Goal: Entertainment & Leisure: Browse casually

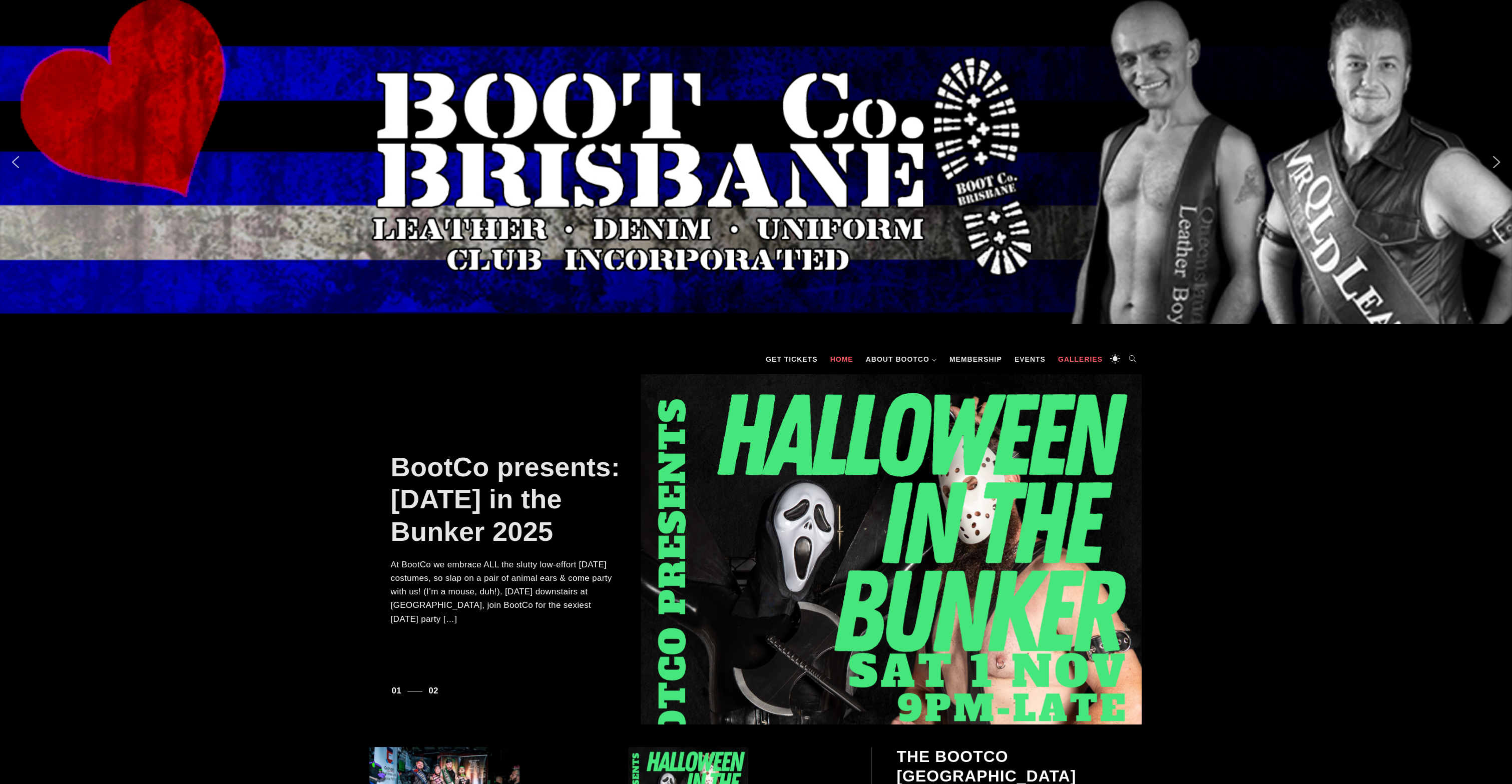
click at [1084, 359] on link "Galleries" at bounding box center [1081, 360] width 55 height 30
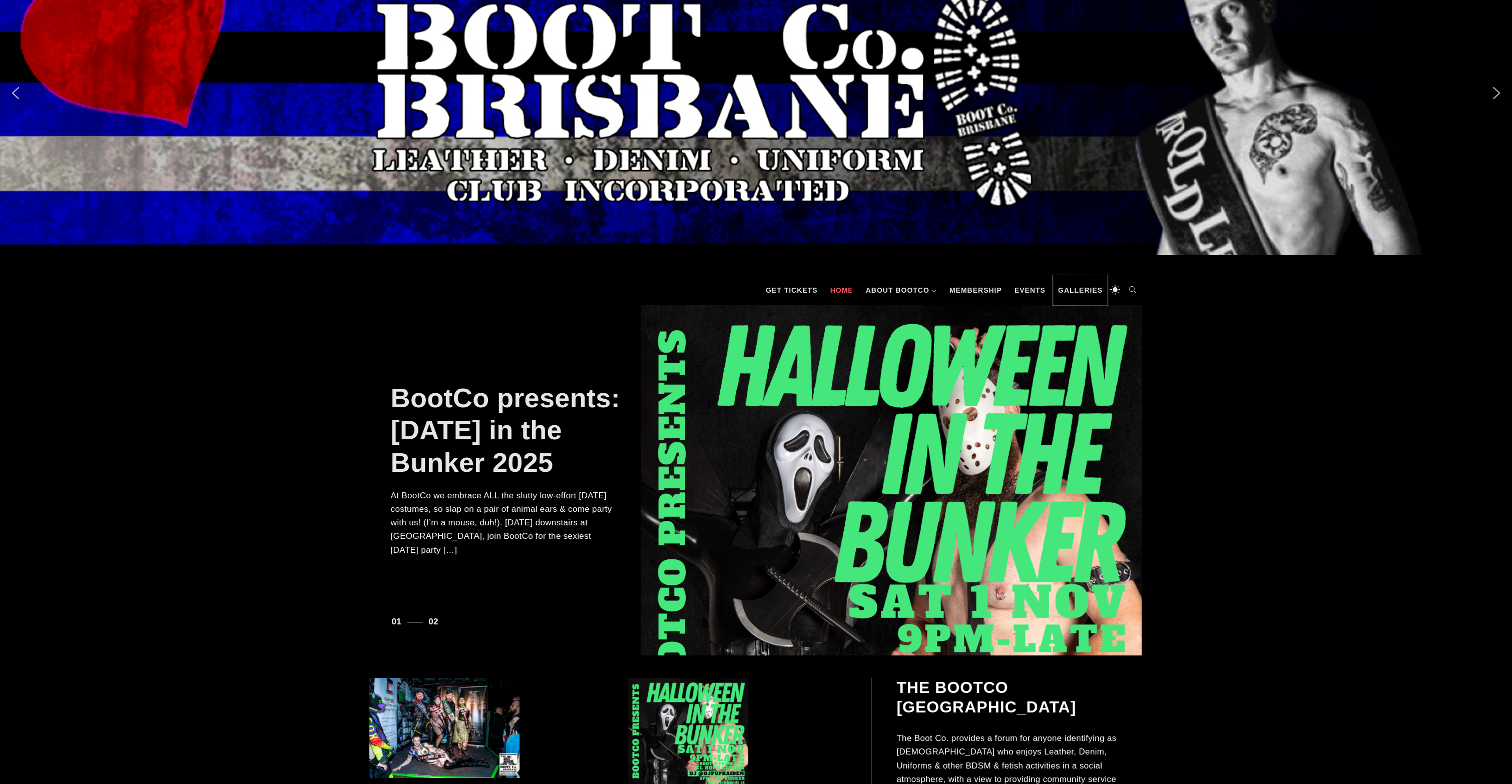
scroll to position [211, 0]
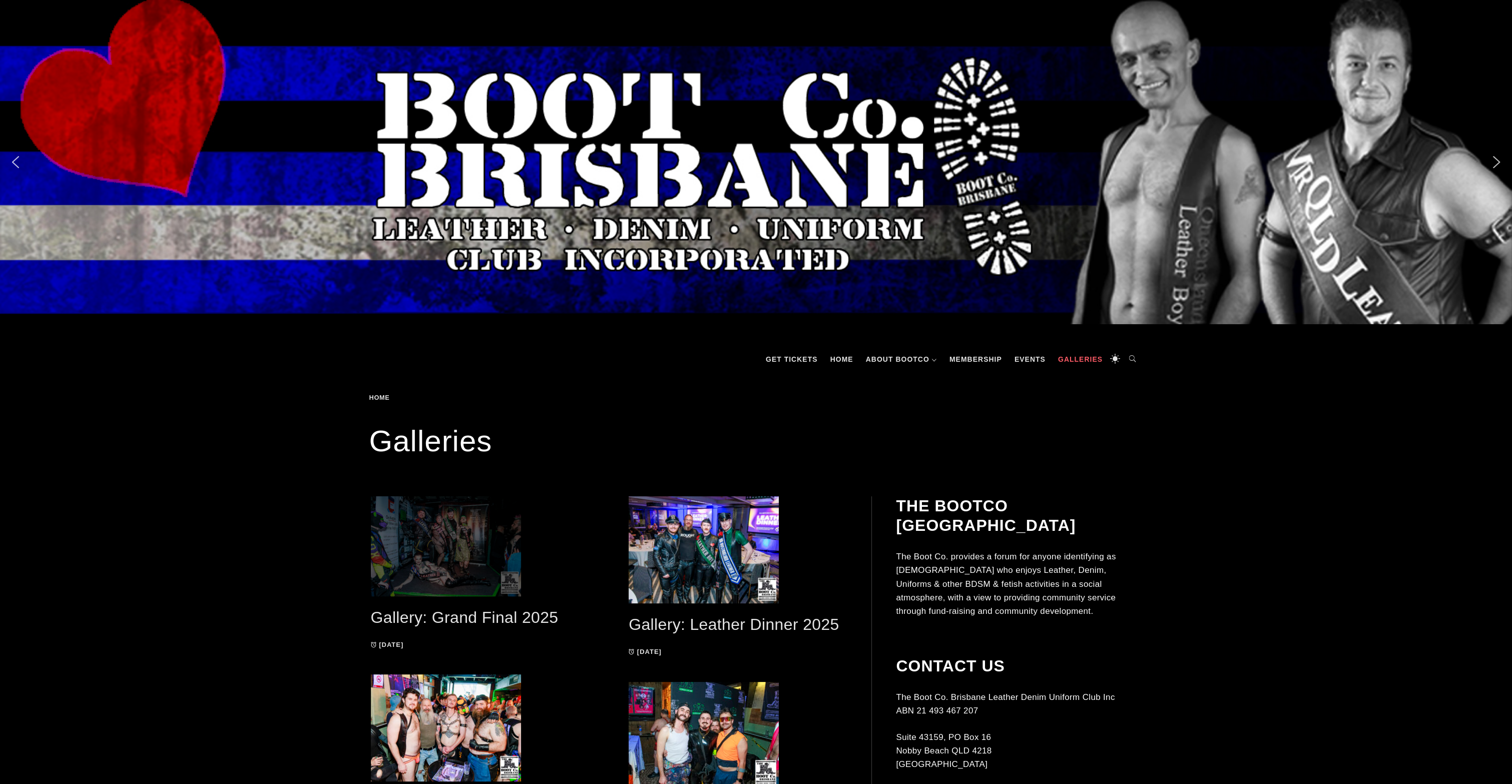
click at [463, 543] on span at bounding box center [480, 546] width 218 height 100
click at [442, 553] on span at bounding box center [480, 546] width 218 height 100
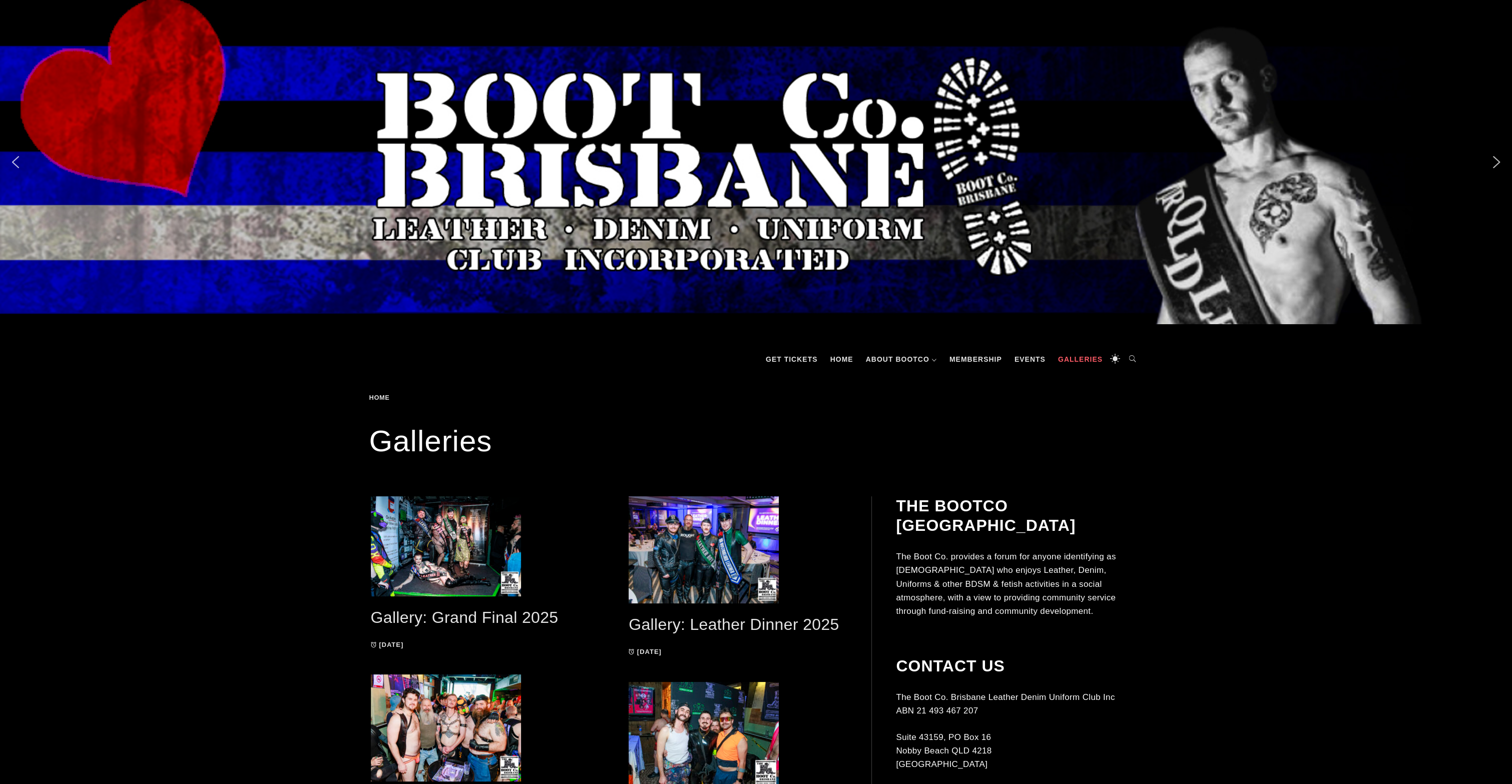
click at [437, 615] on link "Gallery: Grand Final 2025" at bounding box center [464, 618] width 188 height 18
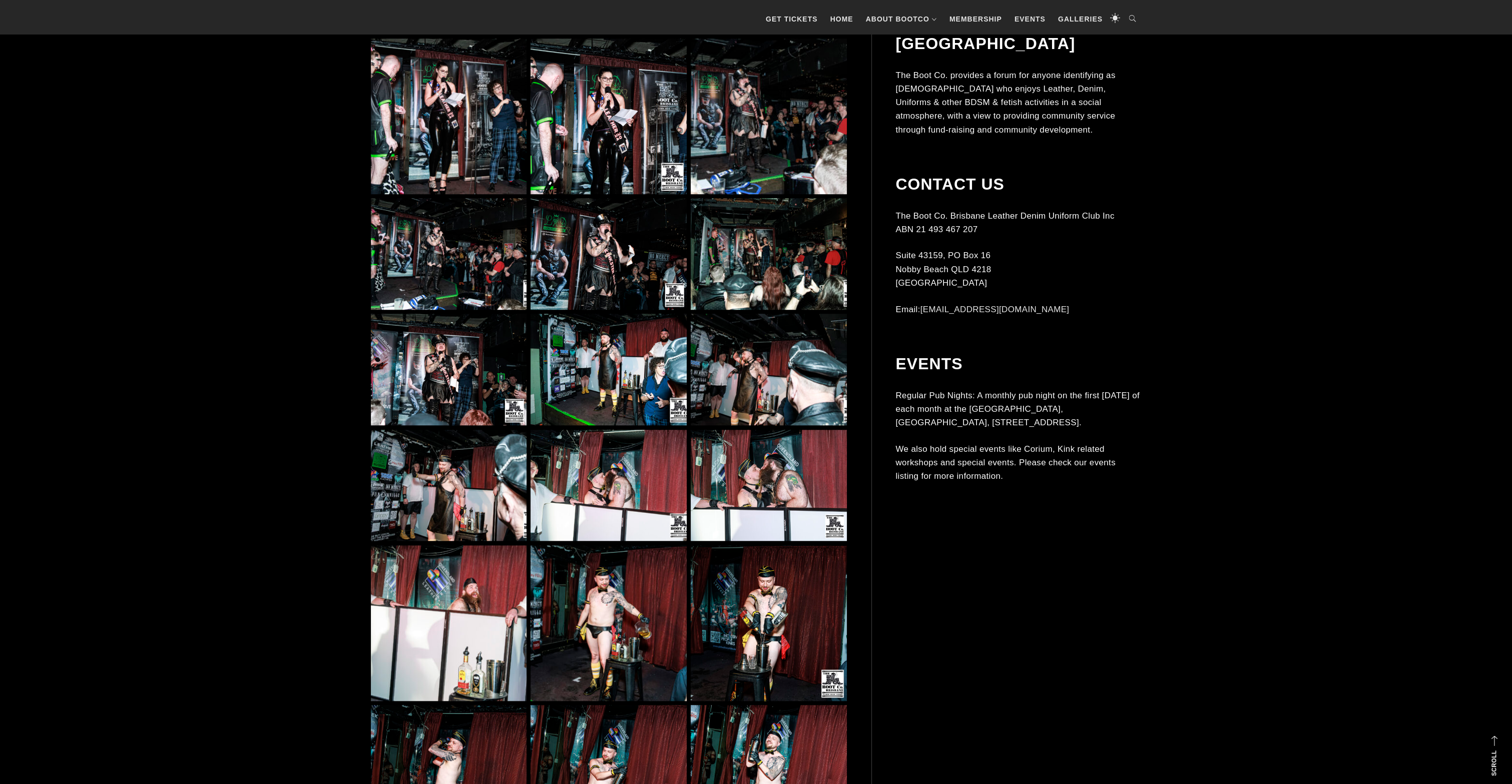
scroll to position [1743, 0]
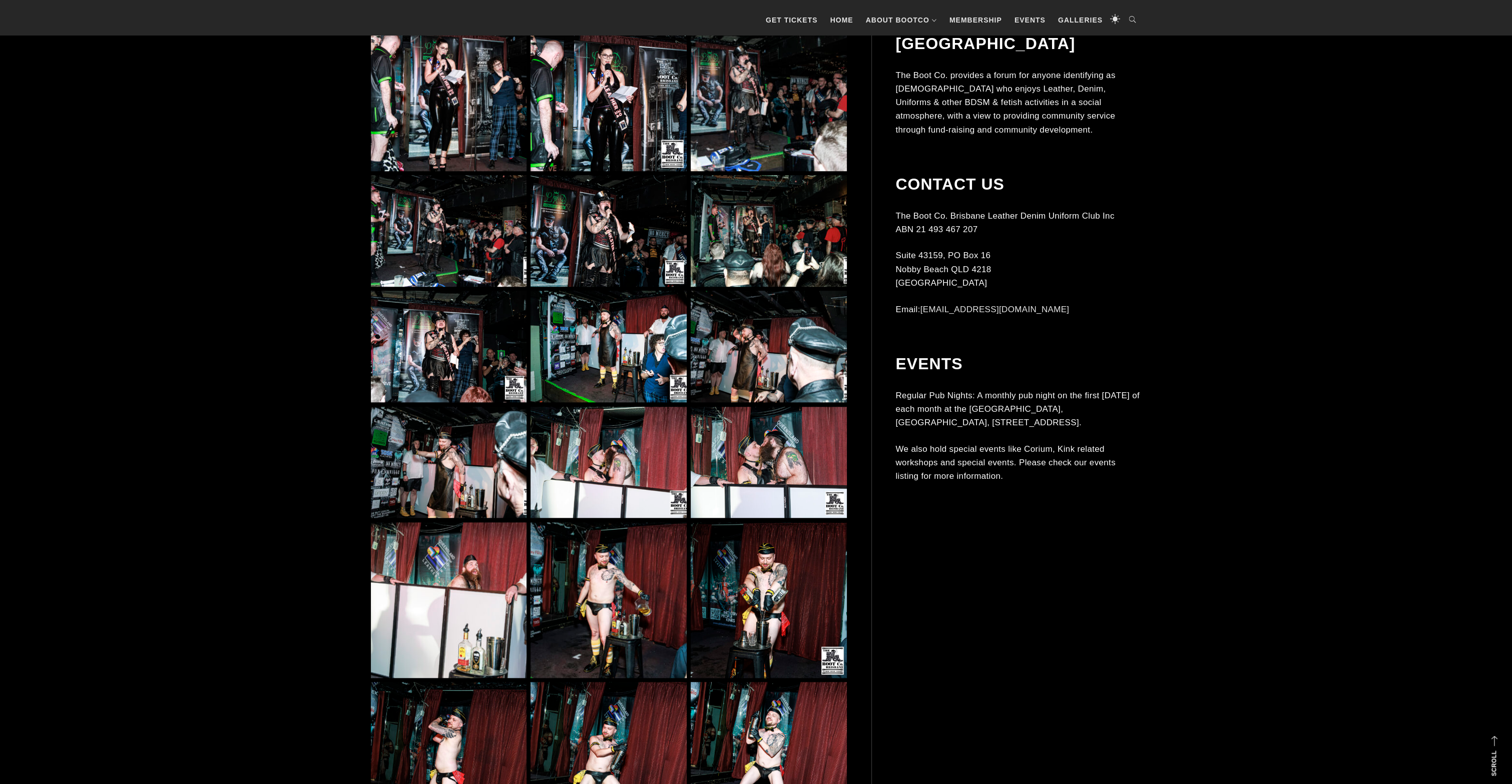
click at [414, 637] on img at bounding box center [448, 600] width 156 height 156
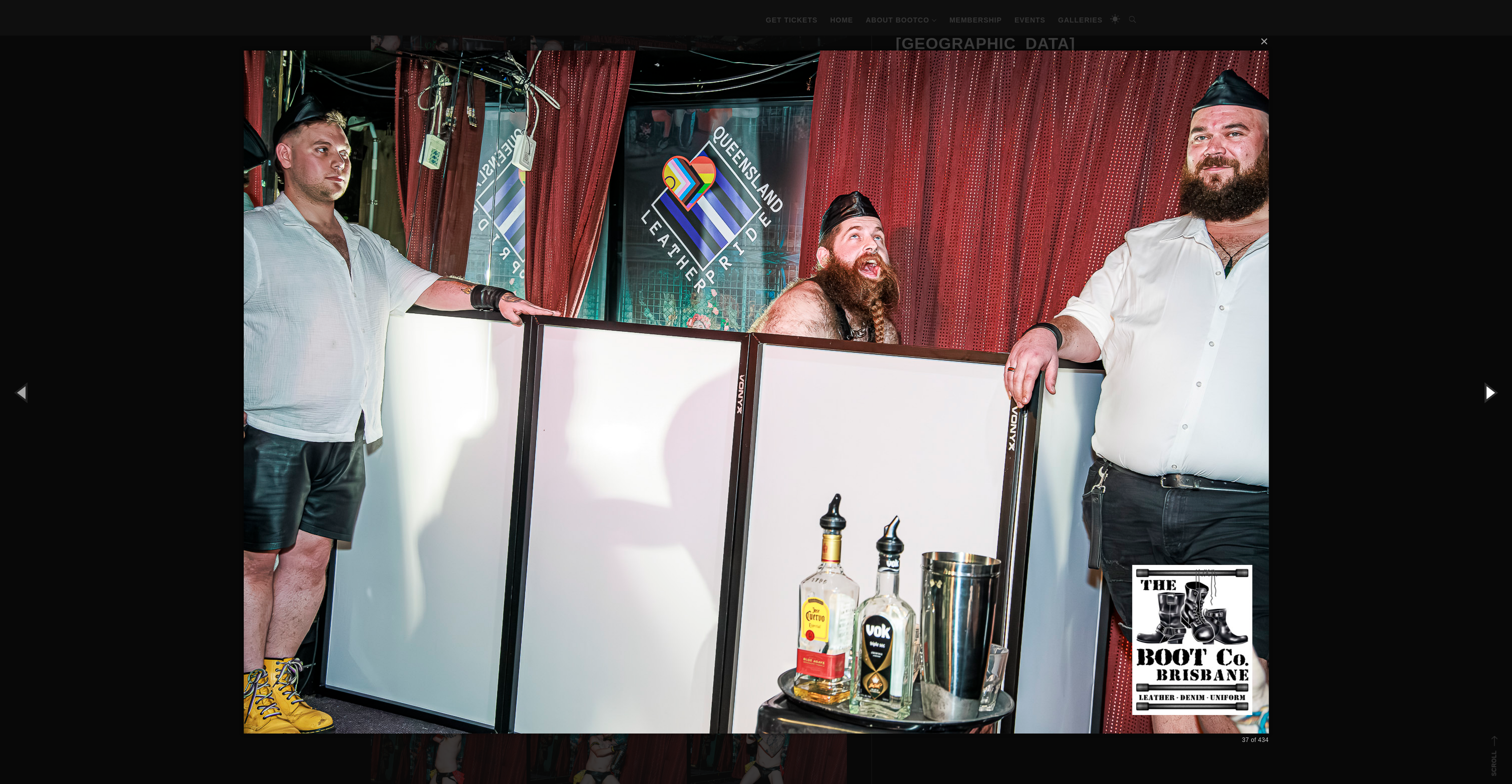
click at [1488, 396] on button "button" at bounding box center [1489, 392] width 45 height 55
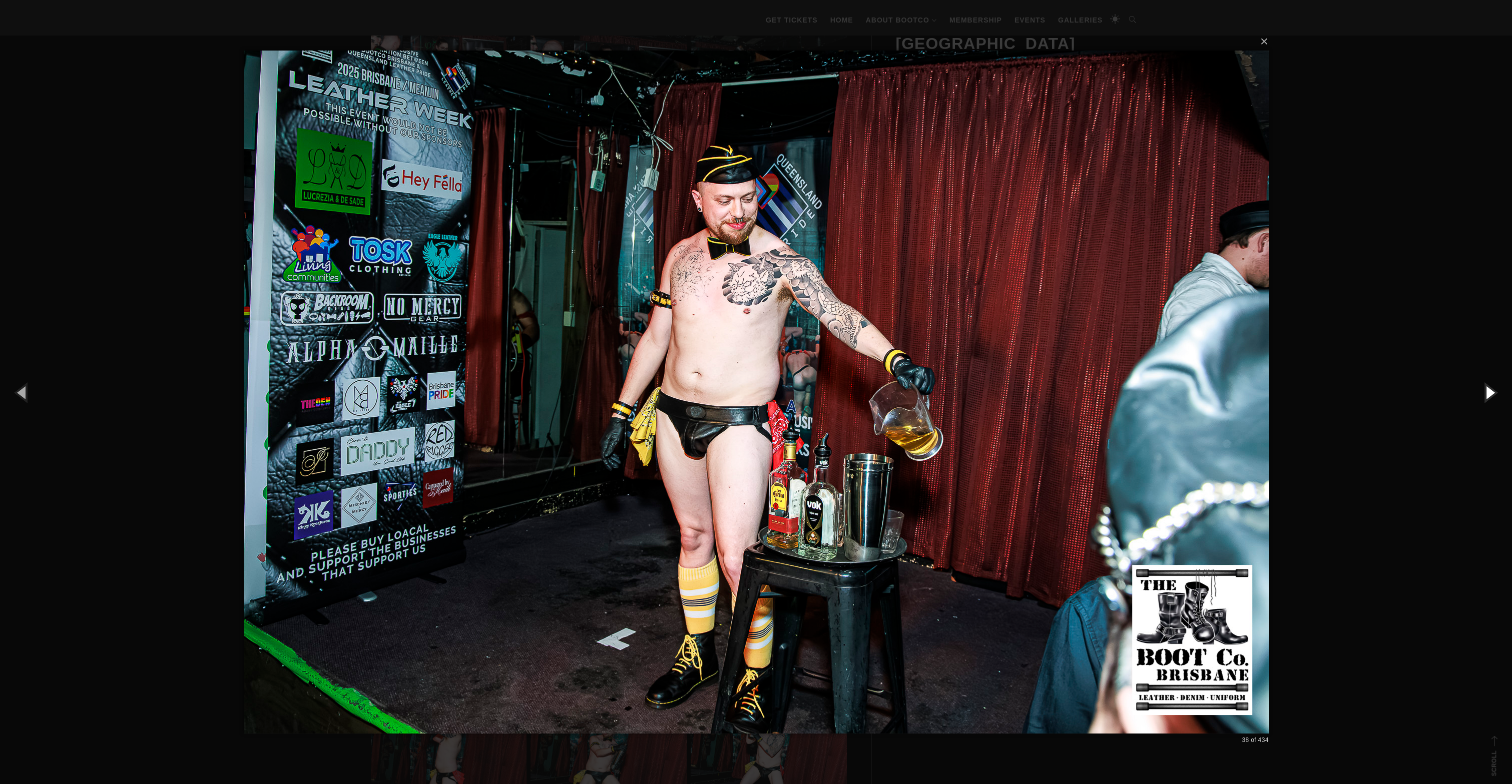
click at [1488, 396] on button "button" at bounding box center [1489, 392] width 45 height 55
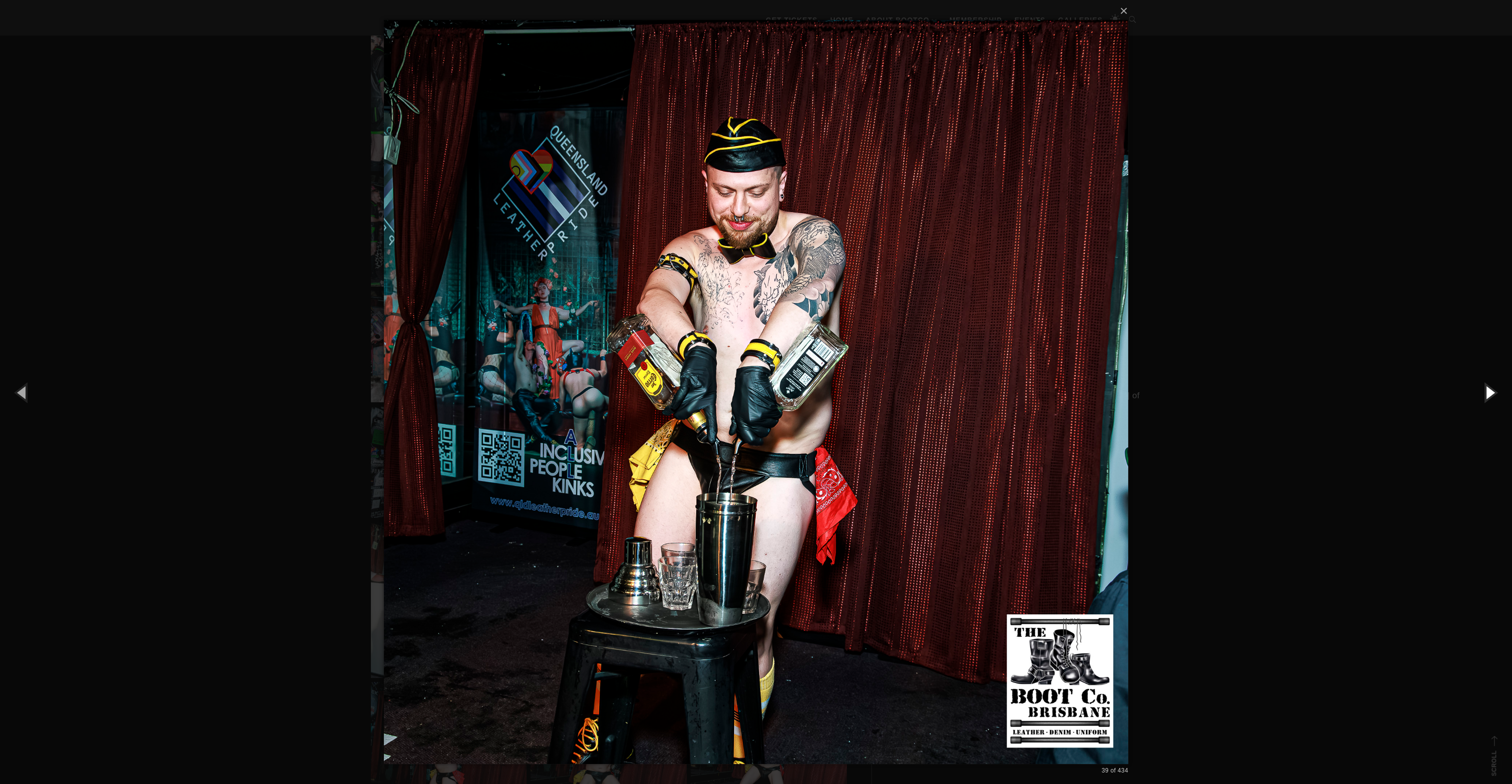
click at [1488, 396] on button "button" at bounding box center [1489, 392] width 45 height 55
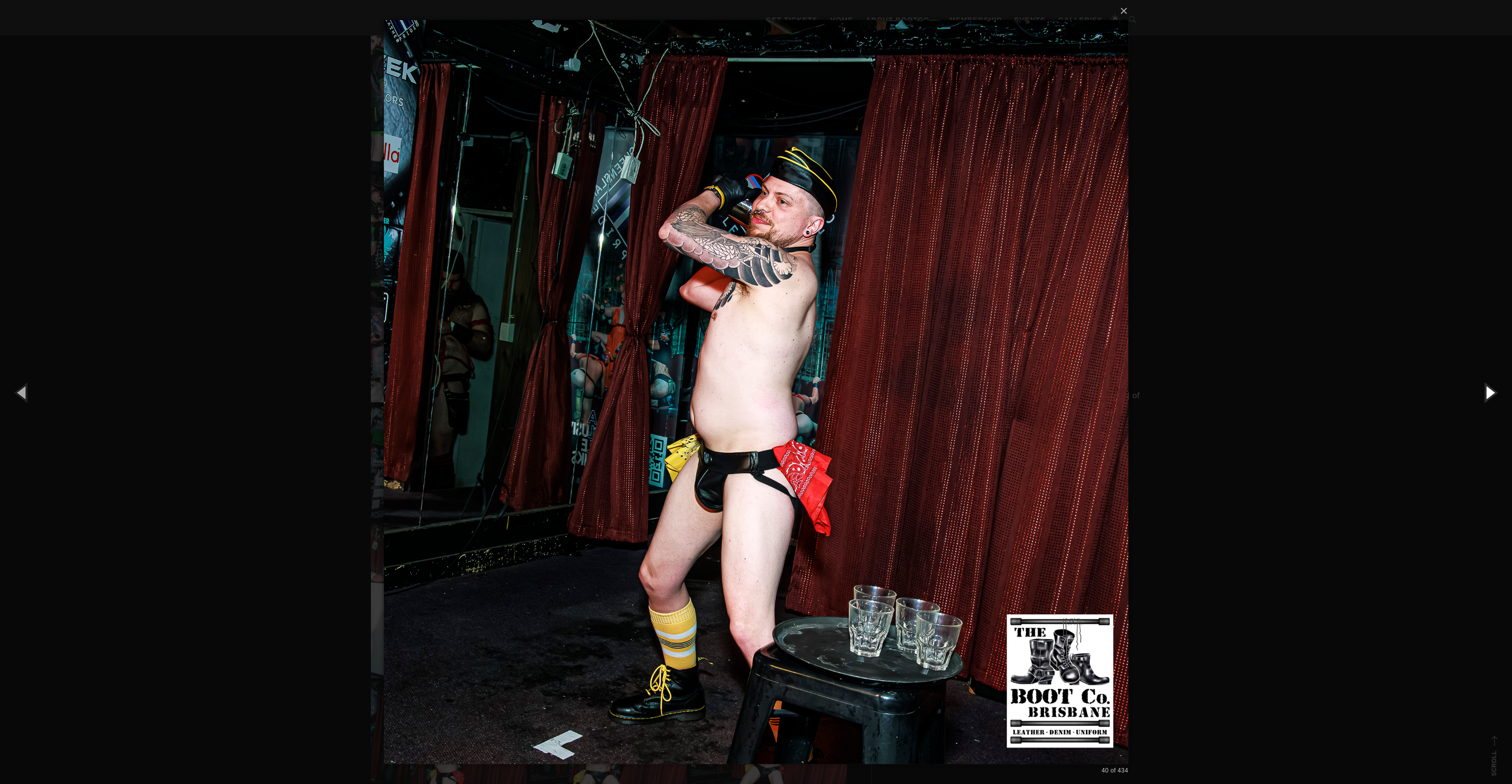
click at [1488, 396] on button "button" at bounding box center [1489, 392] width 45 height 55
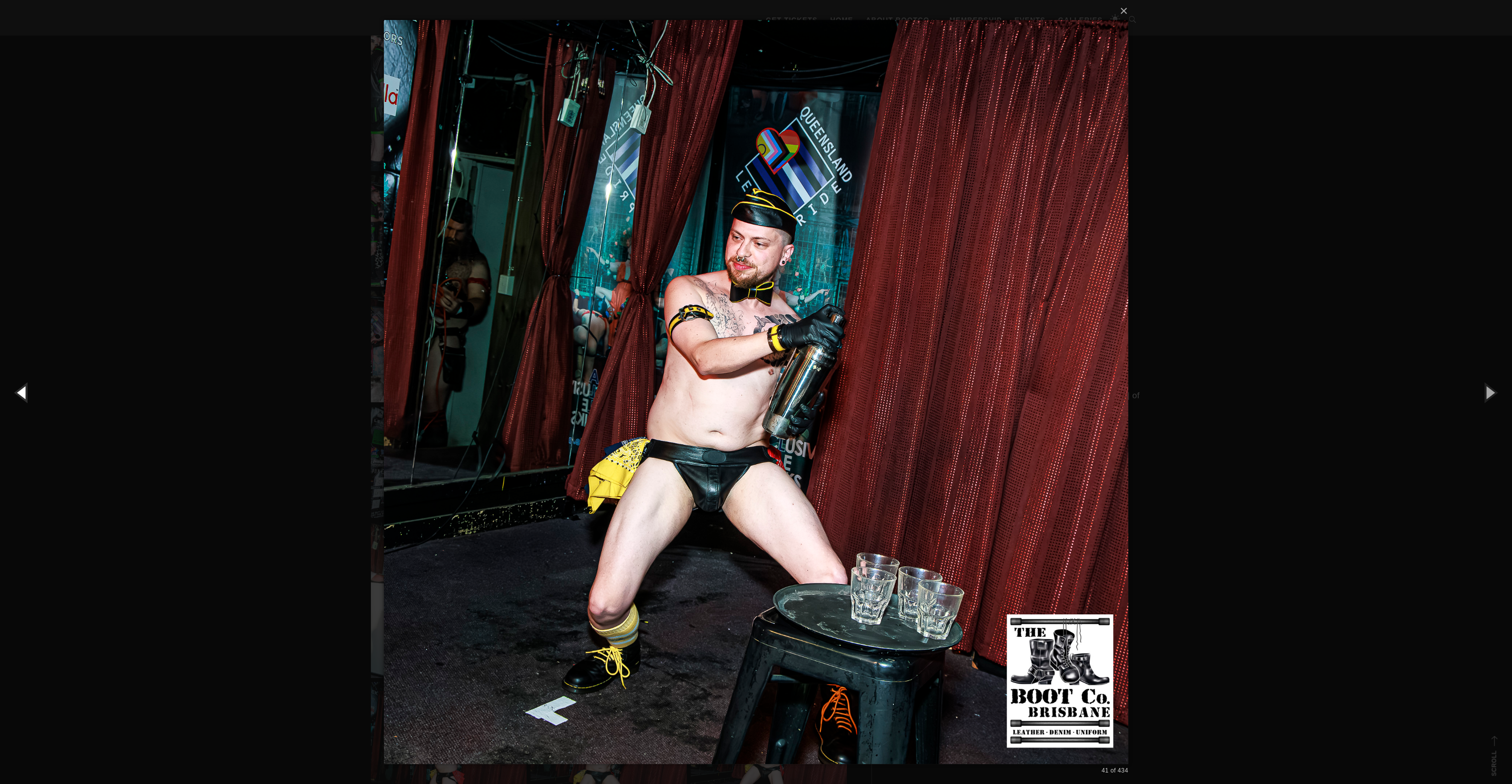
click at [23, 398] on button "button" at bounding box center [23, 392] width 45 height 55
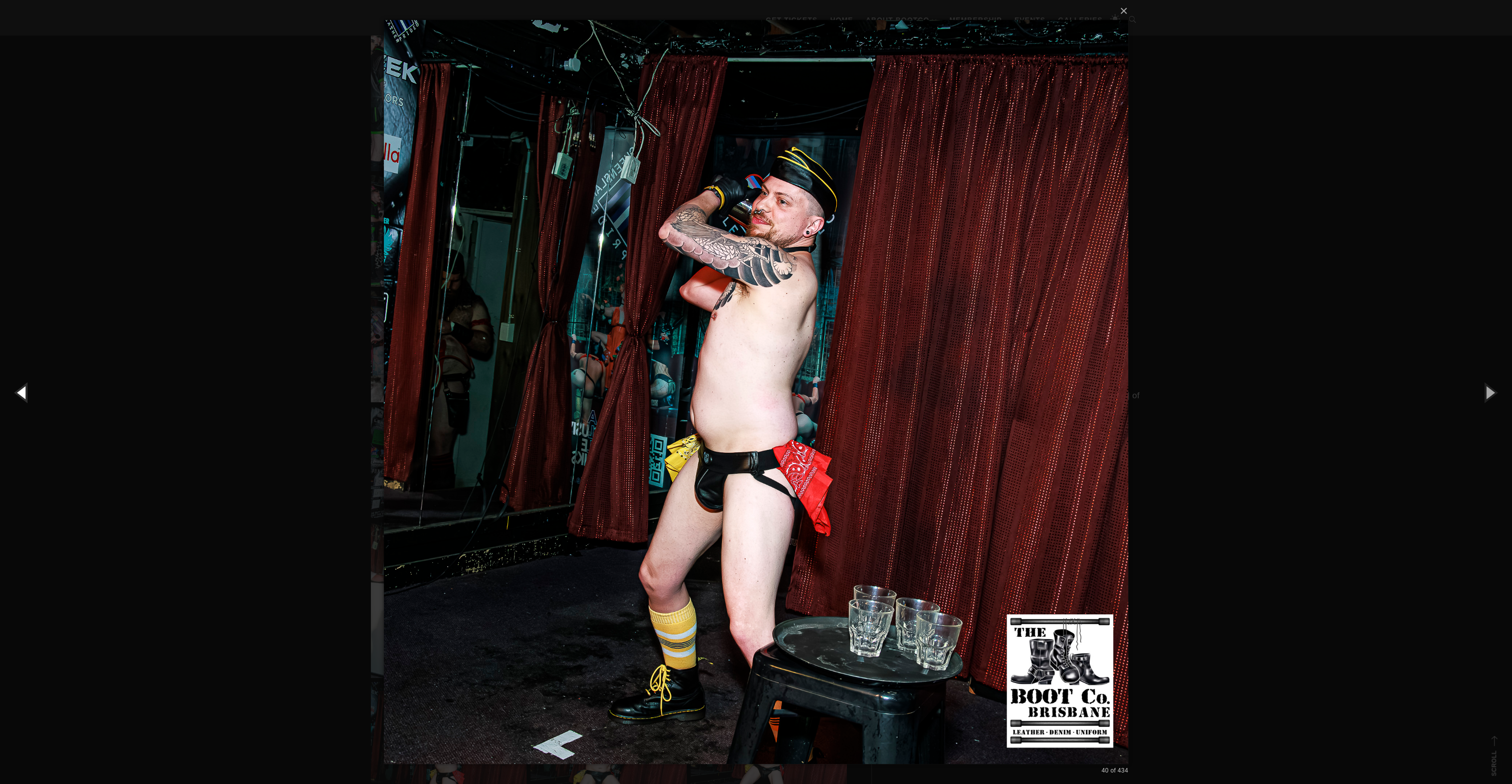
click at [23, 398] on button "button" at bounding box center [23, 392] width 45 height 55
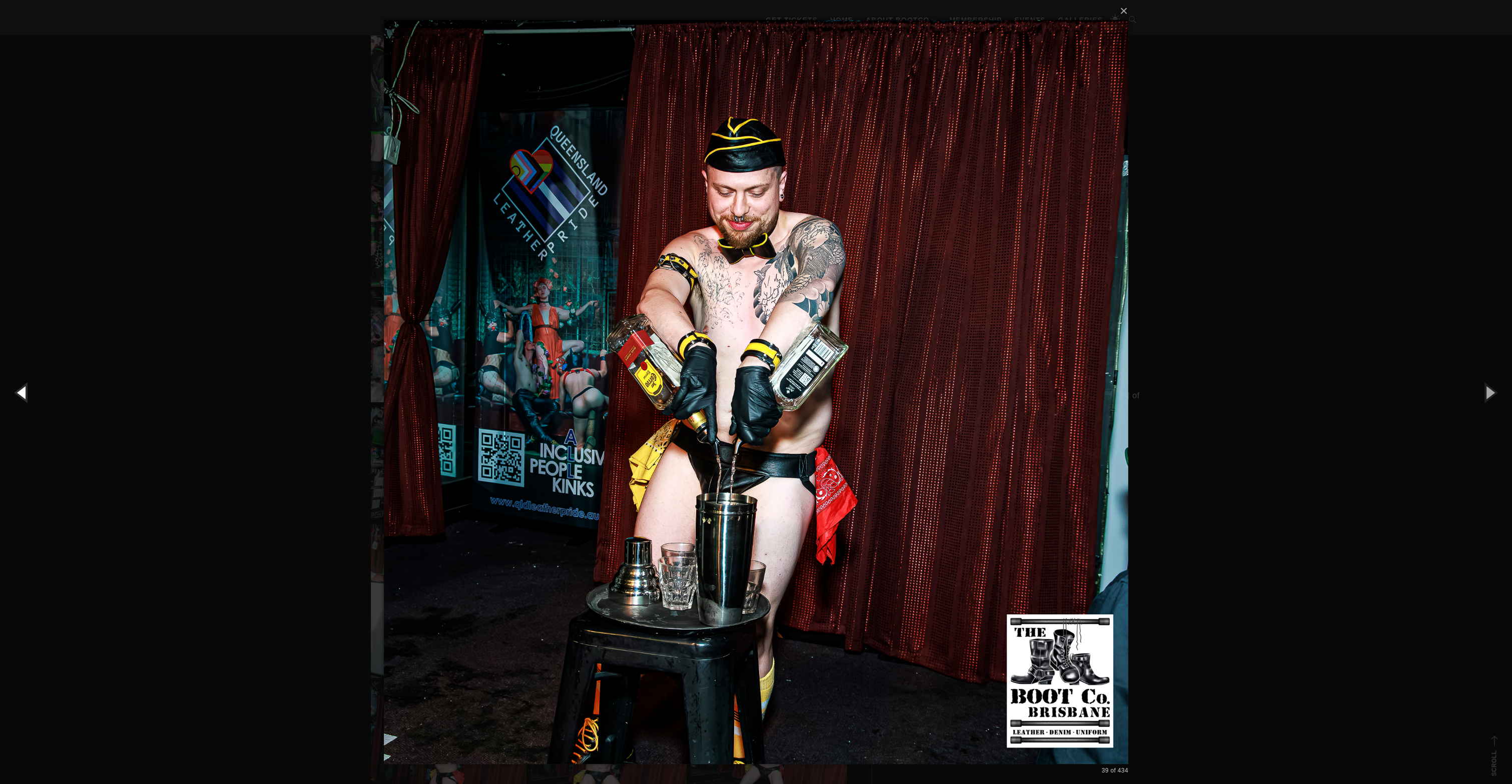
click at [23, 397] on button "button" at bounding box center [23, 392] width 45 height 55
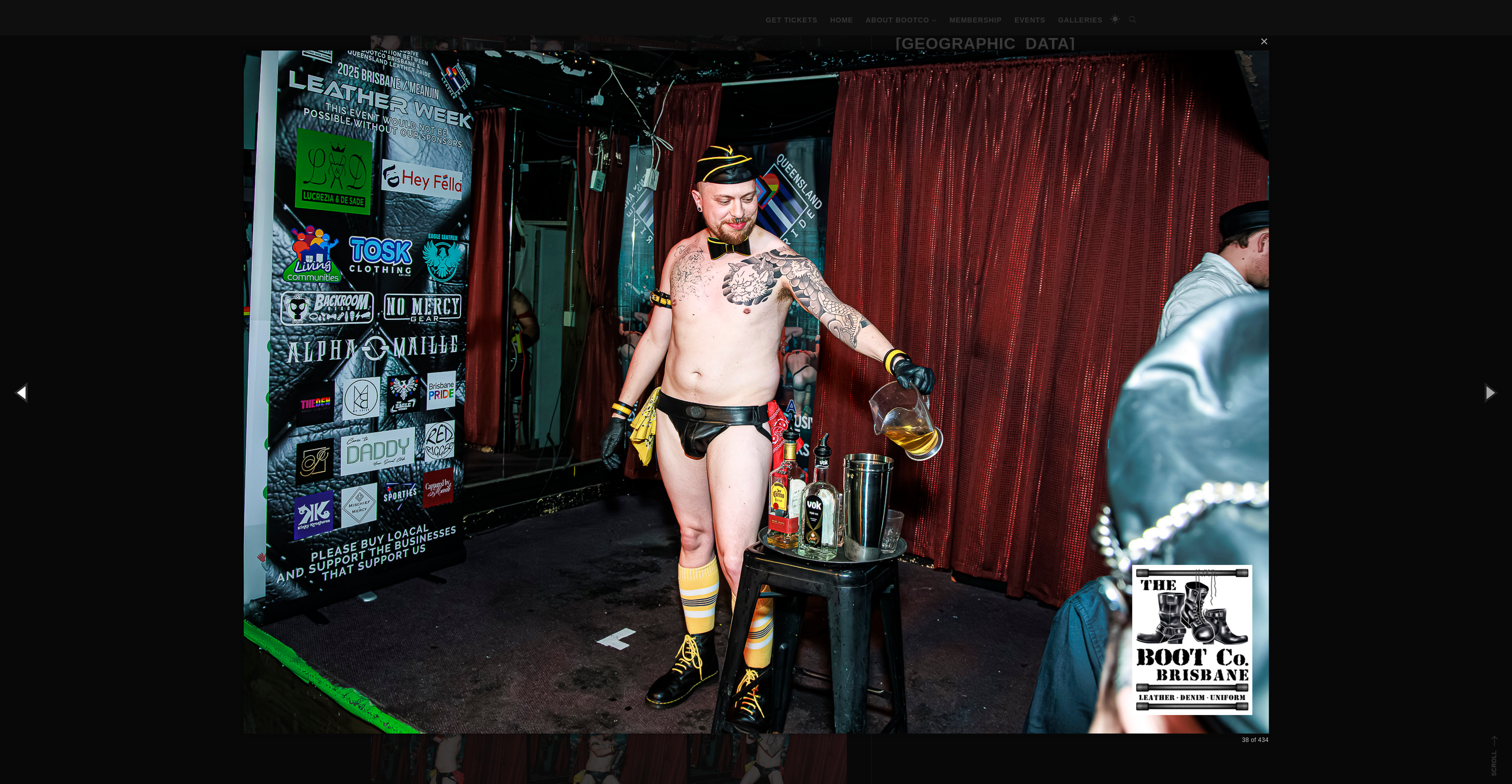
click at [23, 397] on button "button" at bounding box center [23, 392] width 45 height 55
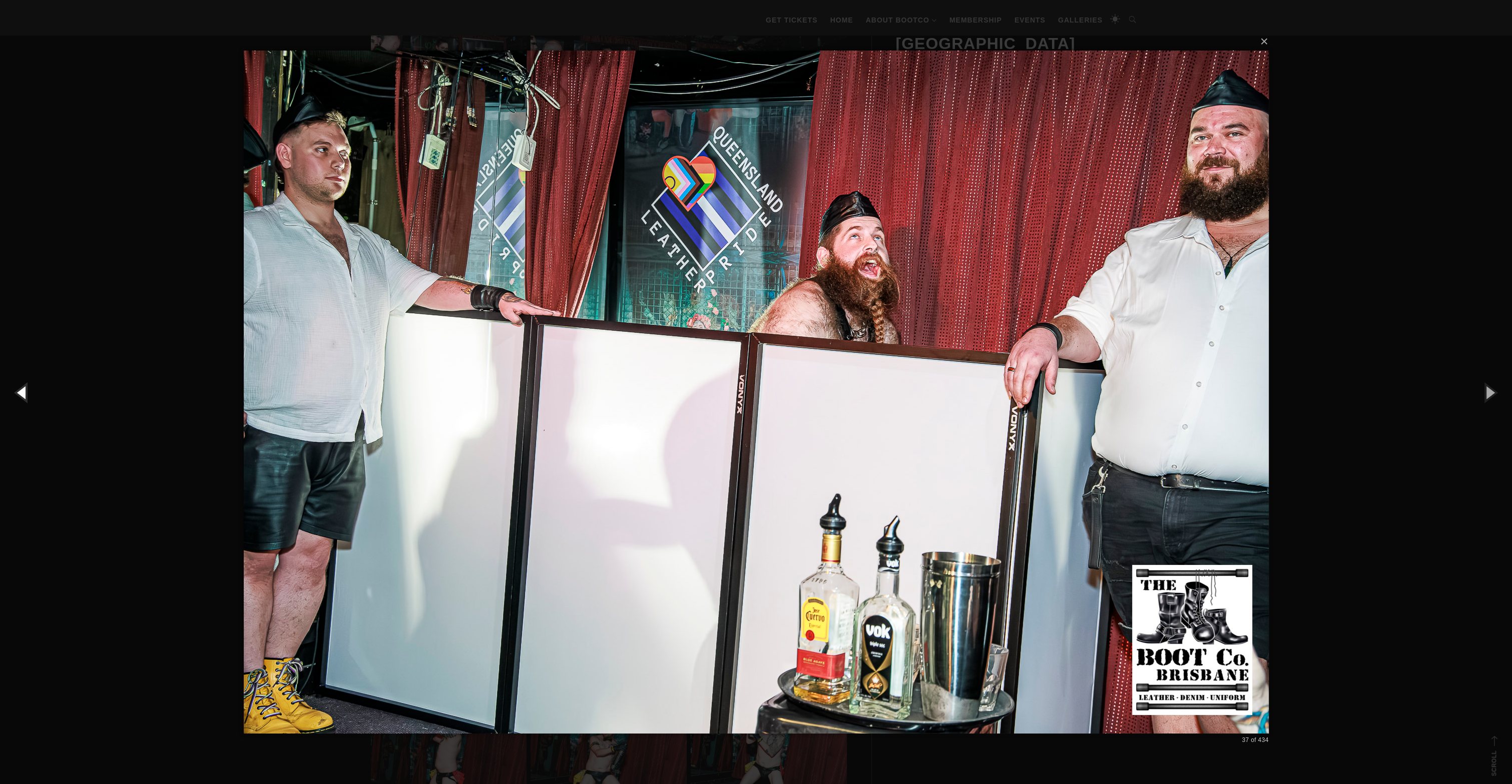
click at [23, 397] on button "button" at bounding box center [23, 392] width 45 height 55
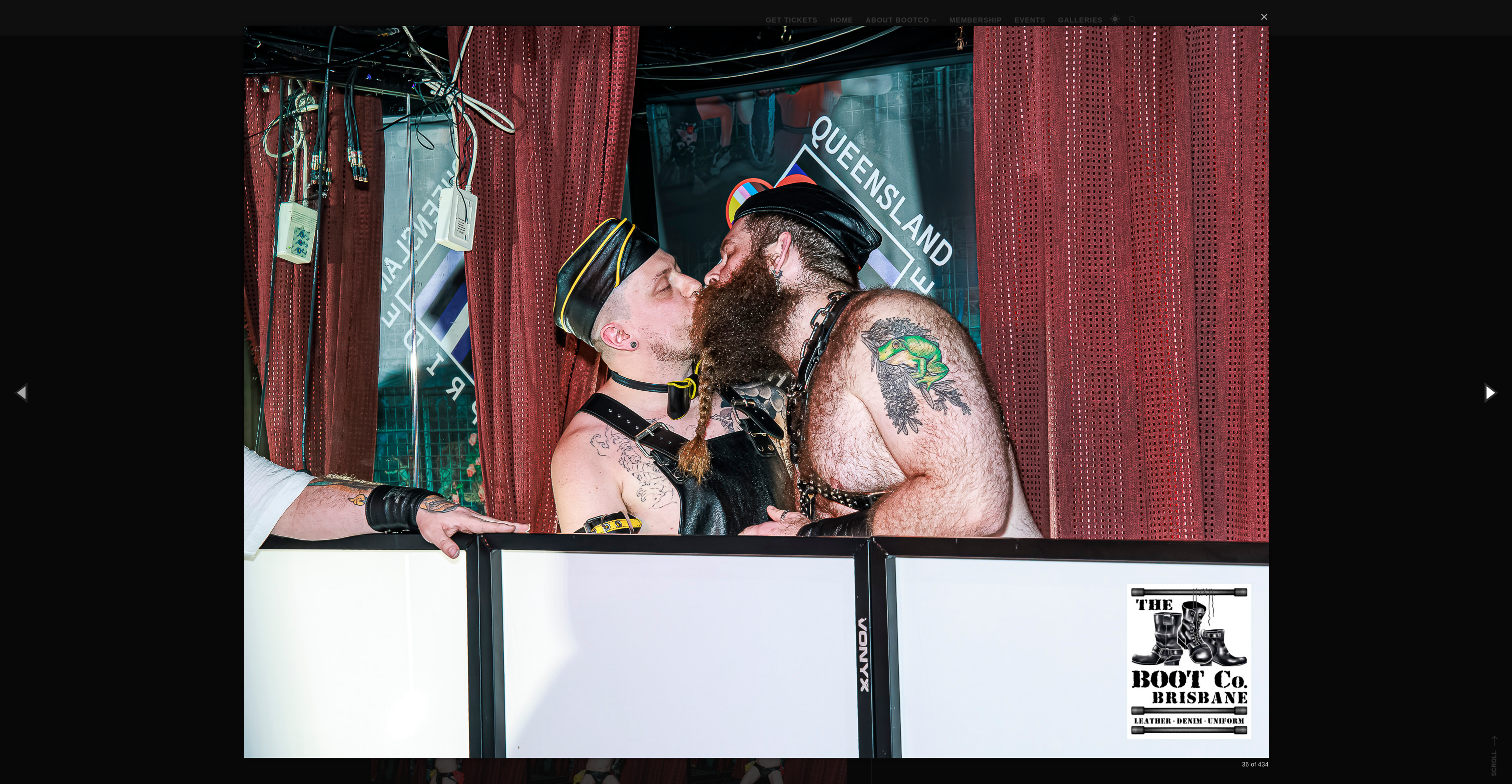
click at [1497, 403] on button "button" at bounding box center [1489, 392] width 45 height 55
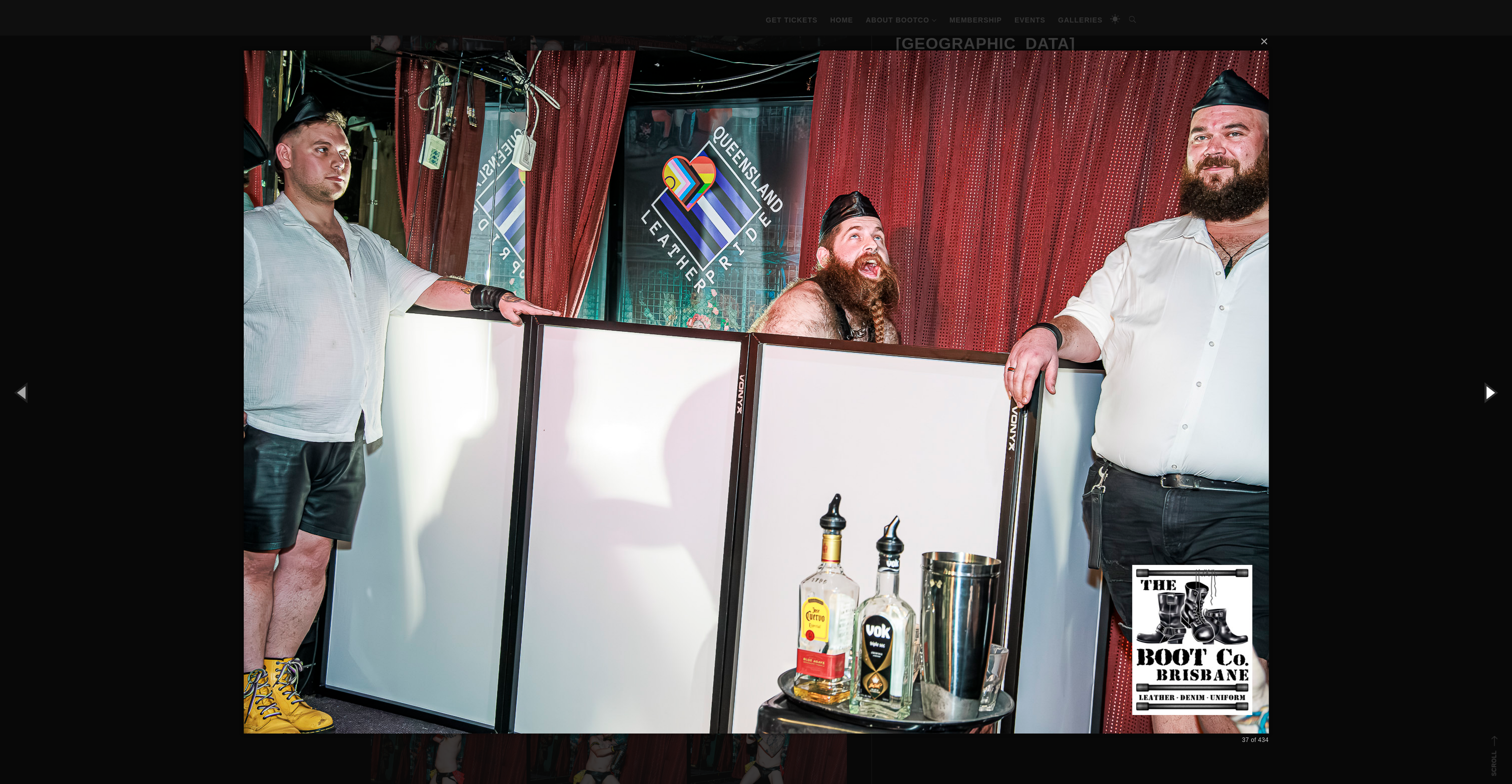
click at [1495, 404] on button "button" at bounding box center [1489, 392] width 45 height 55
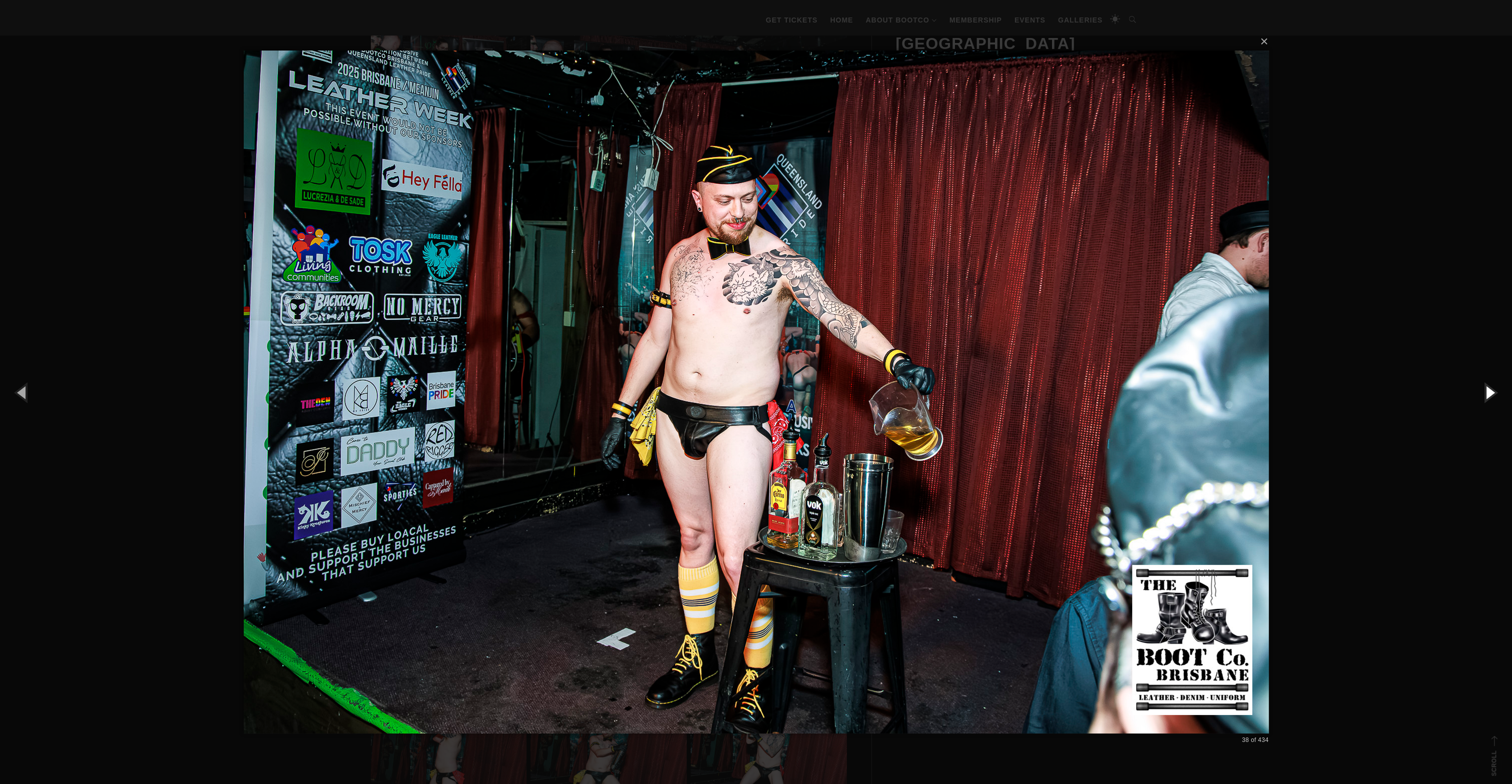
click at [1495, 403] on button "button" at bounding box center [1489, 392] width 45 height 55
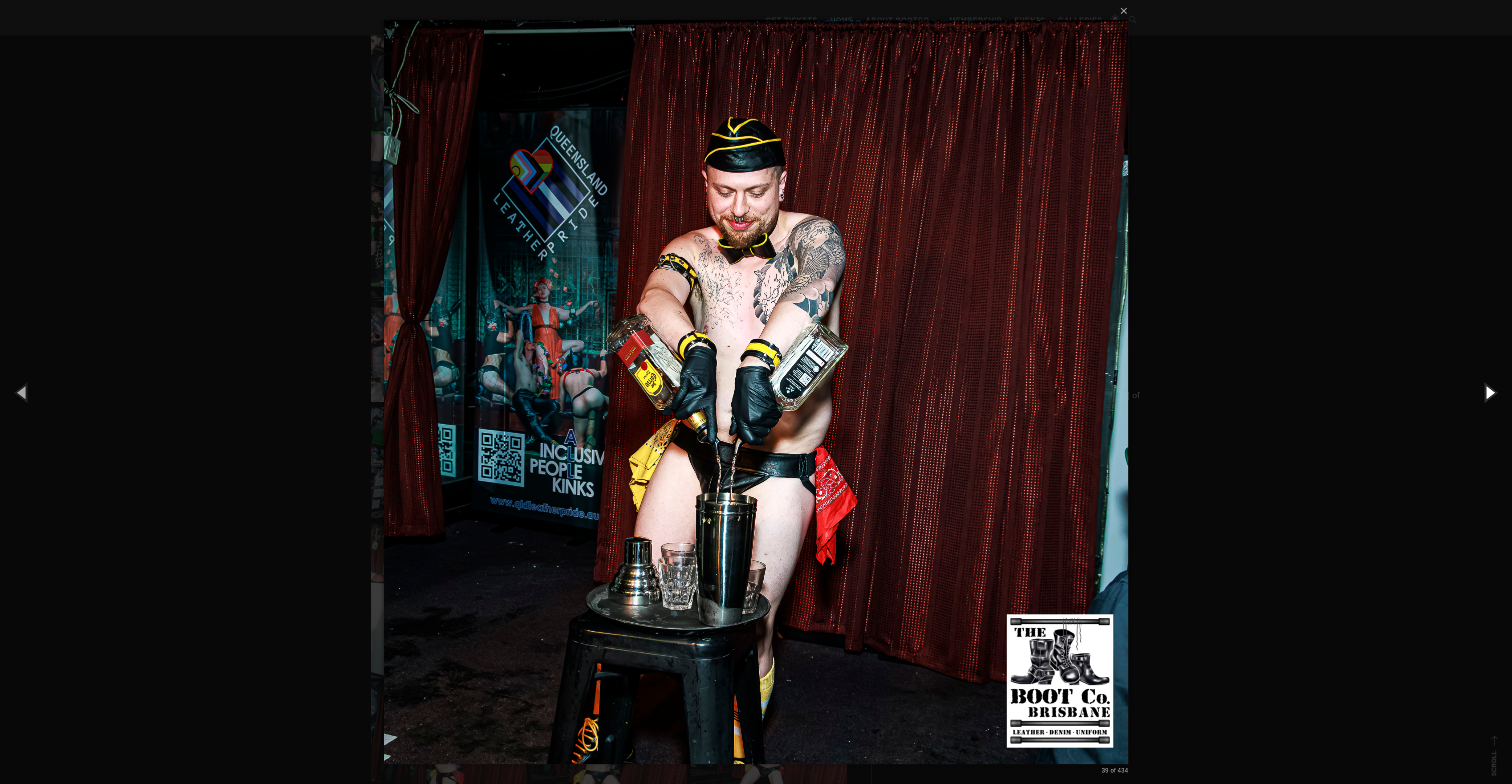
click at [1495, 403] on button "button" at bounding box center [1489, 392] width 45 height 55
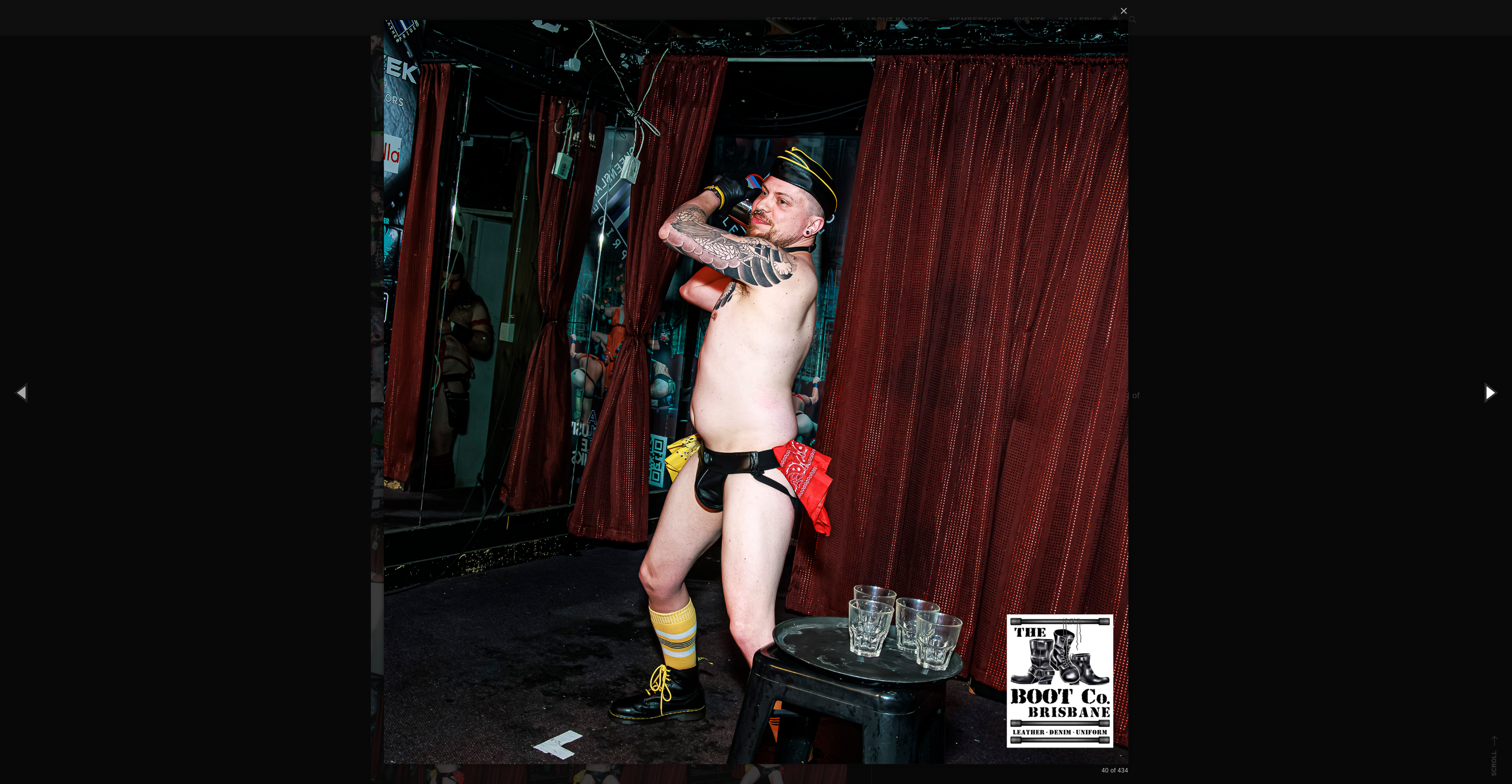
click at [1495, 403] on button "button" at bounding box center [1489, 392] width 45 height 55
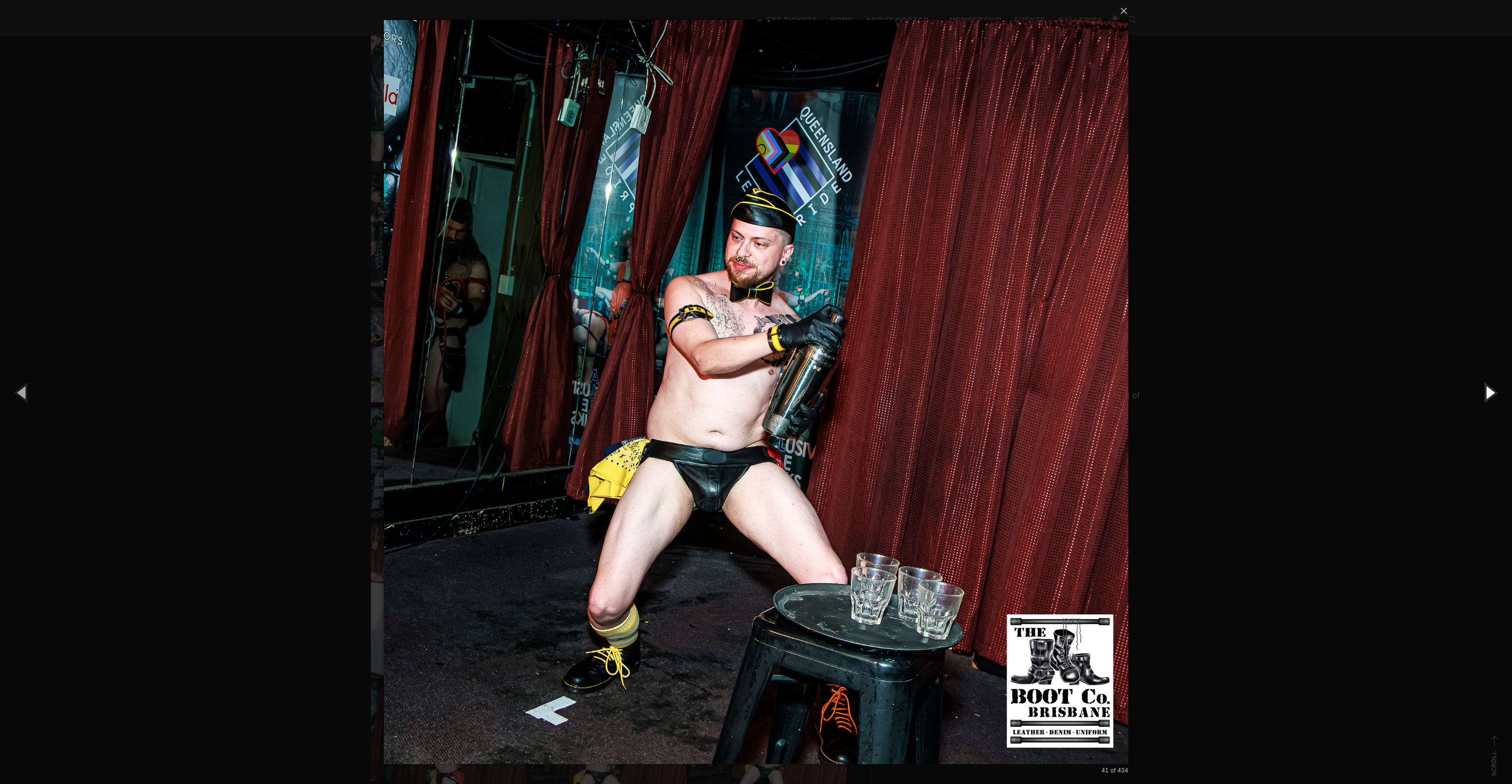
click at [1495, 403] on button "button" at bounding box center [1489, 392] width 45 height 55
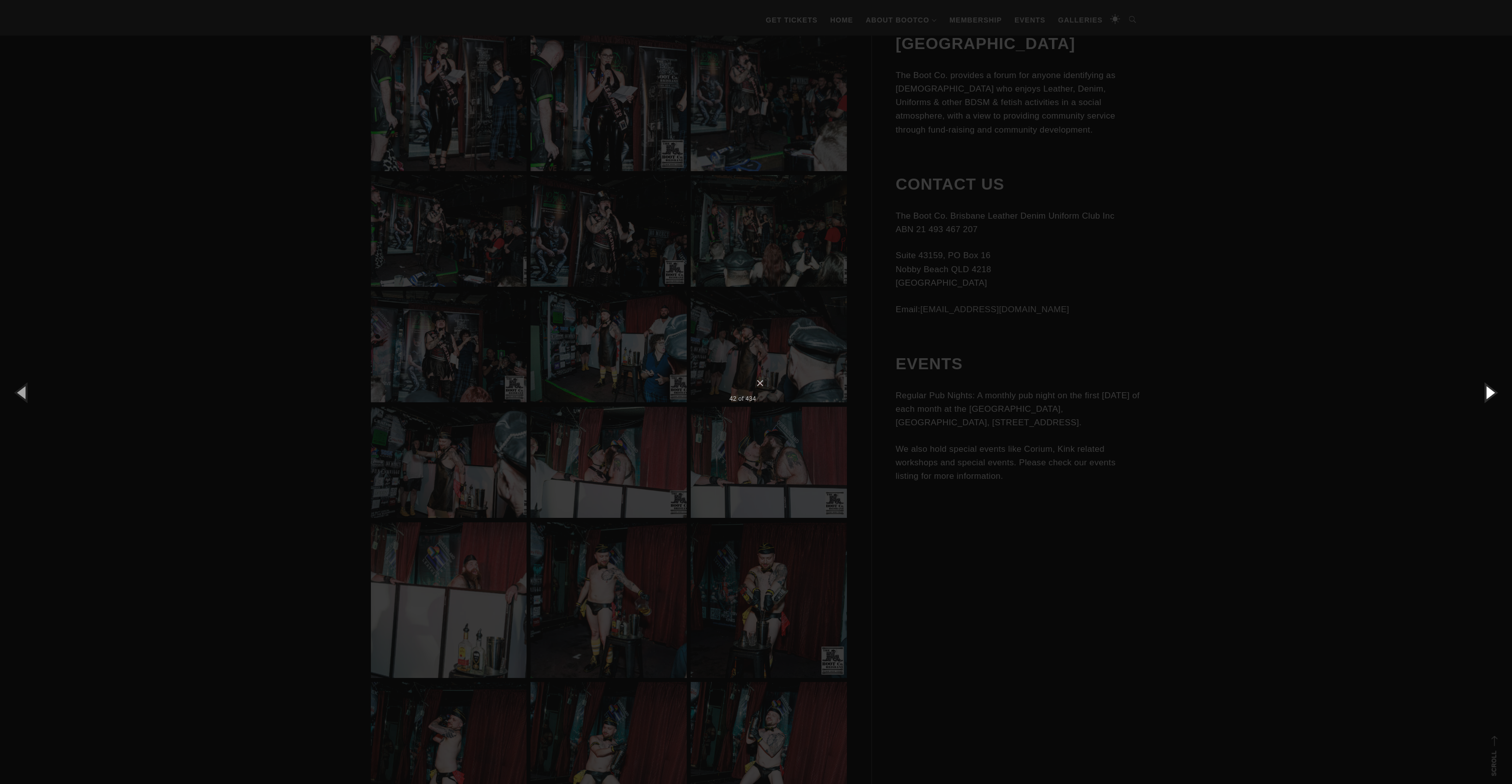
click at [1495, 403] on button "button" at bounding box center [1489, 392] width 45 height 55
click at [1490, 405] on button "button" at bounding box center [1489, 392] width 45 height 55
click at [1489, 405] on button "button" at bounding box center [1489, 392] width 45 height 55
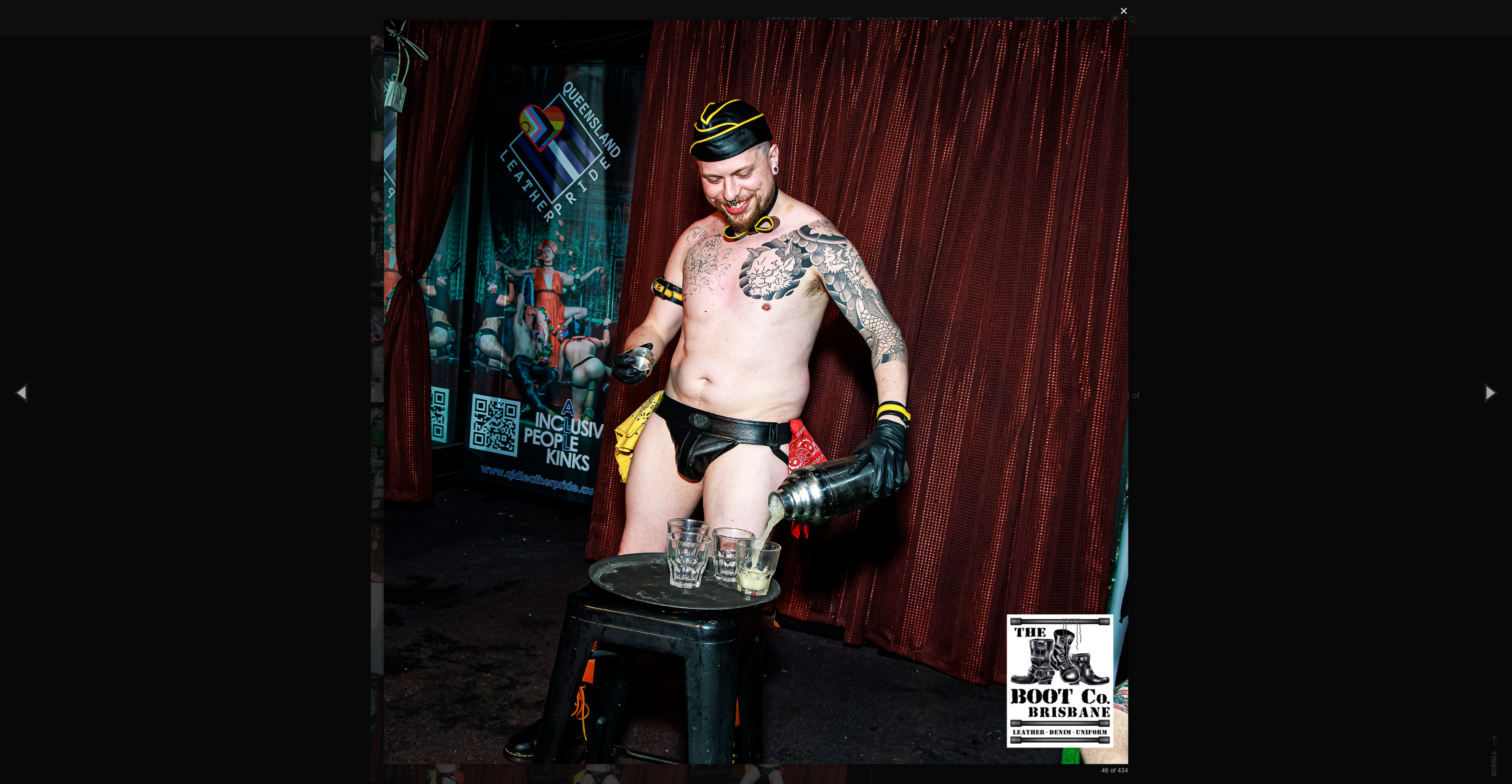
click at [1124, 16] on button "×" at bounding box center [759, 11] width 744 height 22
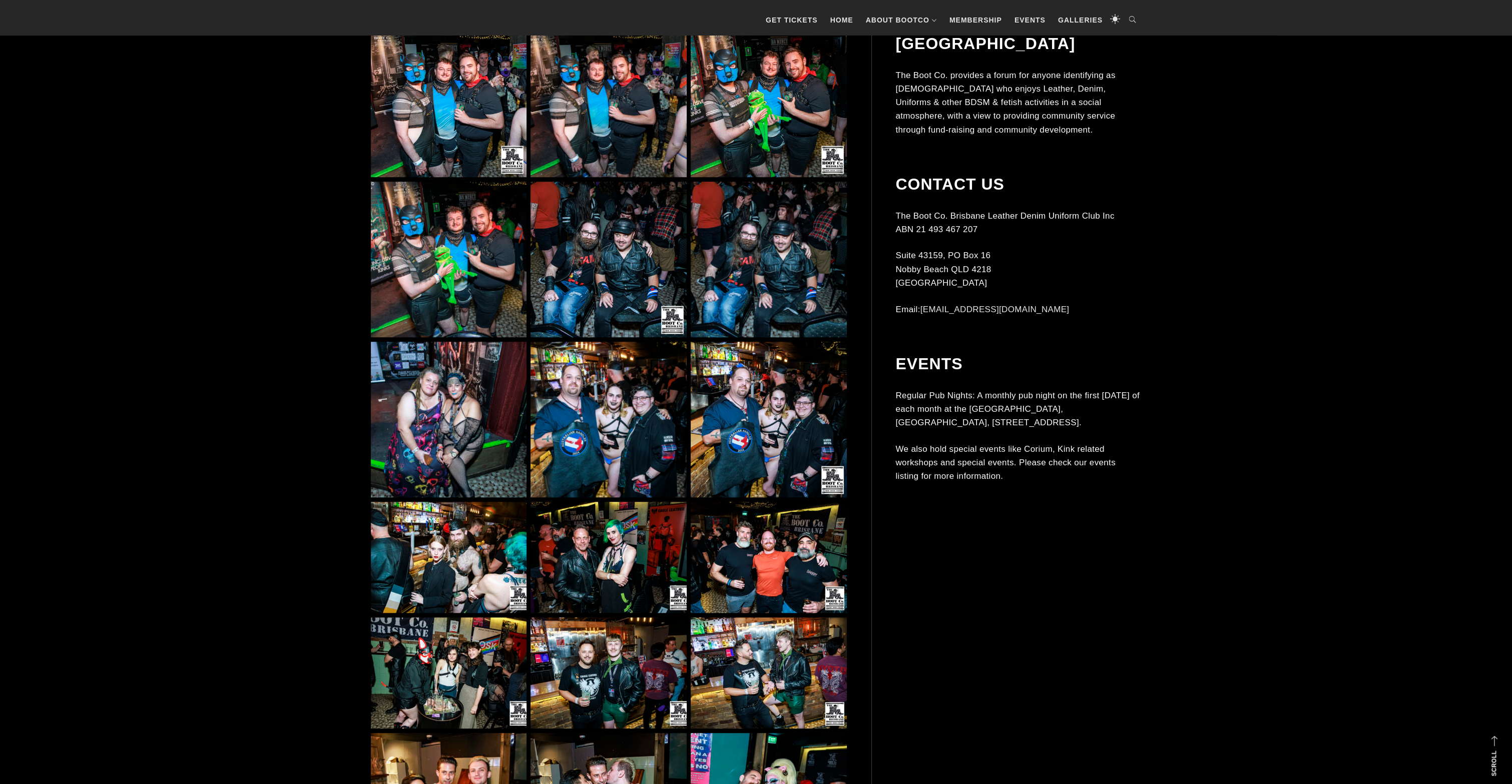
scroll to position [8930, 0]
click at [619, 409] on img at bounding box center [608, 419] width 156 height 156
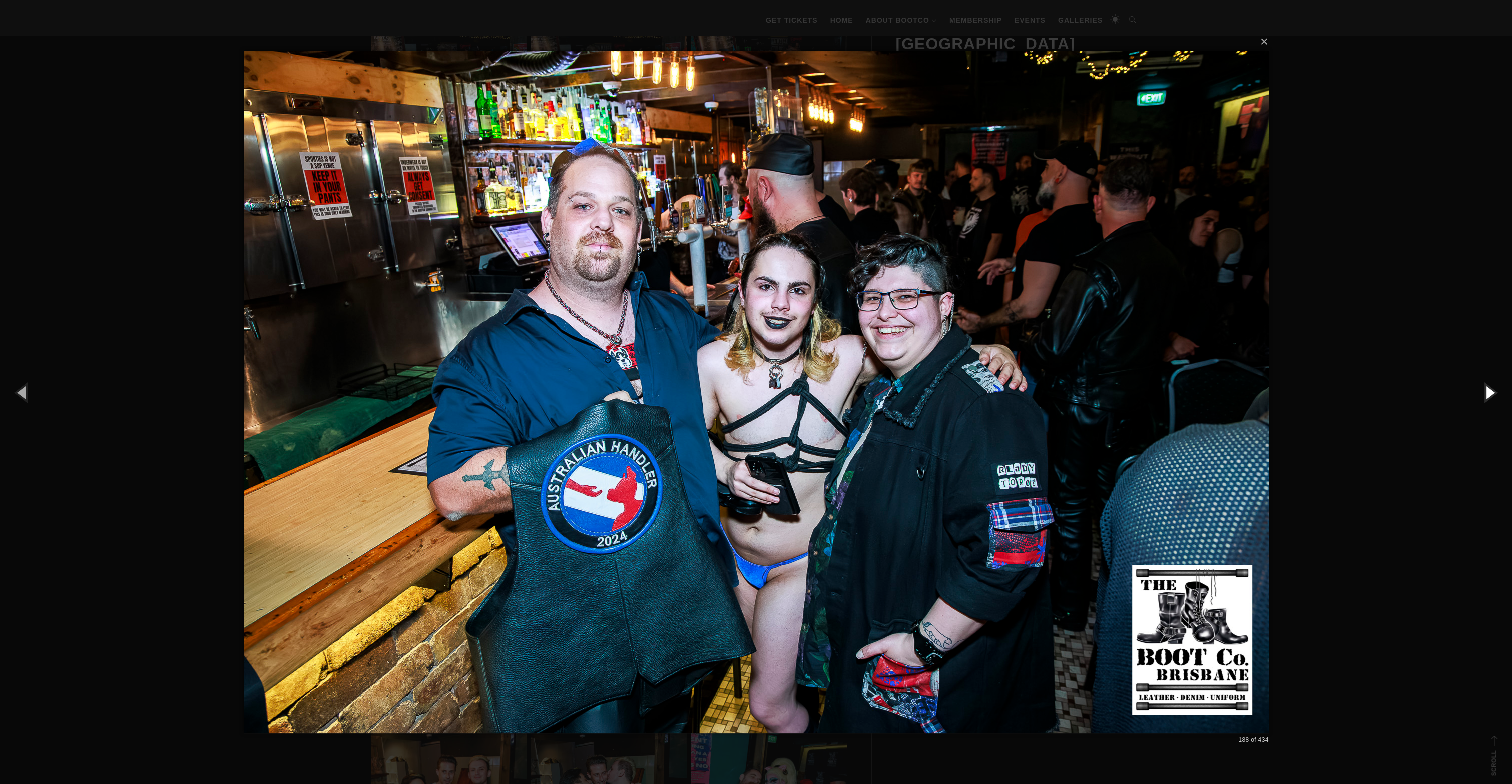
click at [1486, 397] on button "button" at bounding box center [1489, 392] width 45 height 55
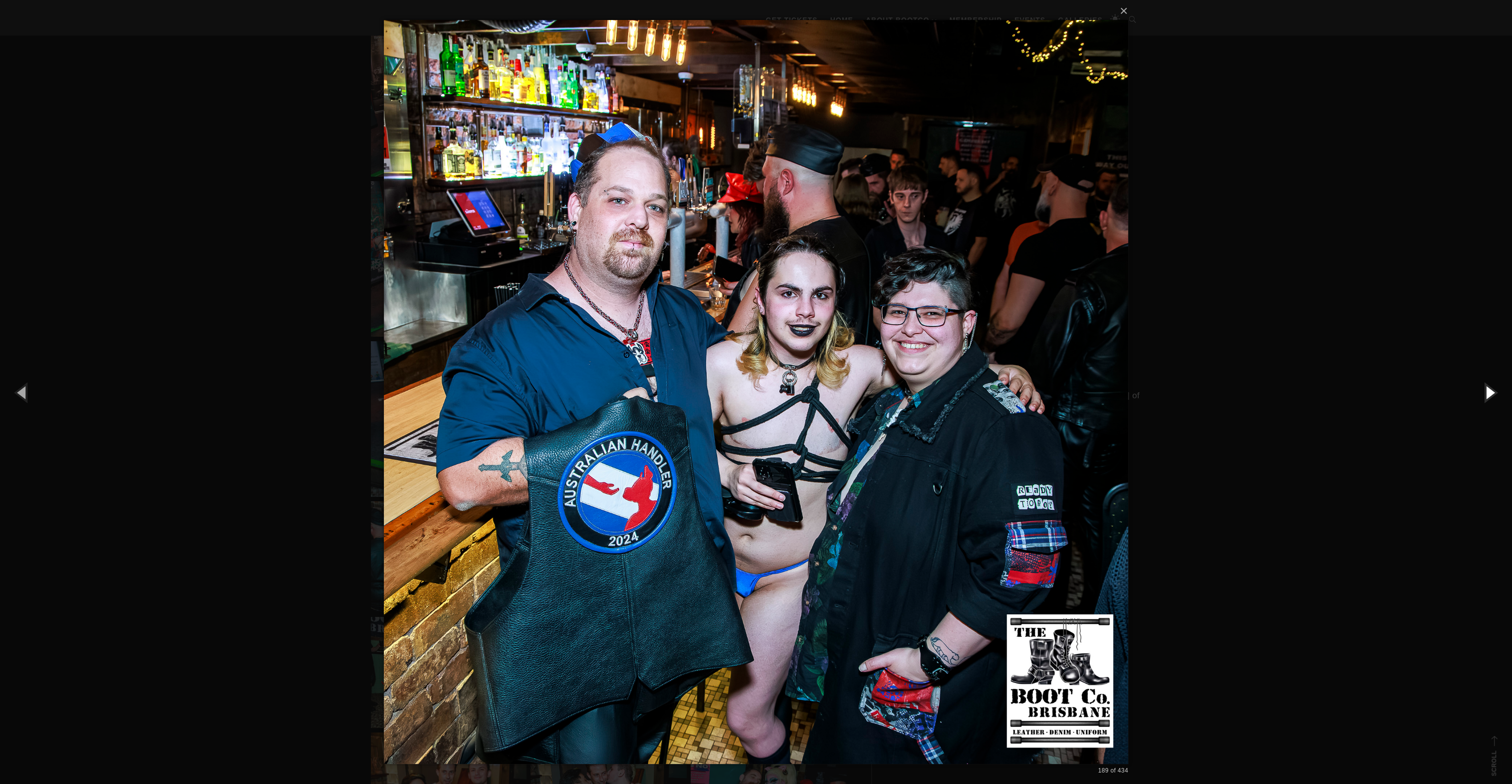
click at [1489, 388] on button "button" at bounding box center [1489, 392] width 45 height 55
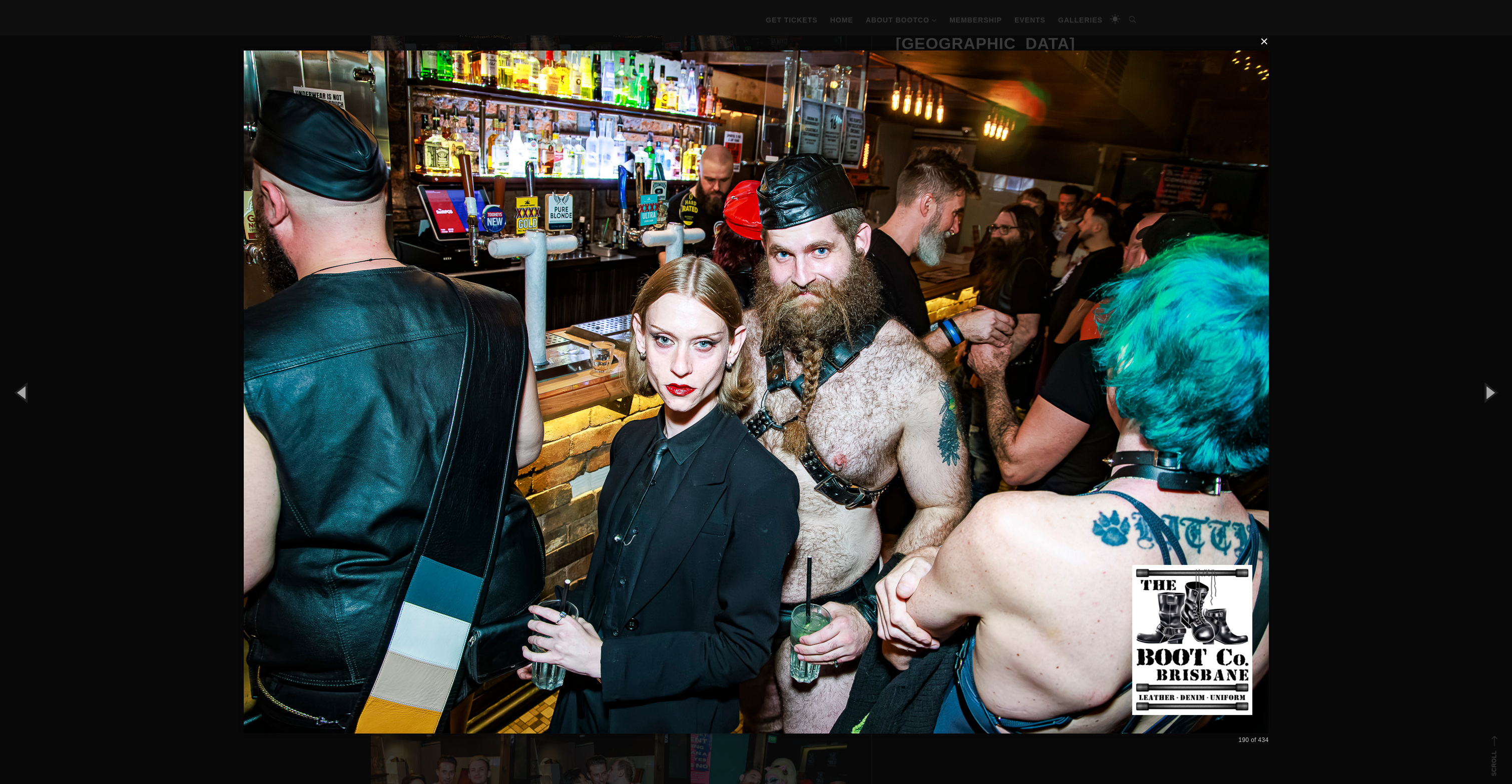
click at [1268, 43] on button "×" at bounding box center [760, 42] width 1025 height 22
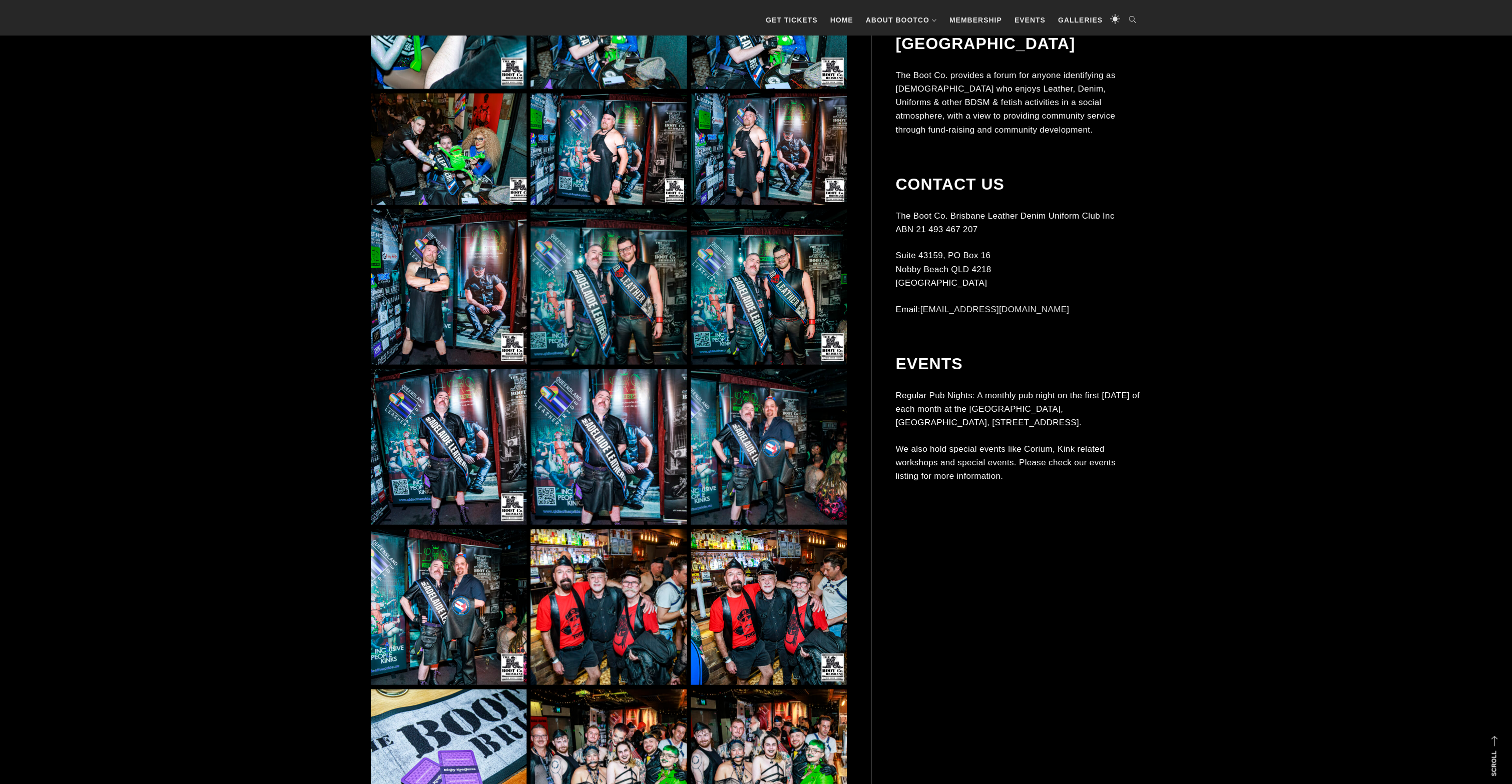
scroll to position [12364, 0]
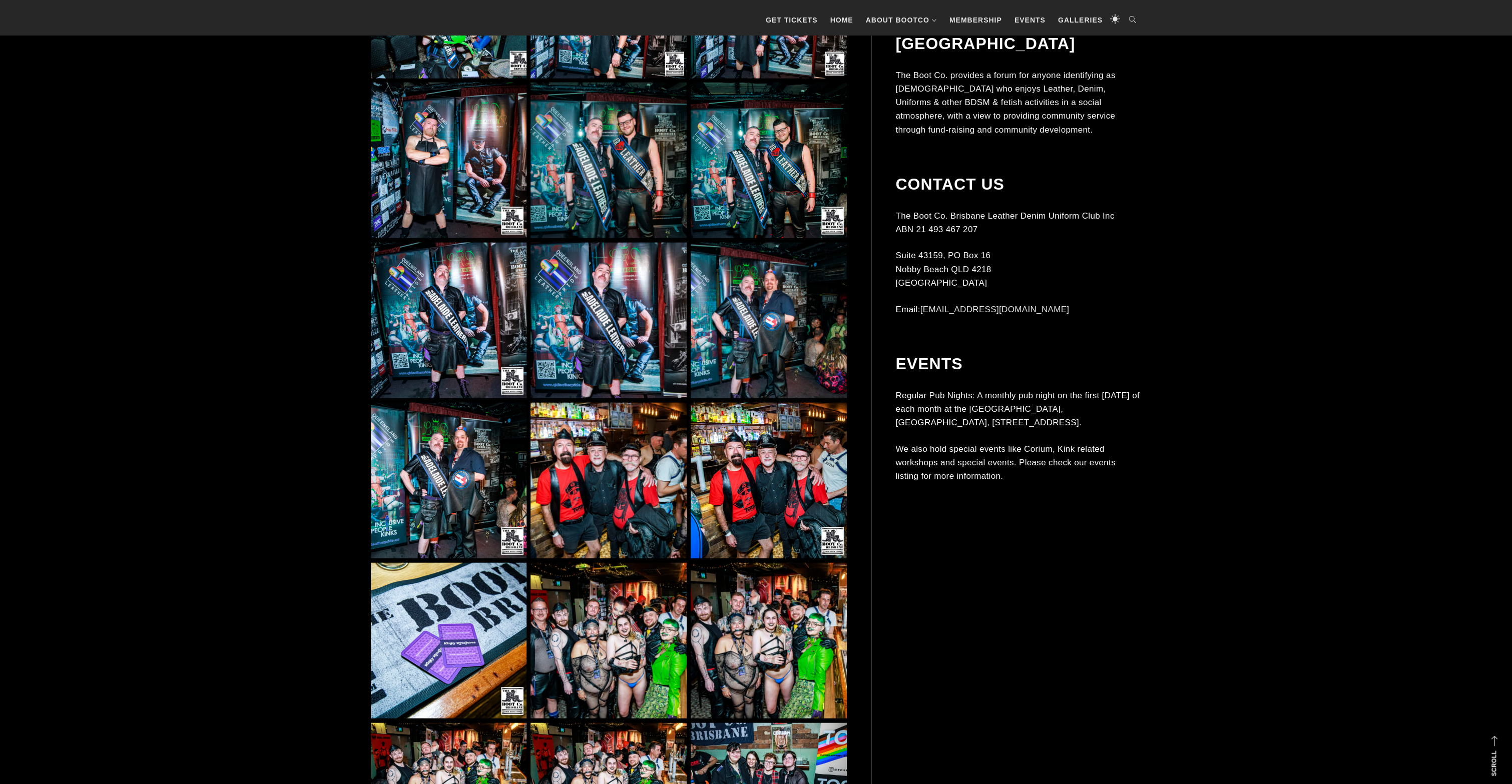
click at [772, 301] on img at bounding box center [769, 321] width 156 height 156
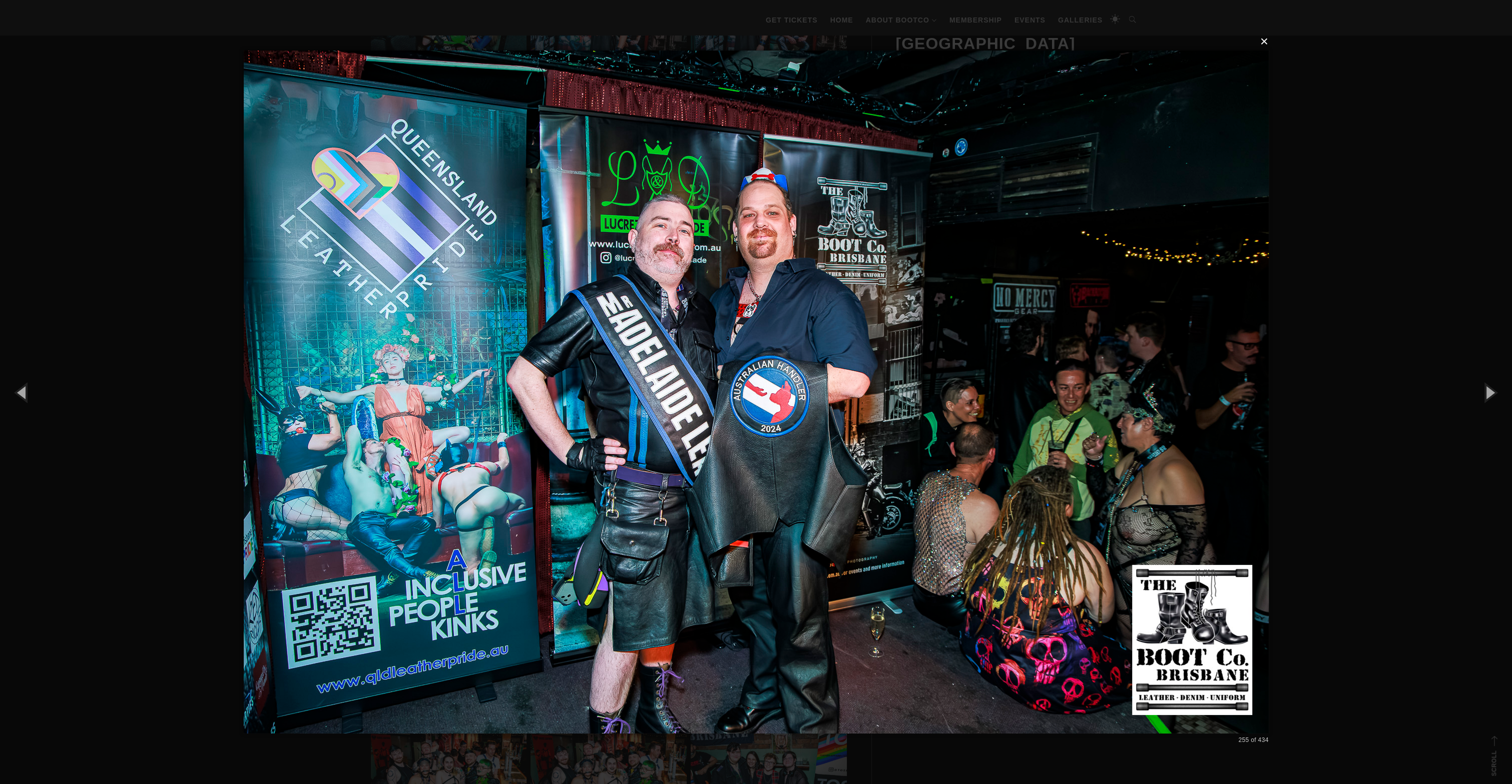
click at [1264, 44] on button "×" at bounding box center [760, 42] width 1025 height 22
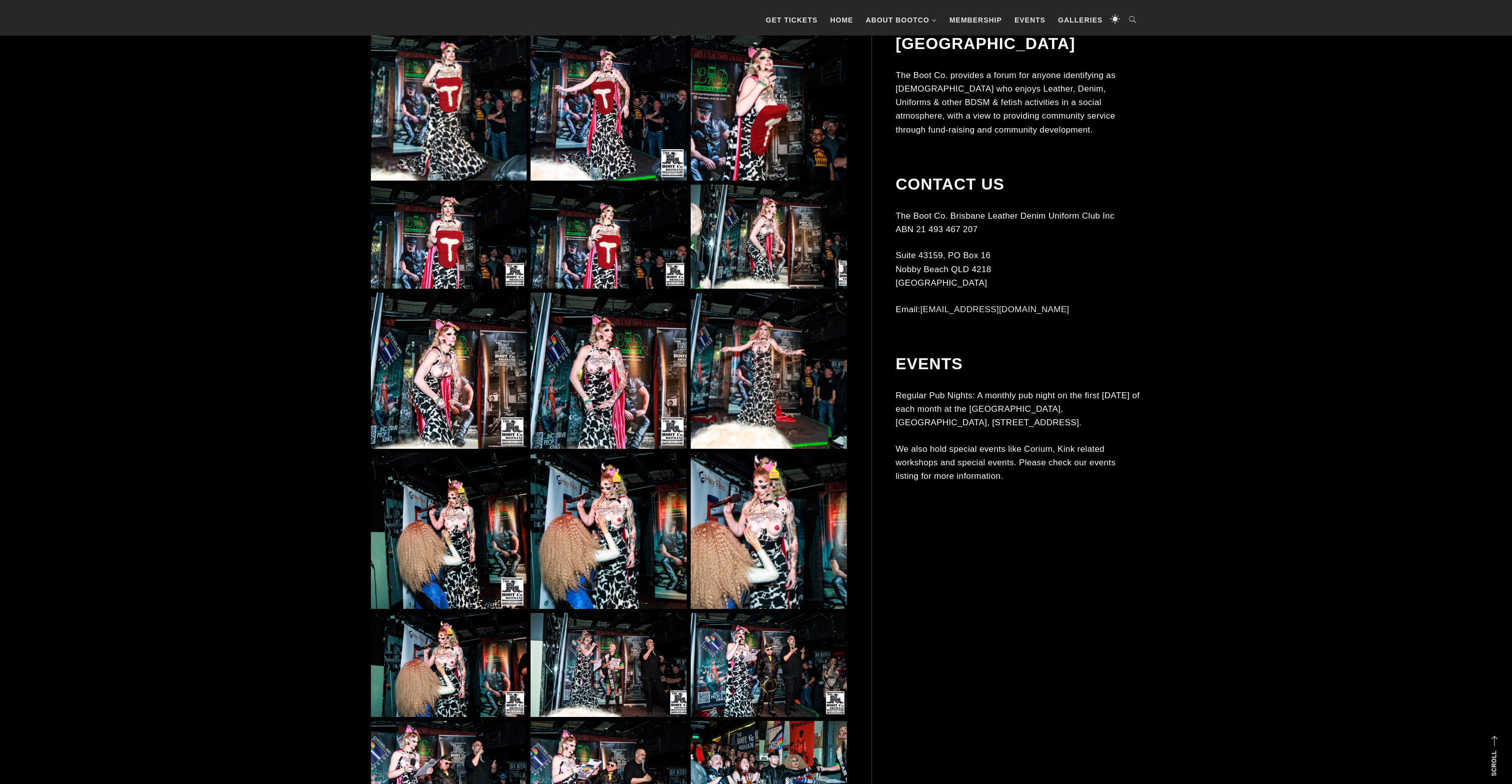
scroll to position [14478, 0]
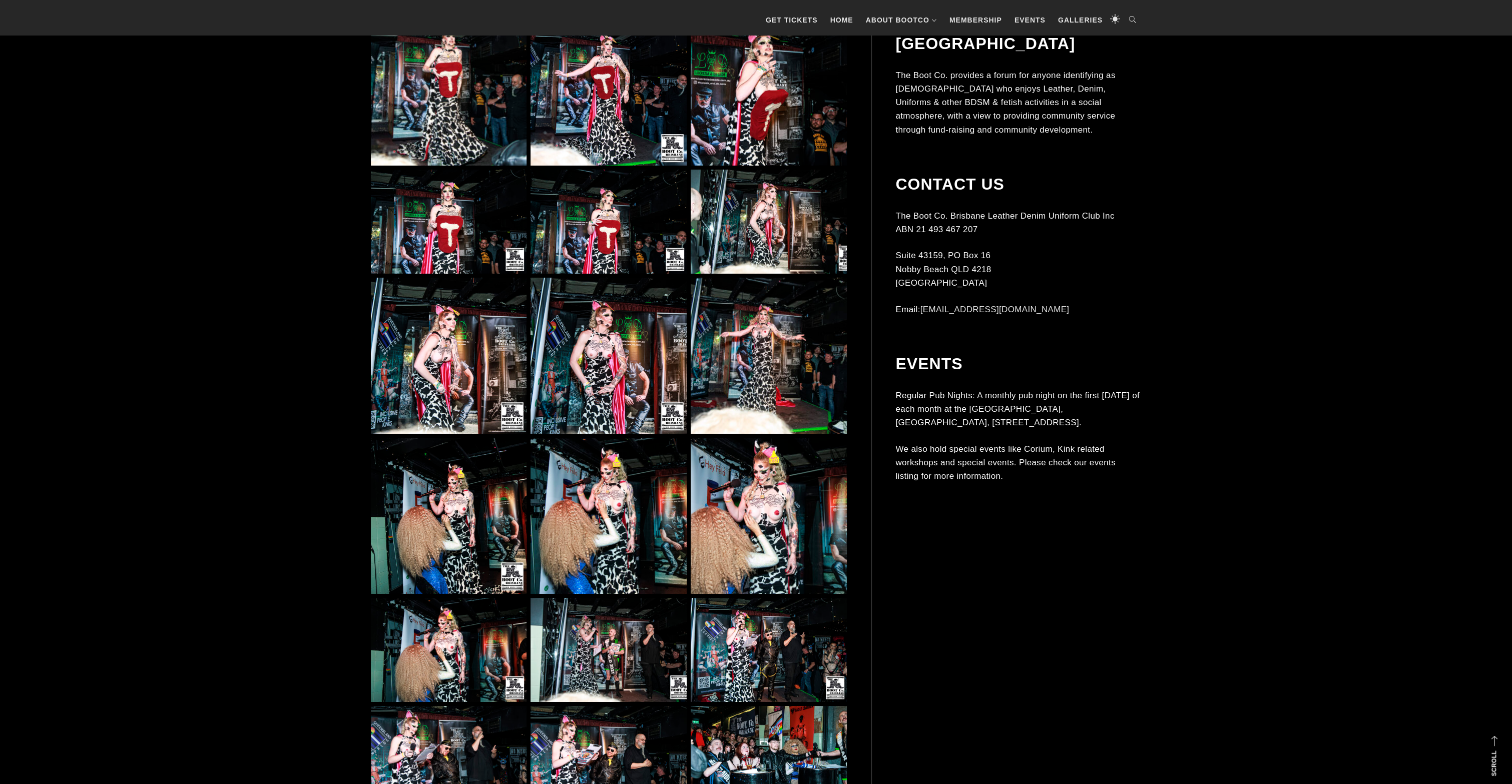
click at [481, 521] on img at bounding box center [448, 516] width 156 height 156
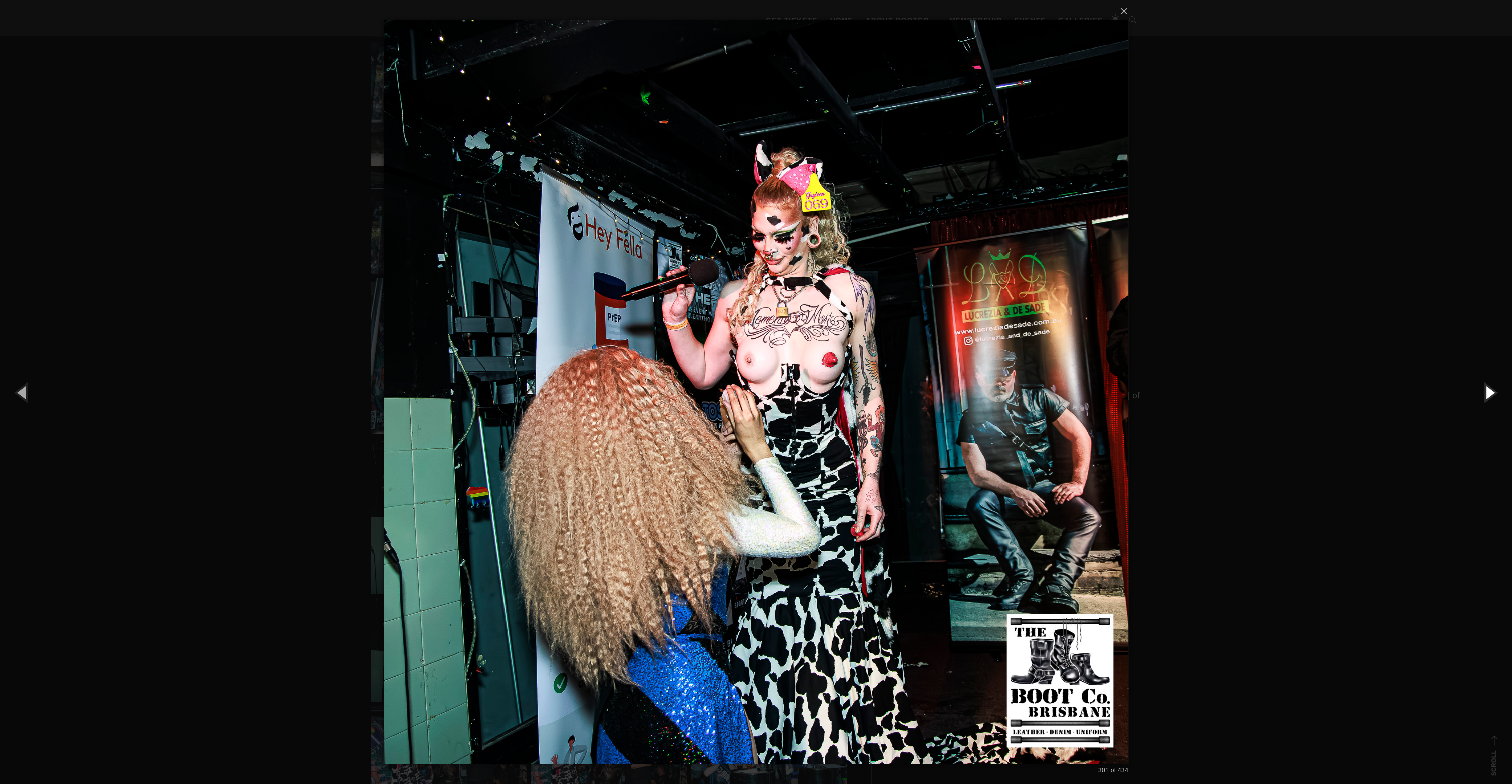
click at [1487, 388] on button "button" at bounding box center [1489, 392] width 45 height 55
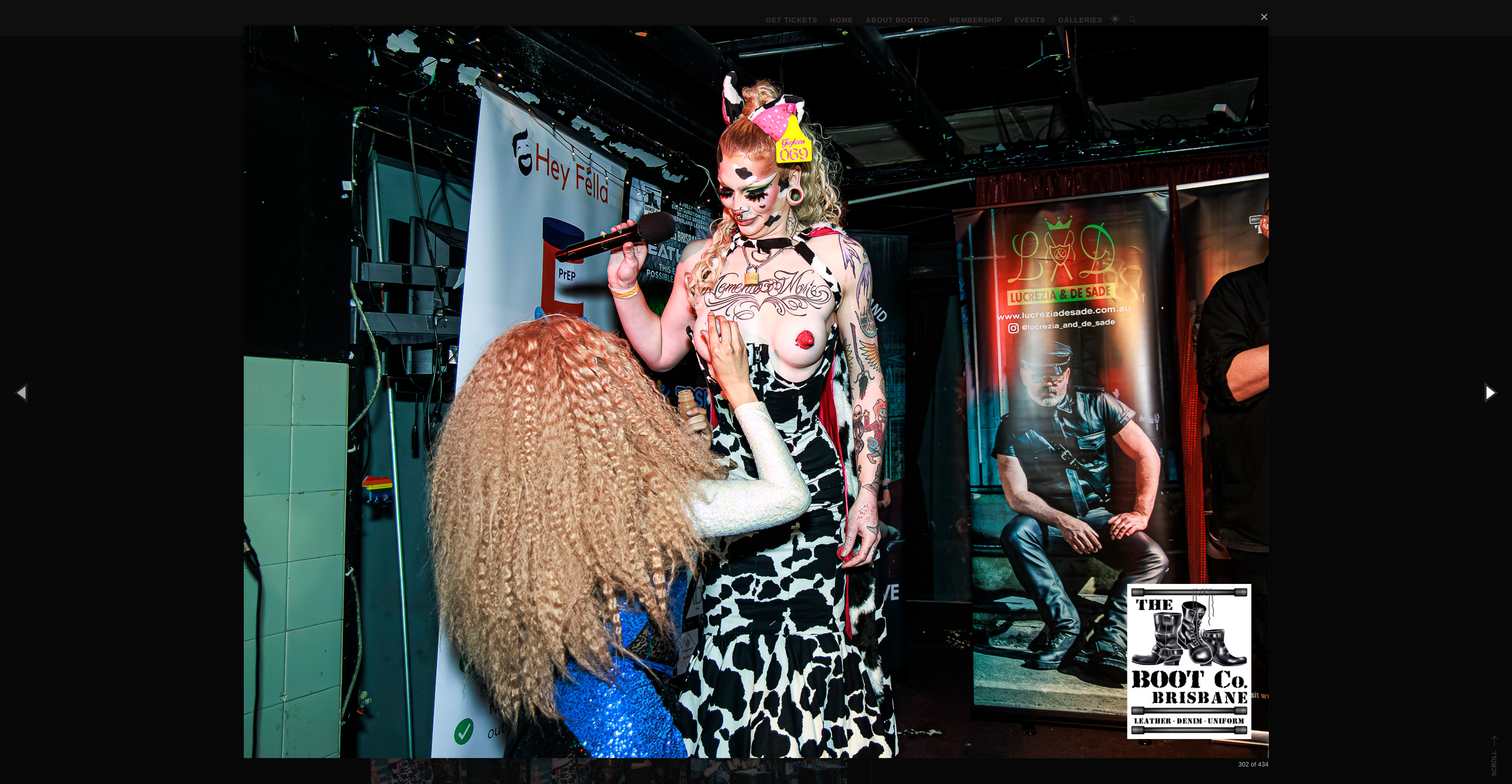
click at [1487, 388] on button "button" at bounding box center [1489, 392] width 45 height 55
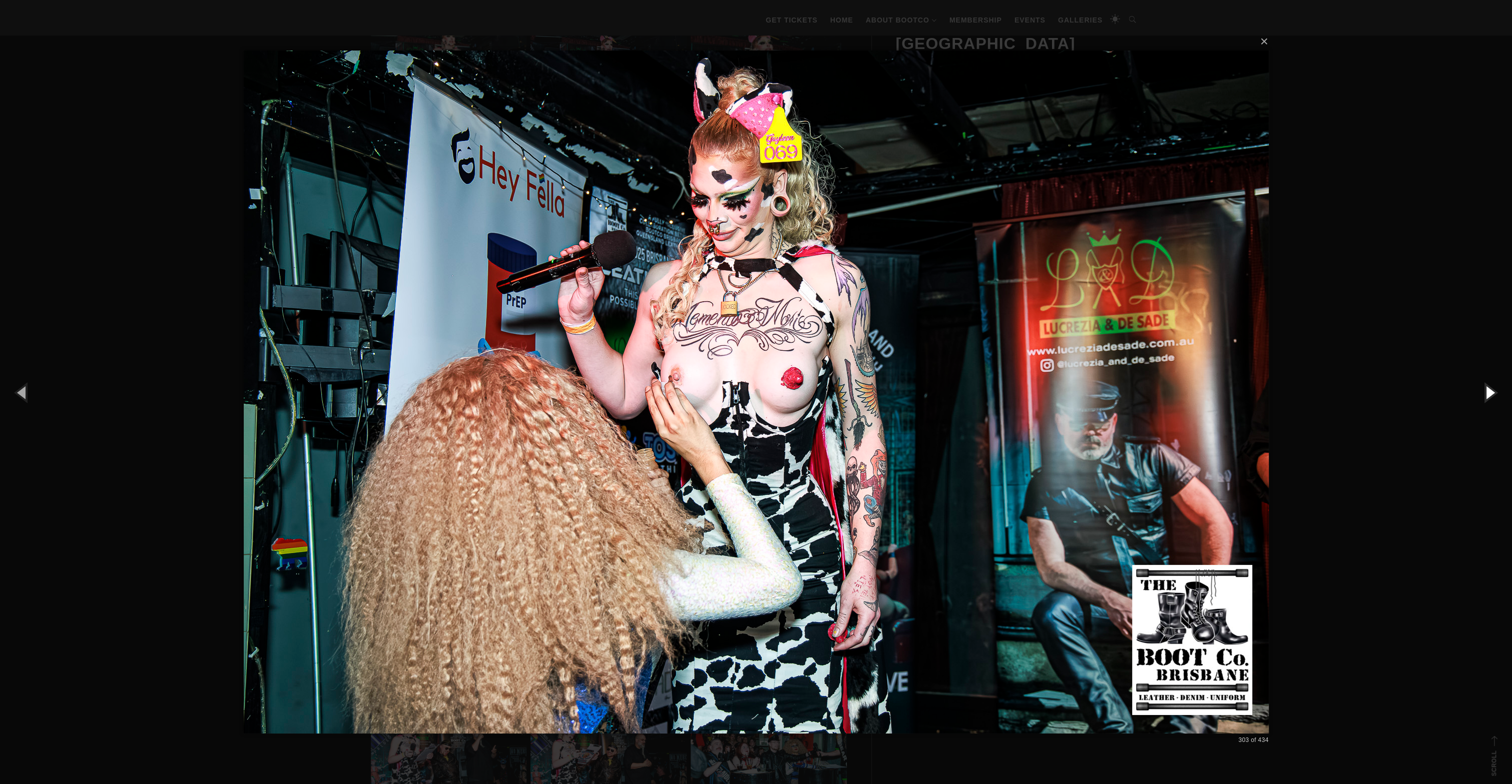
click at [1487, 388] on button "button" at bounding box center [1489, 392] width 45 height 55
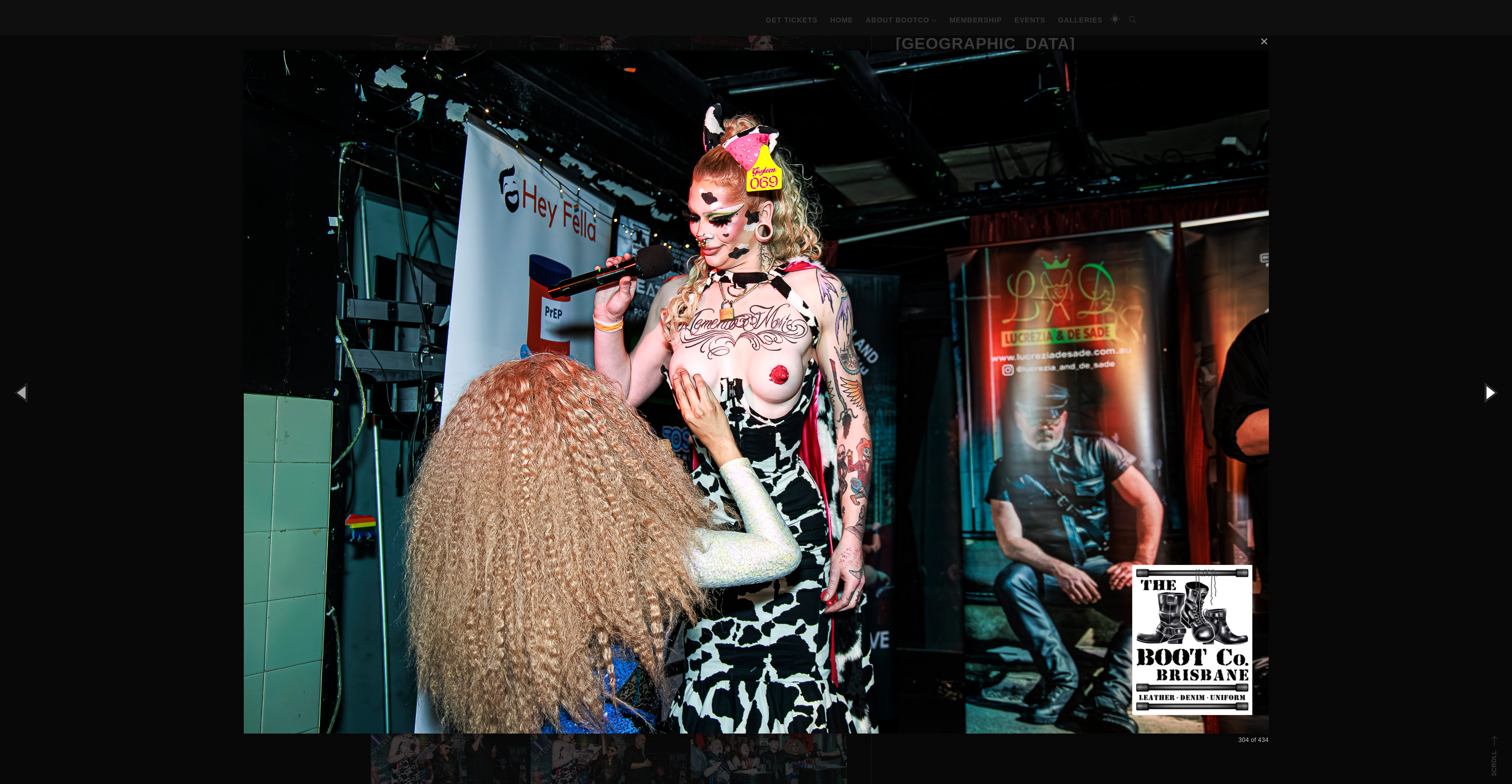
click at [1487, 388] on button "button" at bounding box center [1489, 392] width 45 height 55
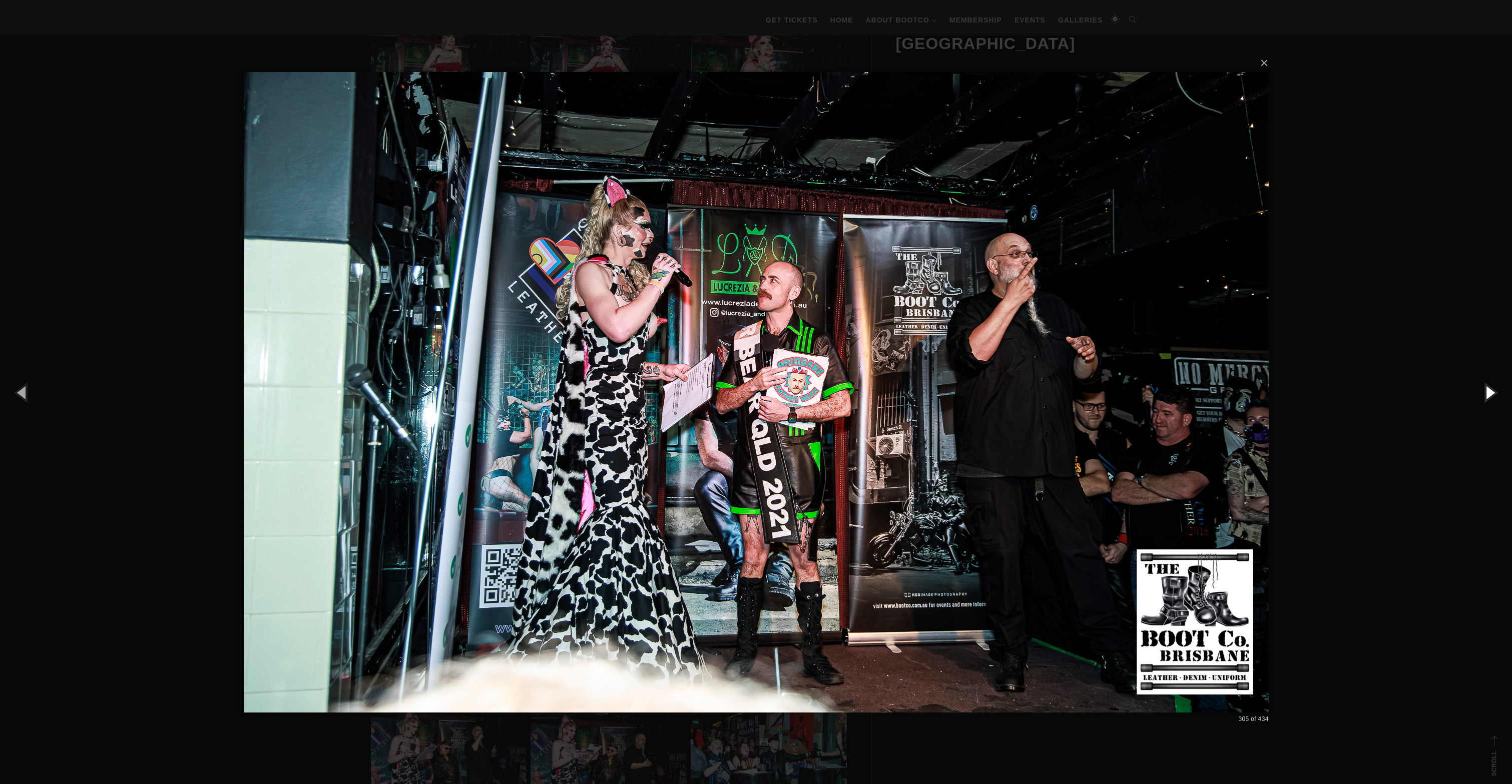
click at [1487, 388] on button "button" at bounding box center [1489, 392] width 45 height 55
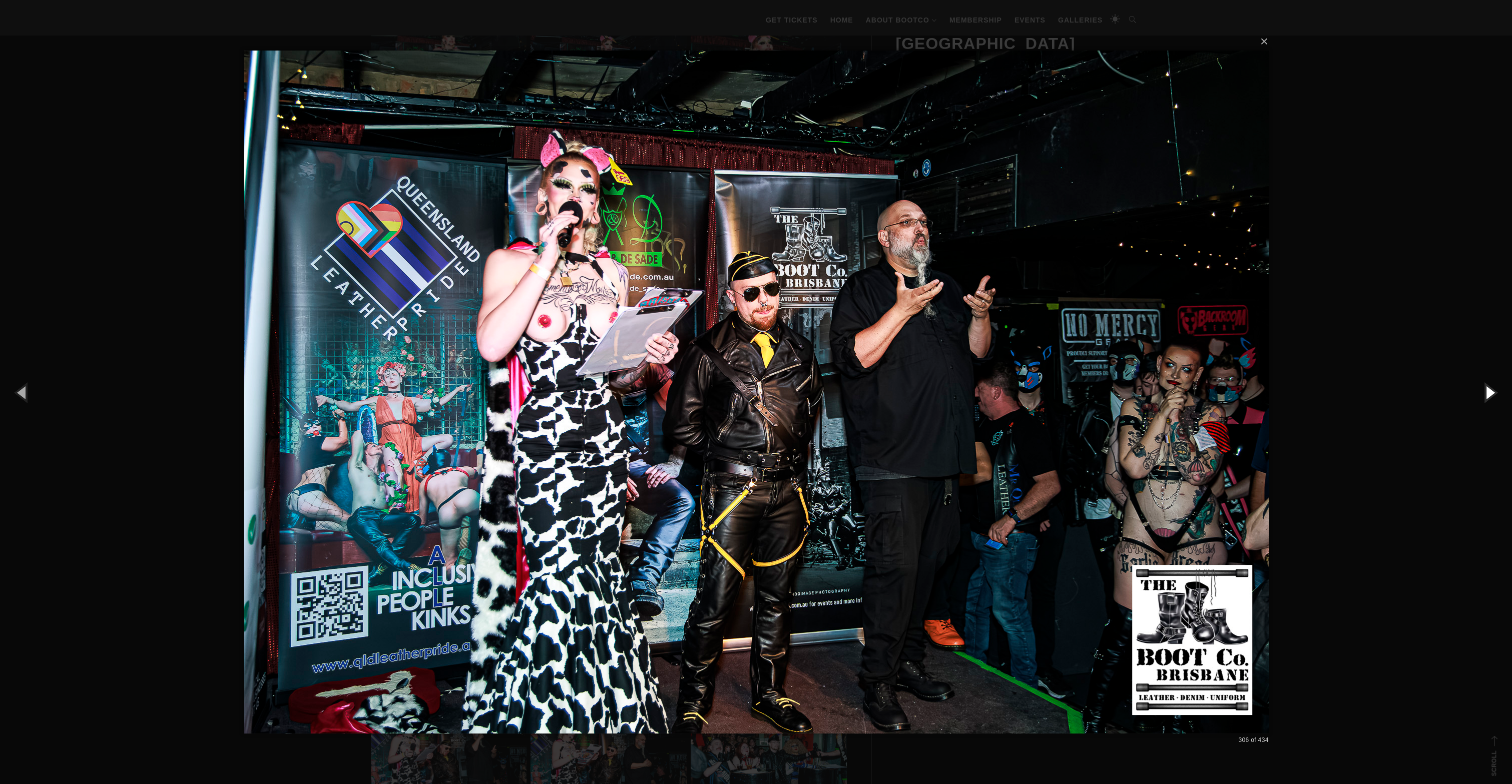
click at [1487, 388] on button "button" at bounding box center [1489, 392] width 45 height 55
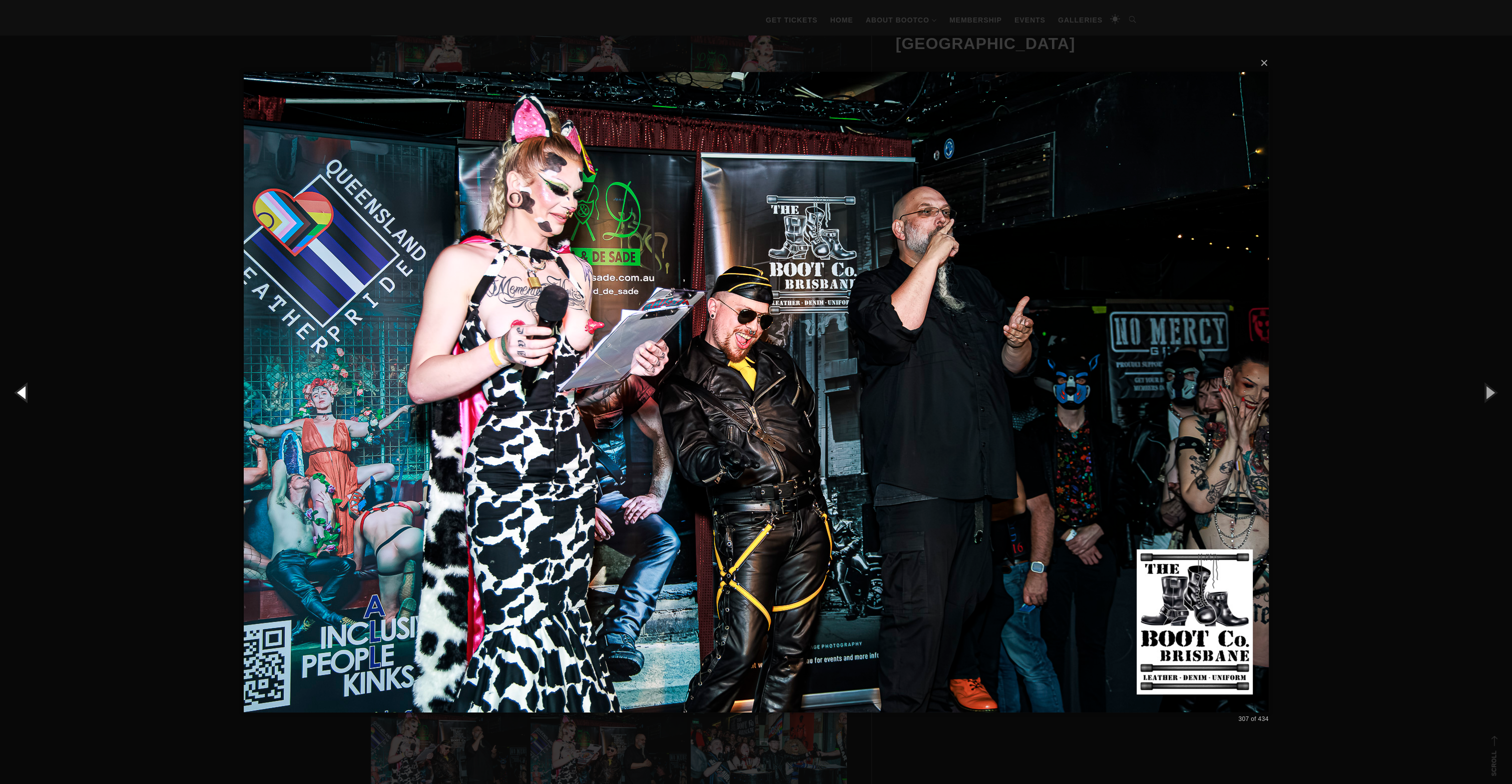
click at [27, 394] on button "button" at bounding box center [23, 392] width 45 height 55
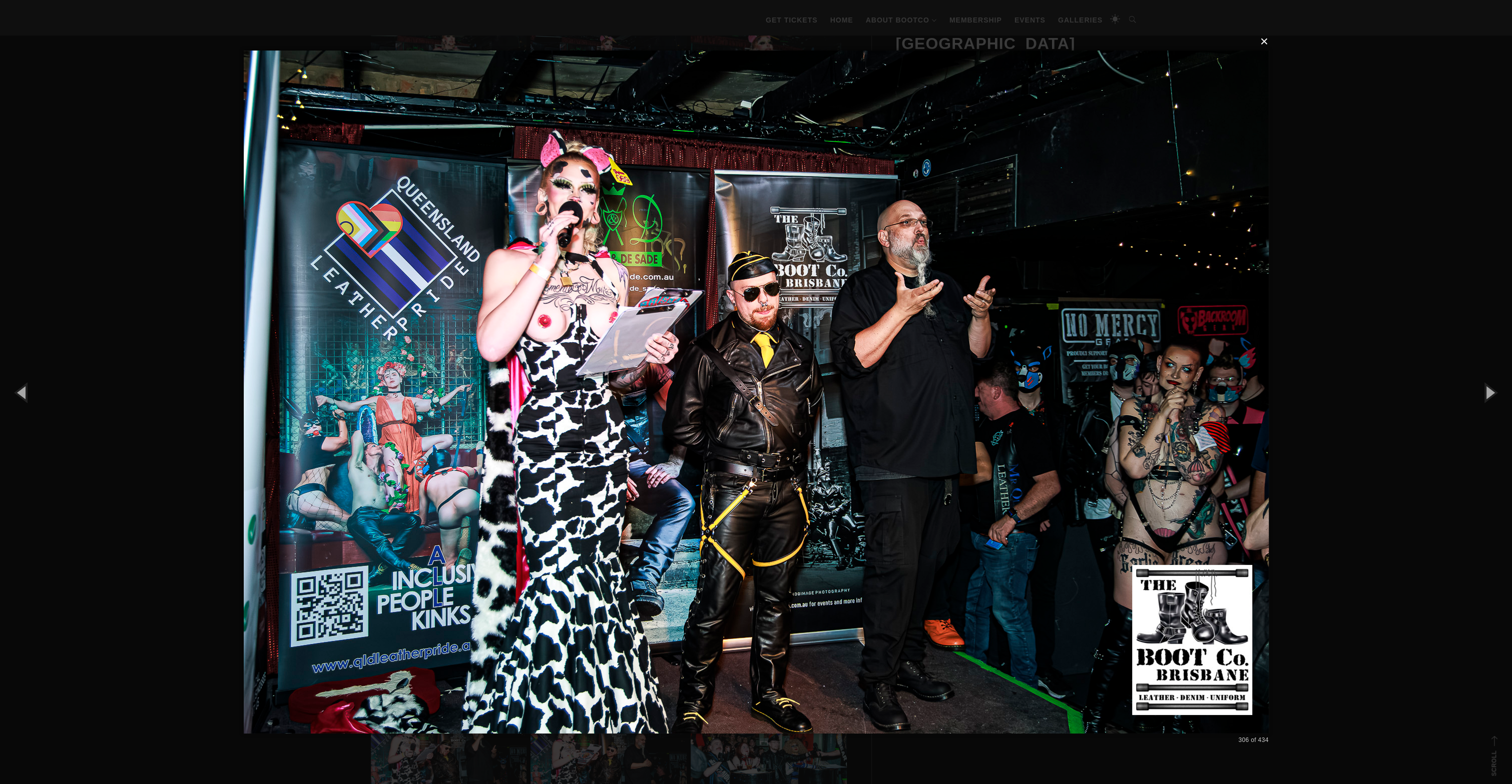
click at [1266, 42] on button "×" at bounding box center [760, 42] width 1025 height 22
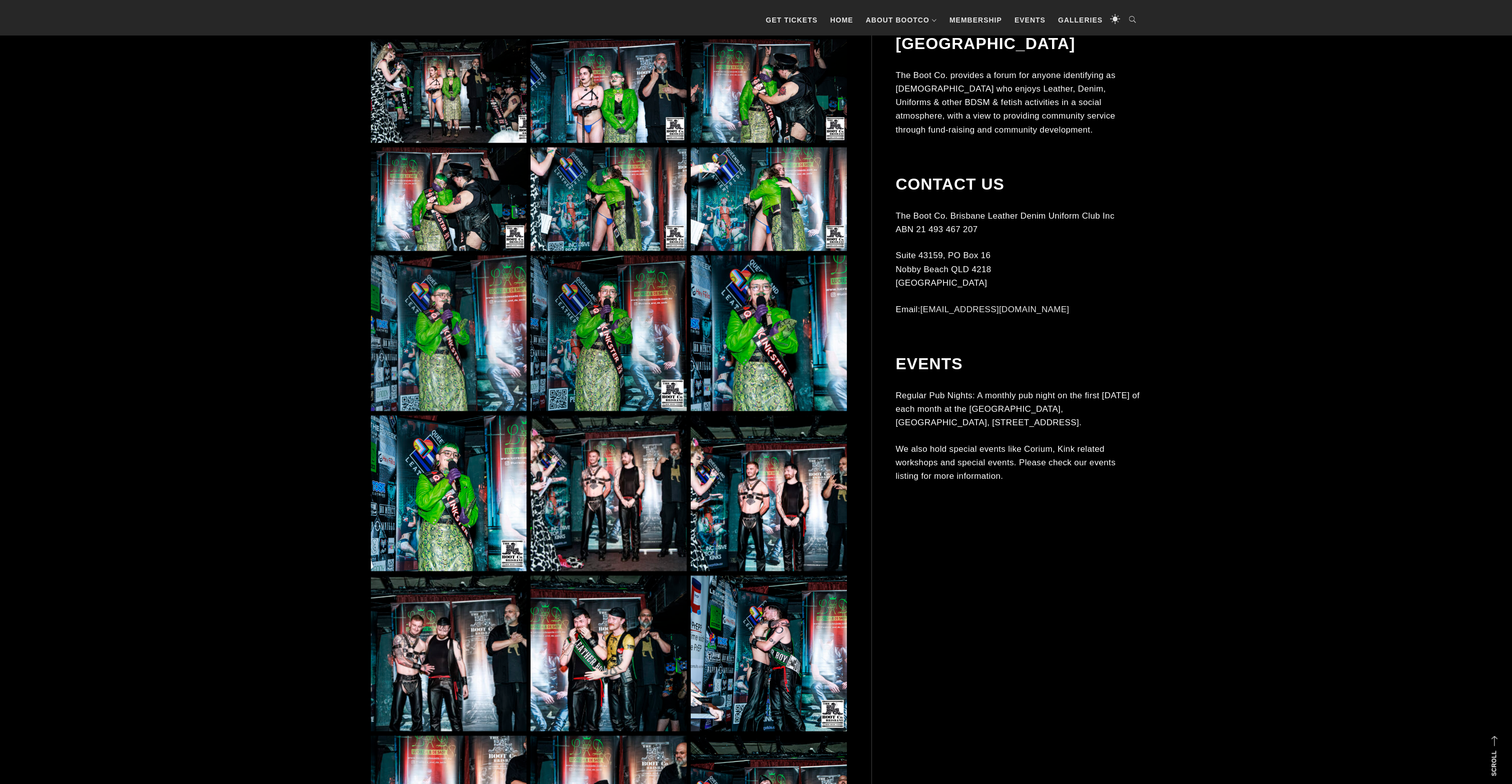
scroll to position [18546, 0]
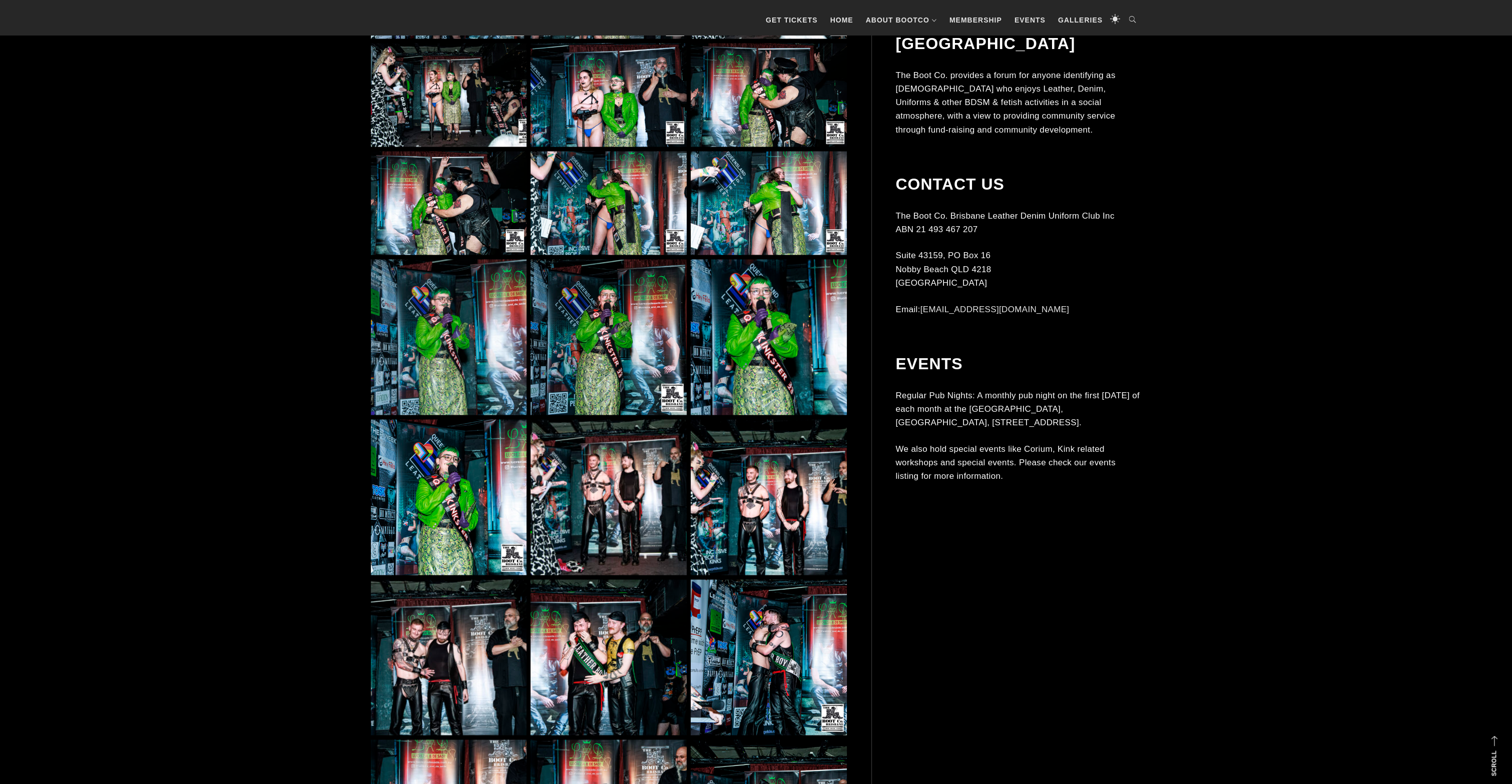
click at [442, 194] on img at bounding box center [448, 203] width 156 height 104
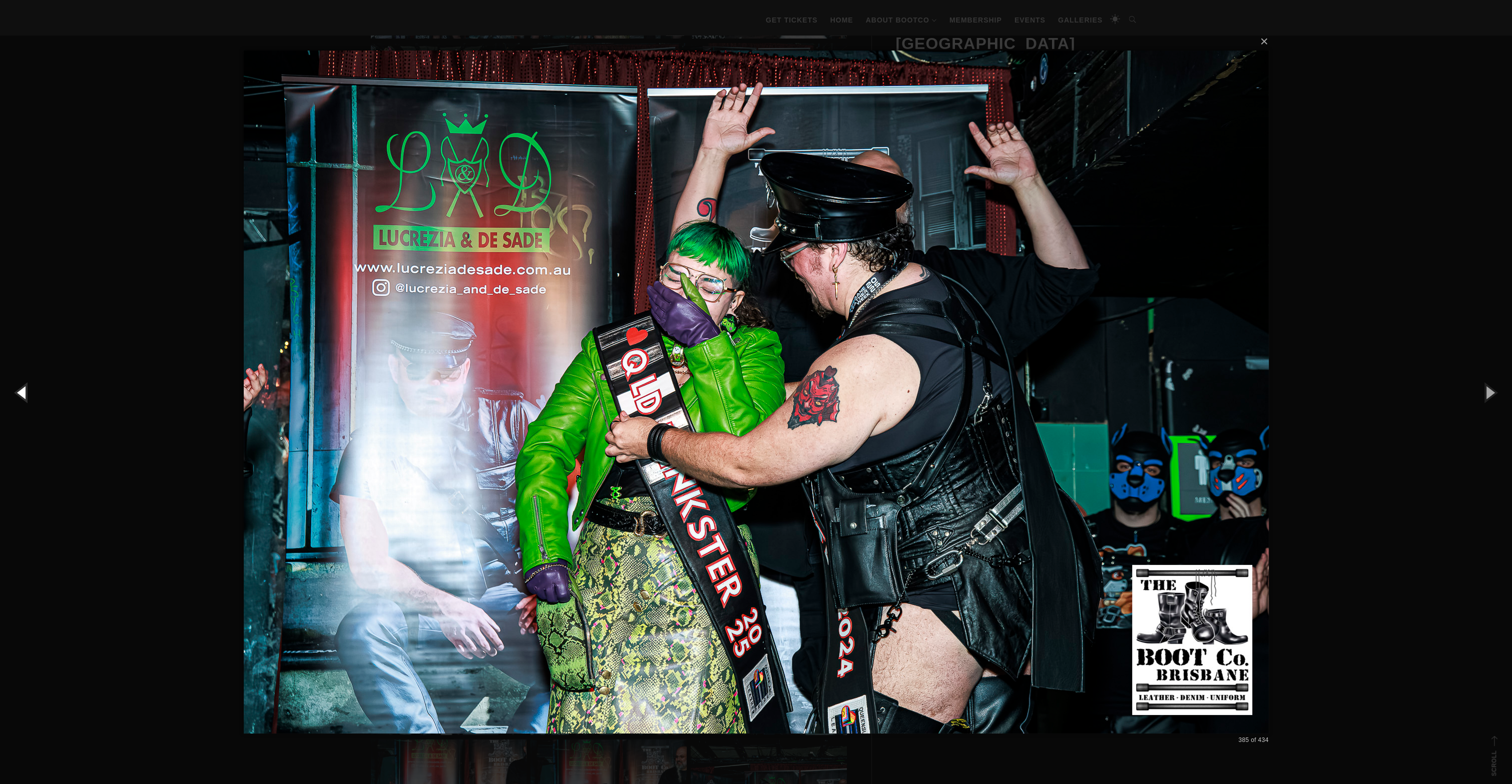
click at [27, 386] on button "button" at bounding box center [23, 392] width 45 height 55
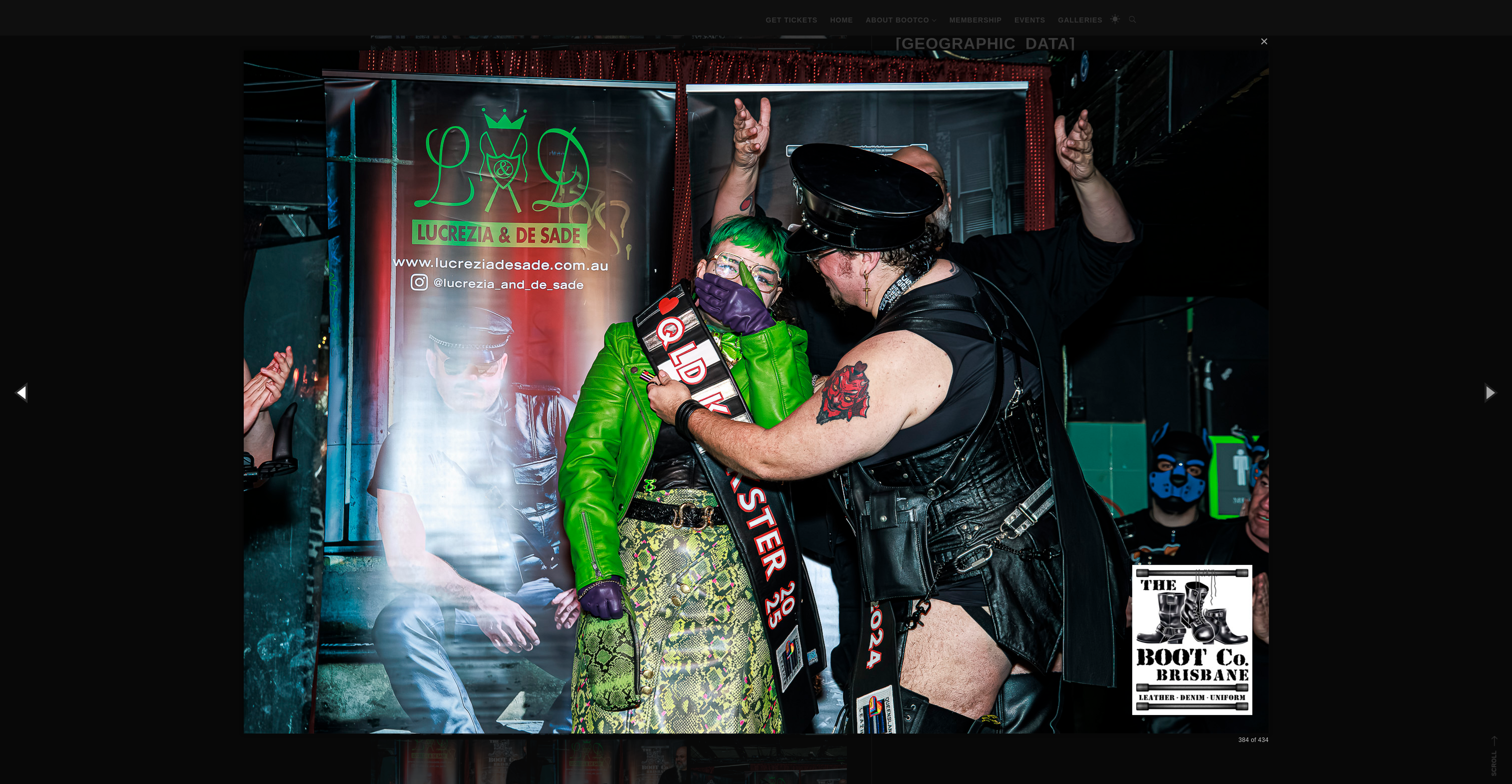
click at [22, 390] on button "button" at bounding box center [23, 392] width 45 height 55
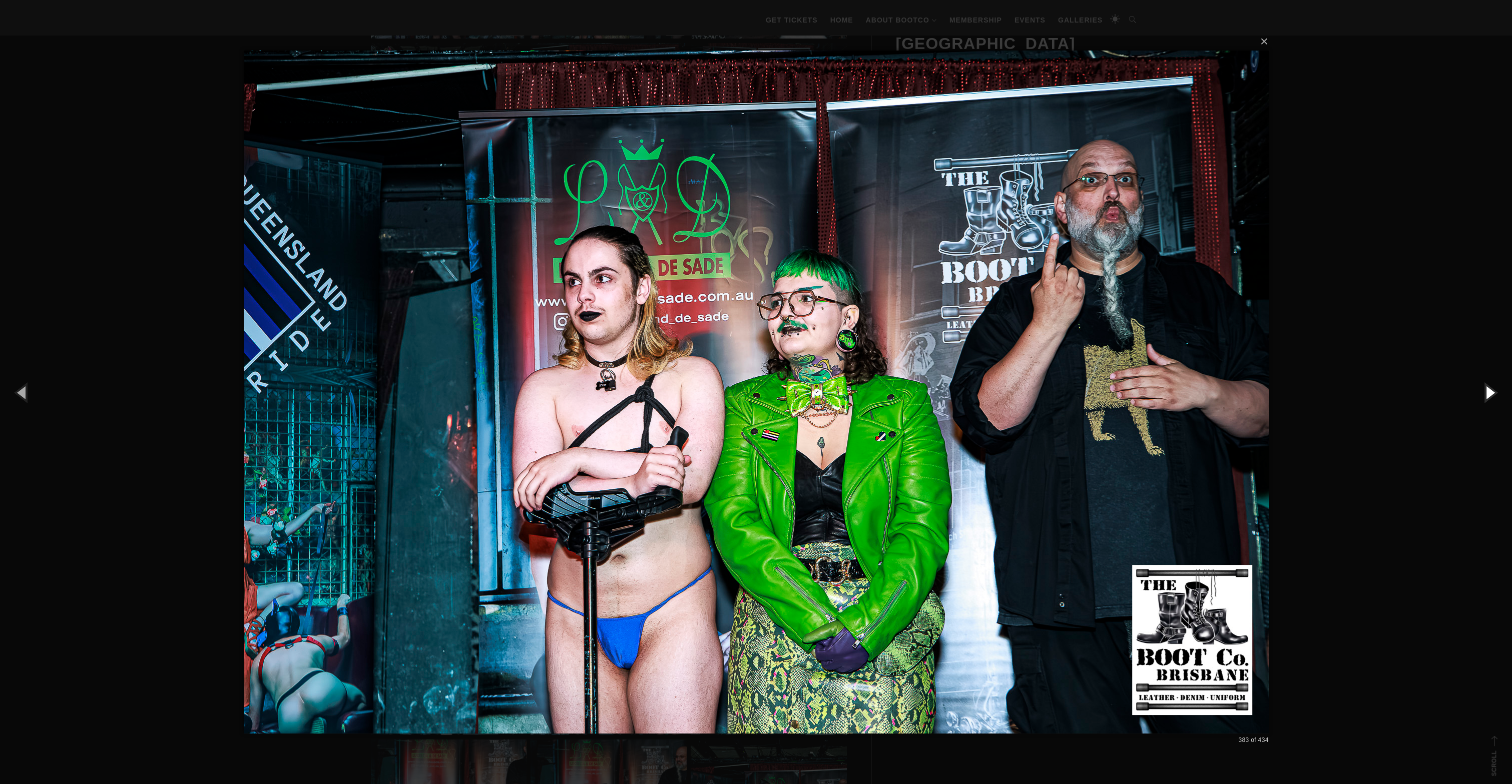
click at [1486, 395] on button "button" at bounding box center [1489, 392] width 45 height 55
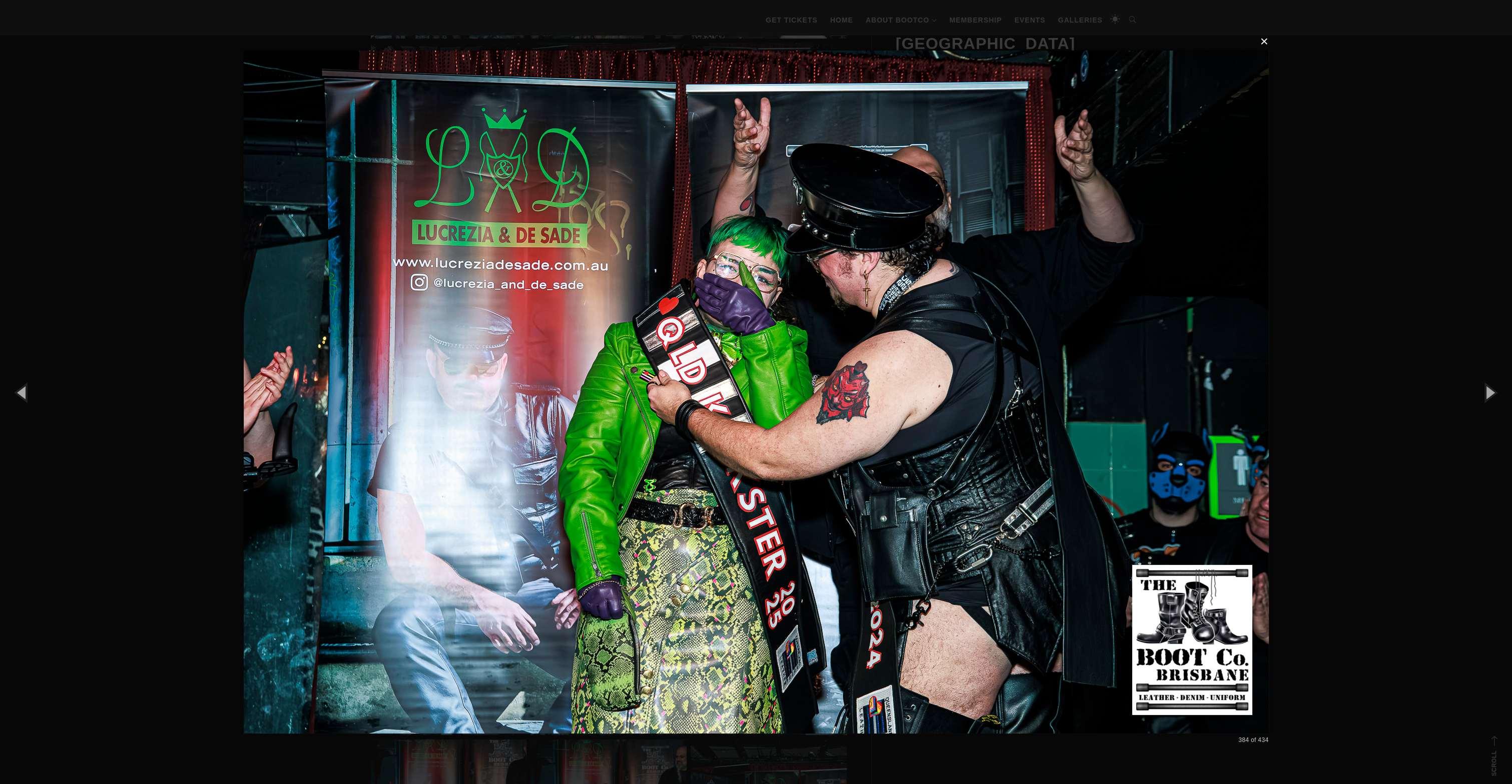
click at [1265, 44] on button "×" at bounding box center [760, 42] width 1025 height 22
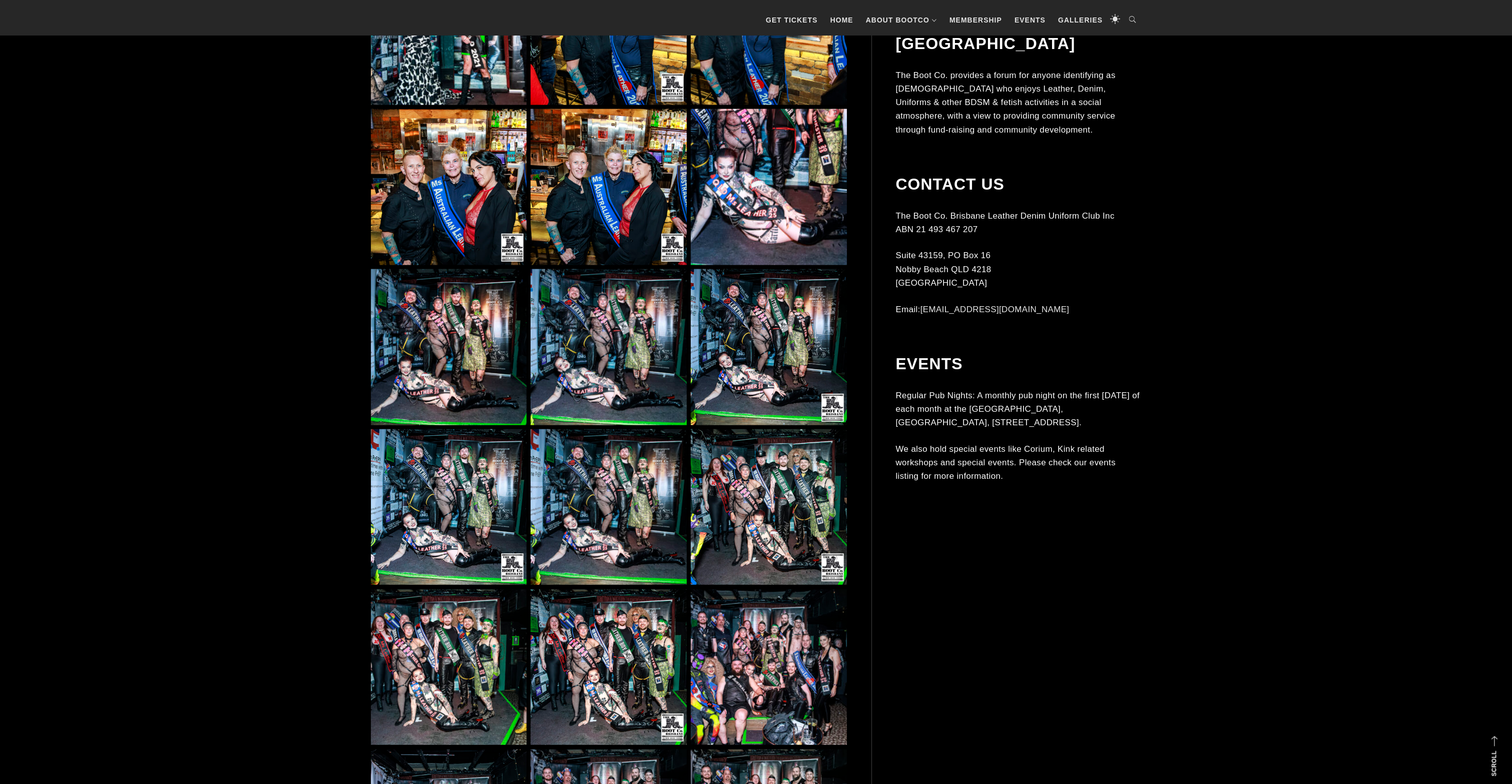
scroll to position [19656, 0]
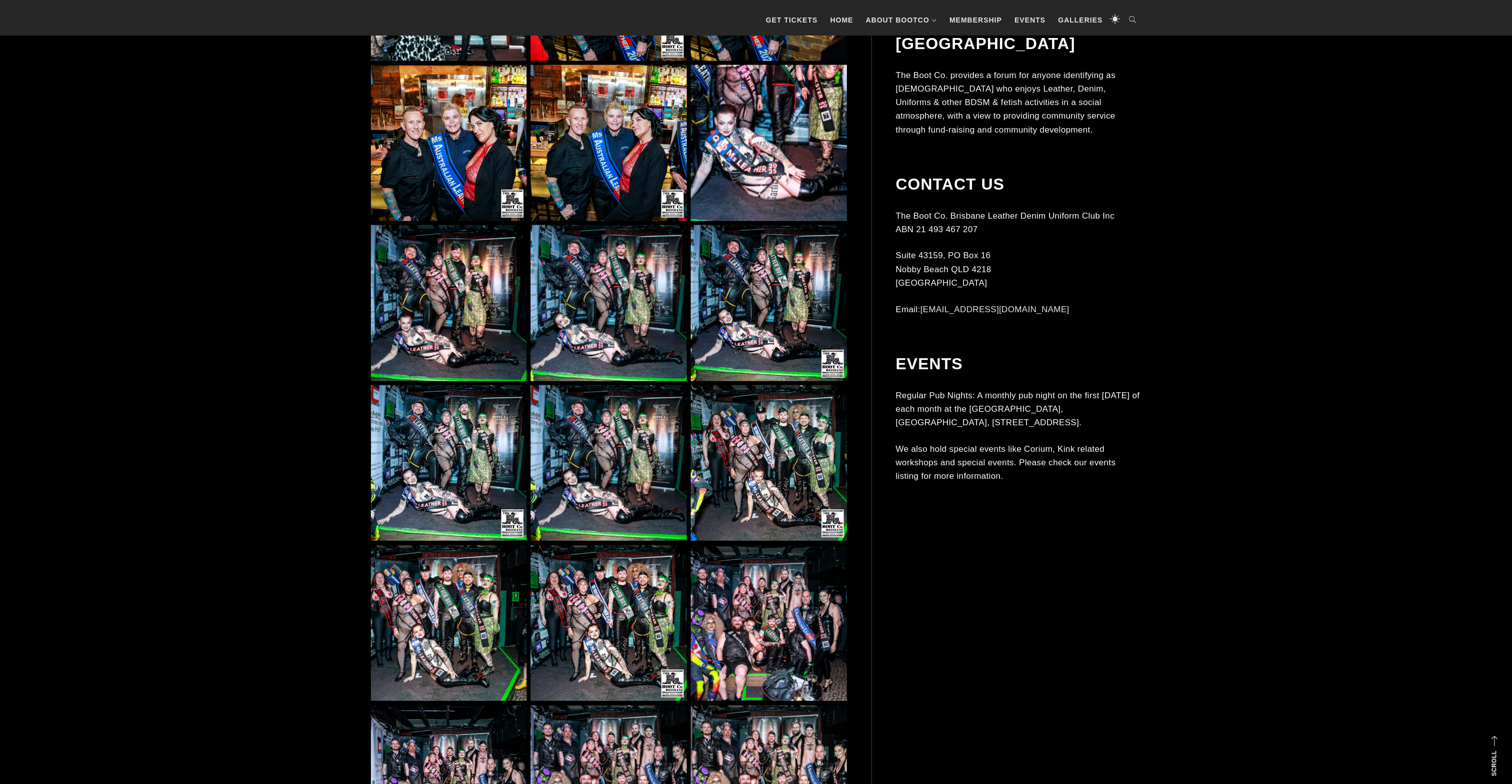
click at [778, 605] on img at bounding box center [769, 623] width 156 height 156
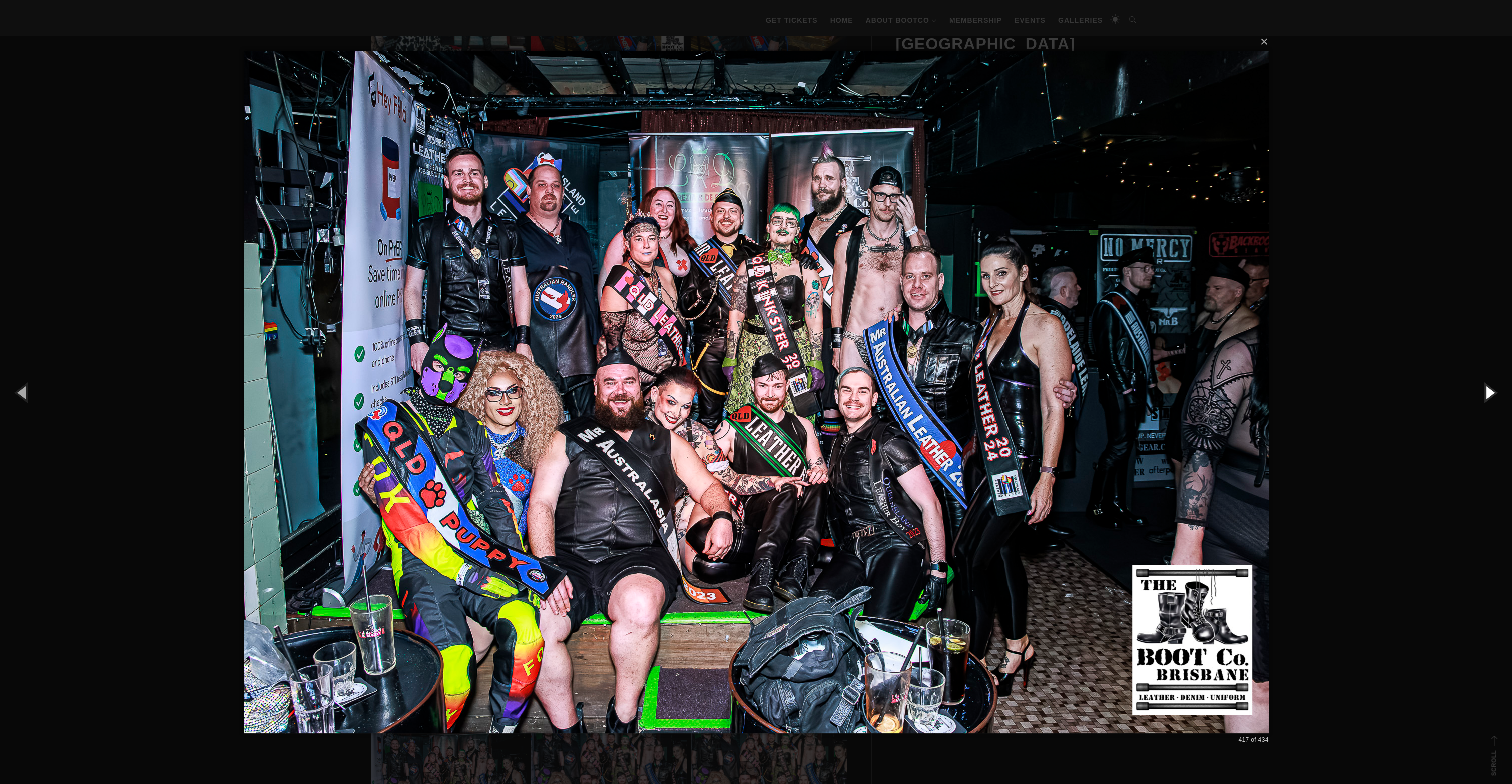
click at [1486, 393] on button "button" at bounding box center [1489, 392] width 45 height 55
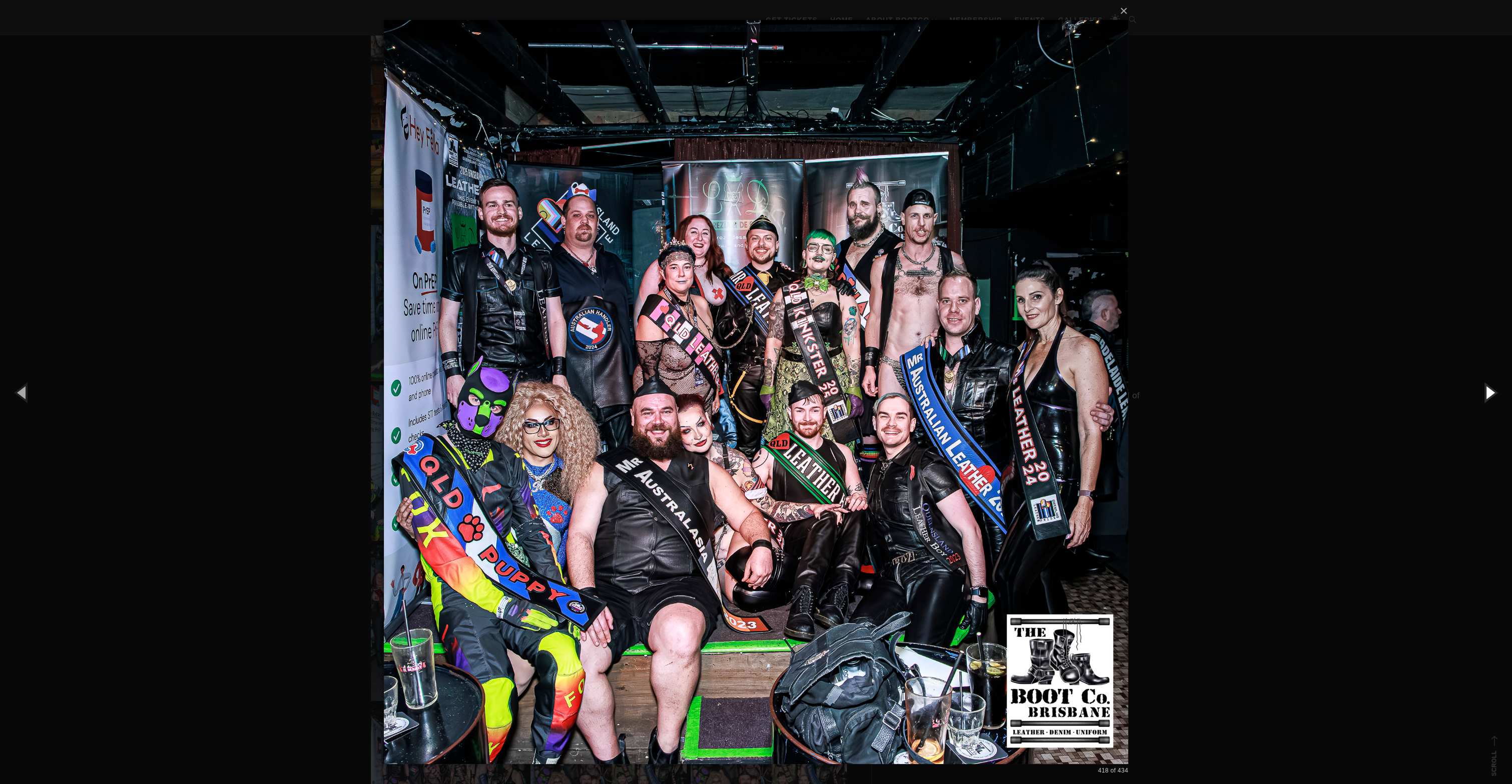
click at [1495, 393] on button "button" at bounding box center [1489, 392] width 45 height 55
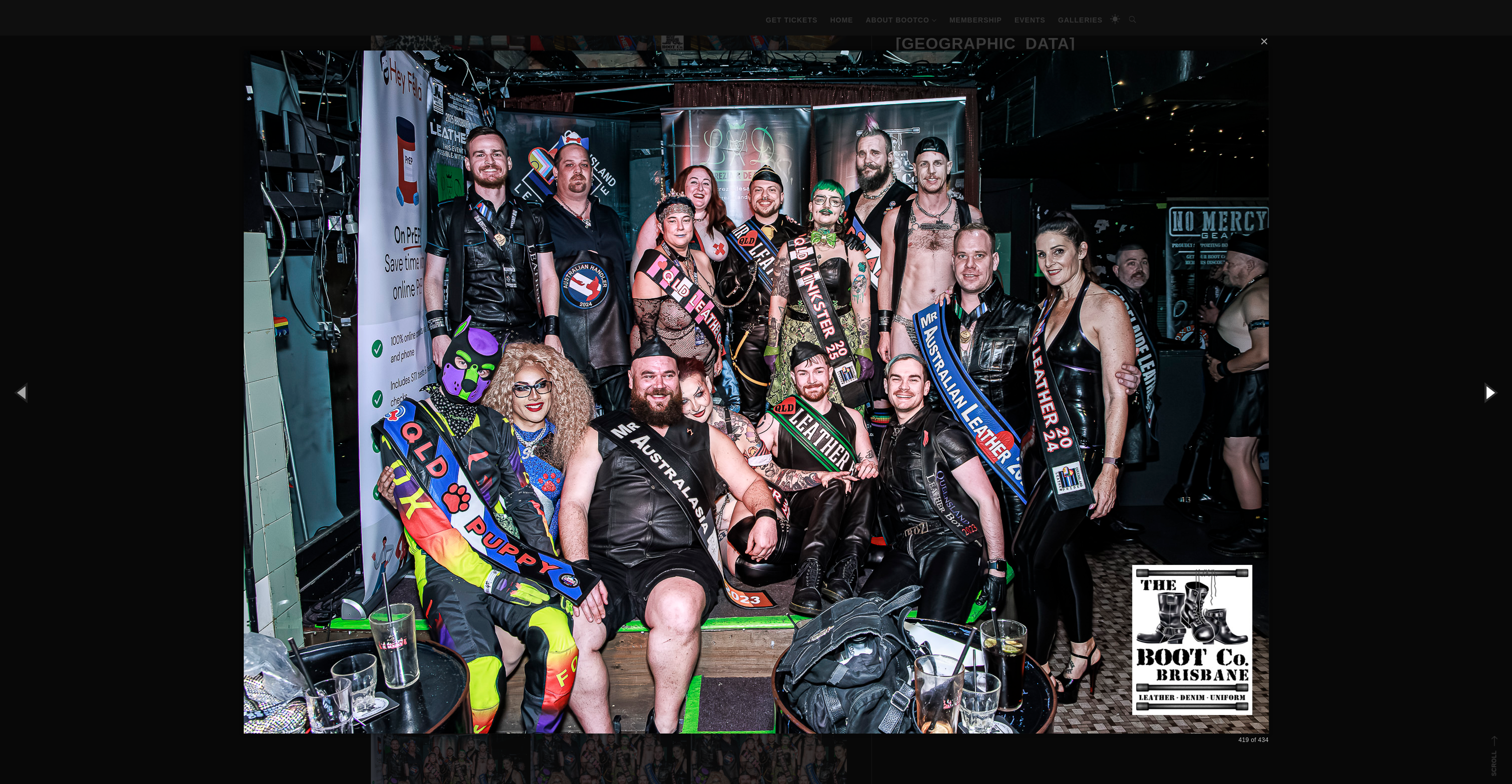
click at [1495, 393] on button "button" at bounding box center [1489, 392] width 45 height 55
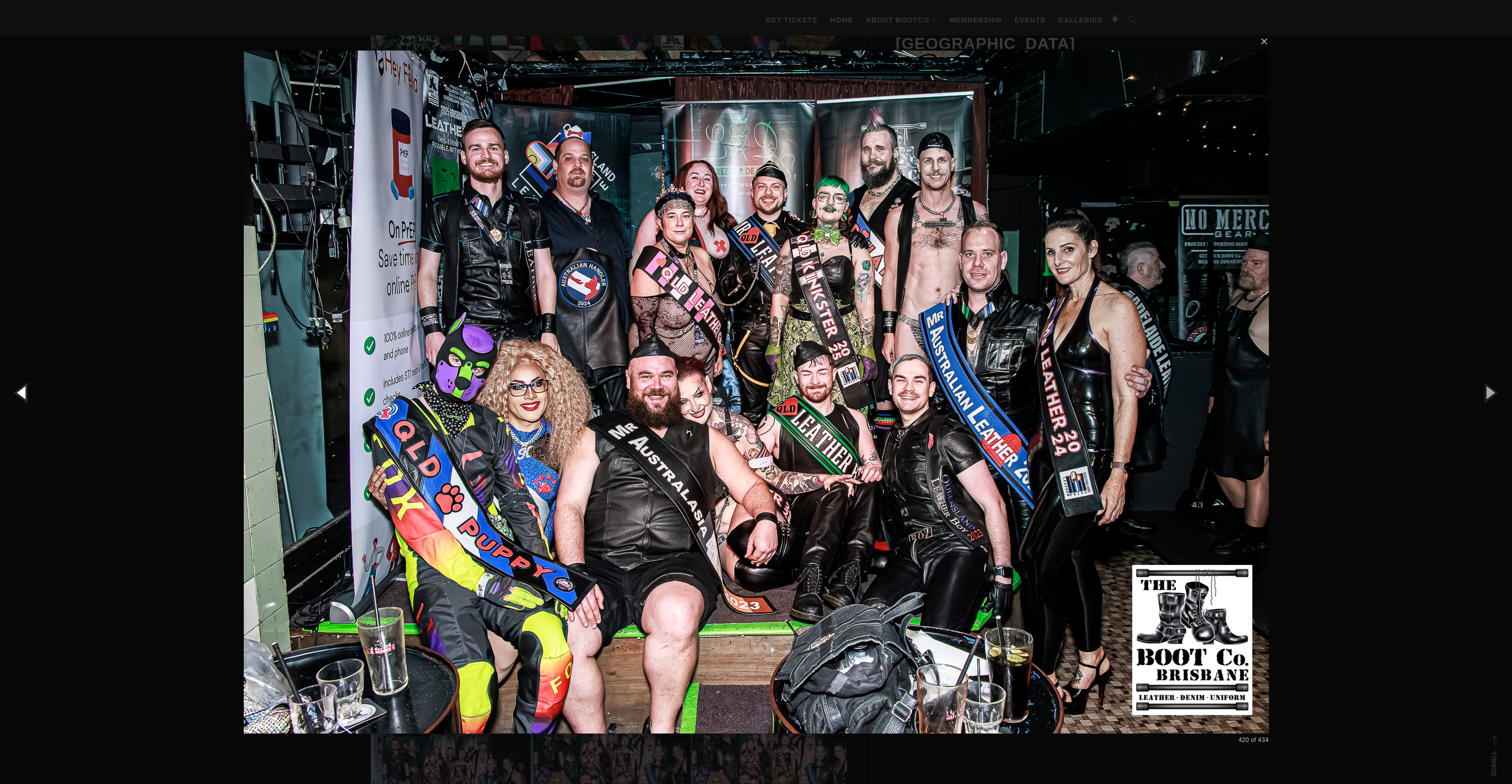
click at [24, 392] on button "button" at bounding box center [23, 392] width 45 height 55
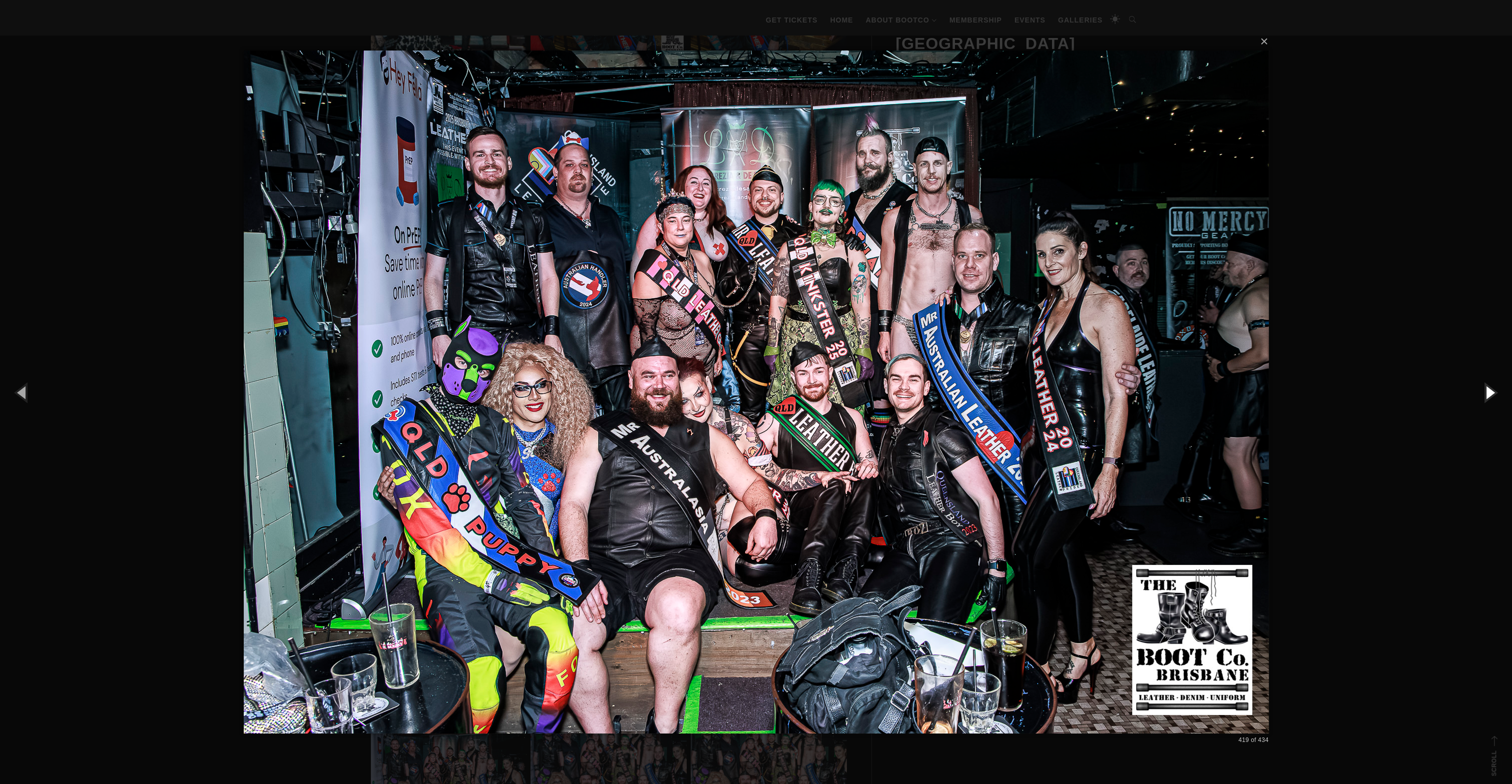
click at [1489, 393] on button "button" at bounding box center [1489, 392] width 45 height 55
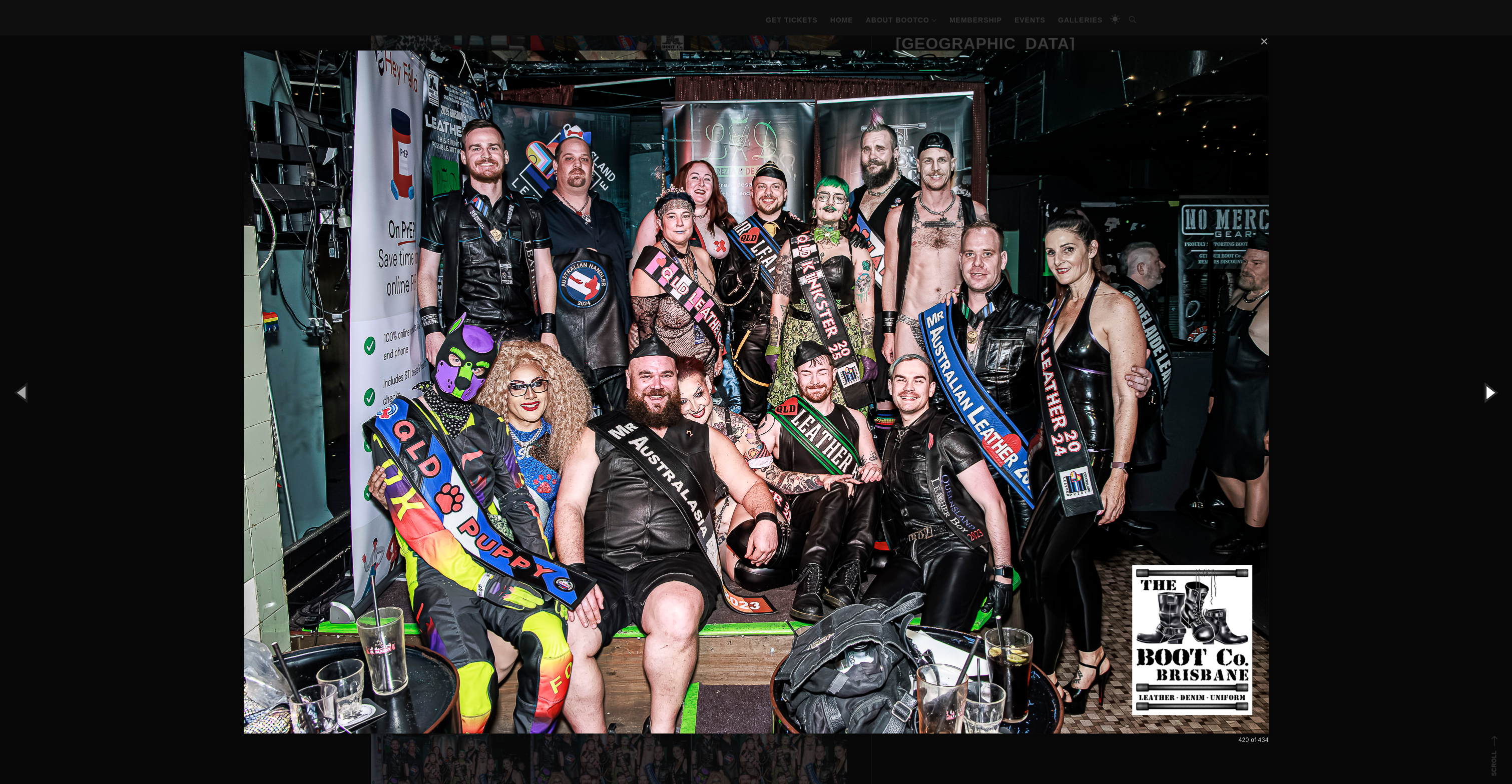
click at [1485, 390] on button "button" at bounding box center [1489, 392] width 45 height 55
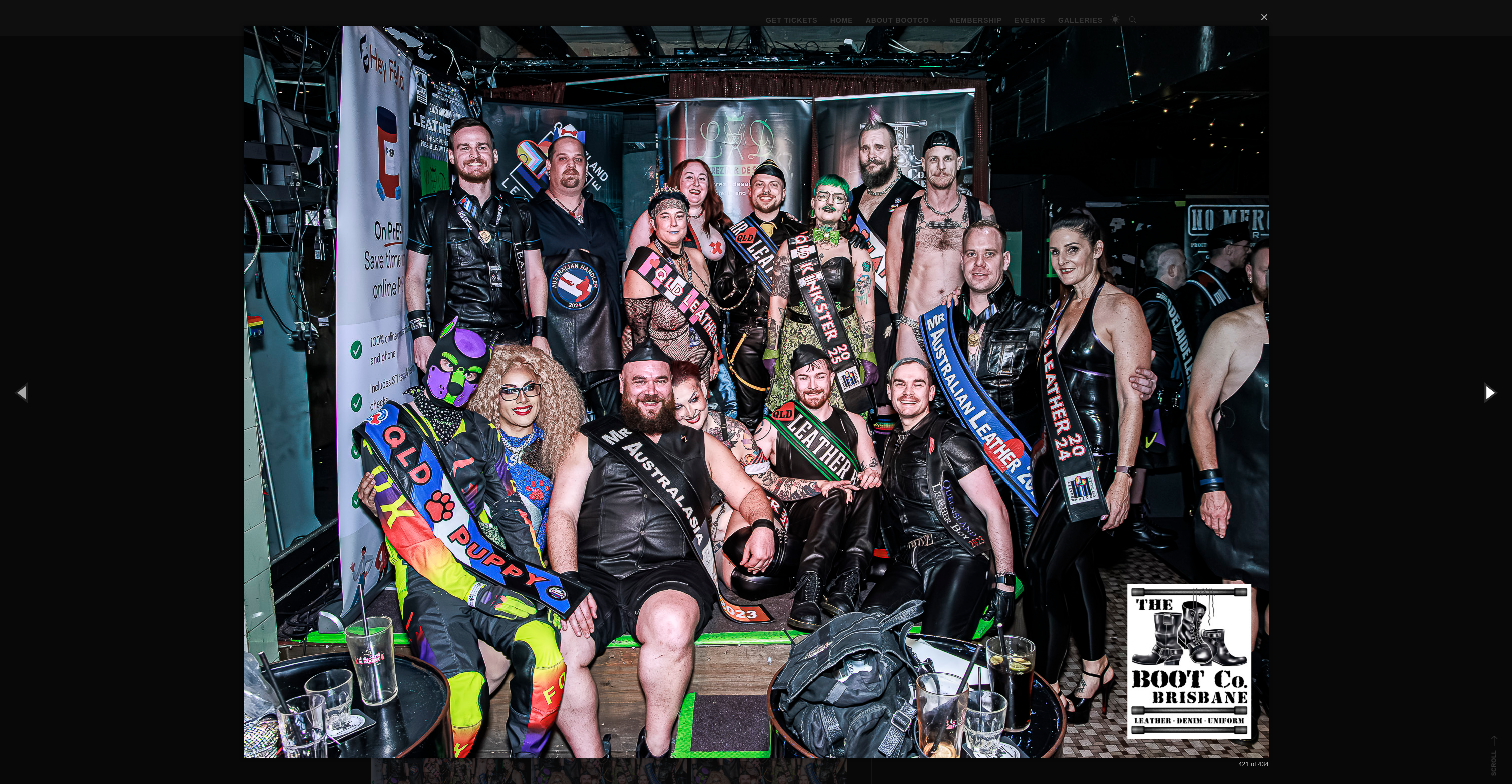
click at [1493, 397] on button "button" at bounding box center [1489, 392] width 45 height 55
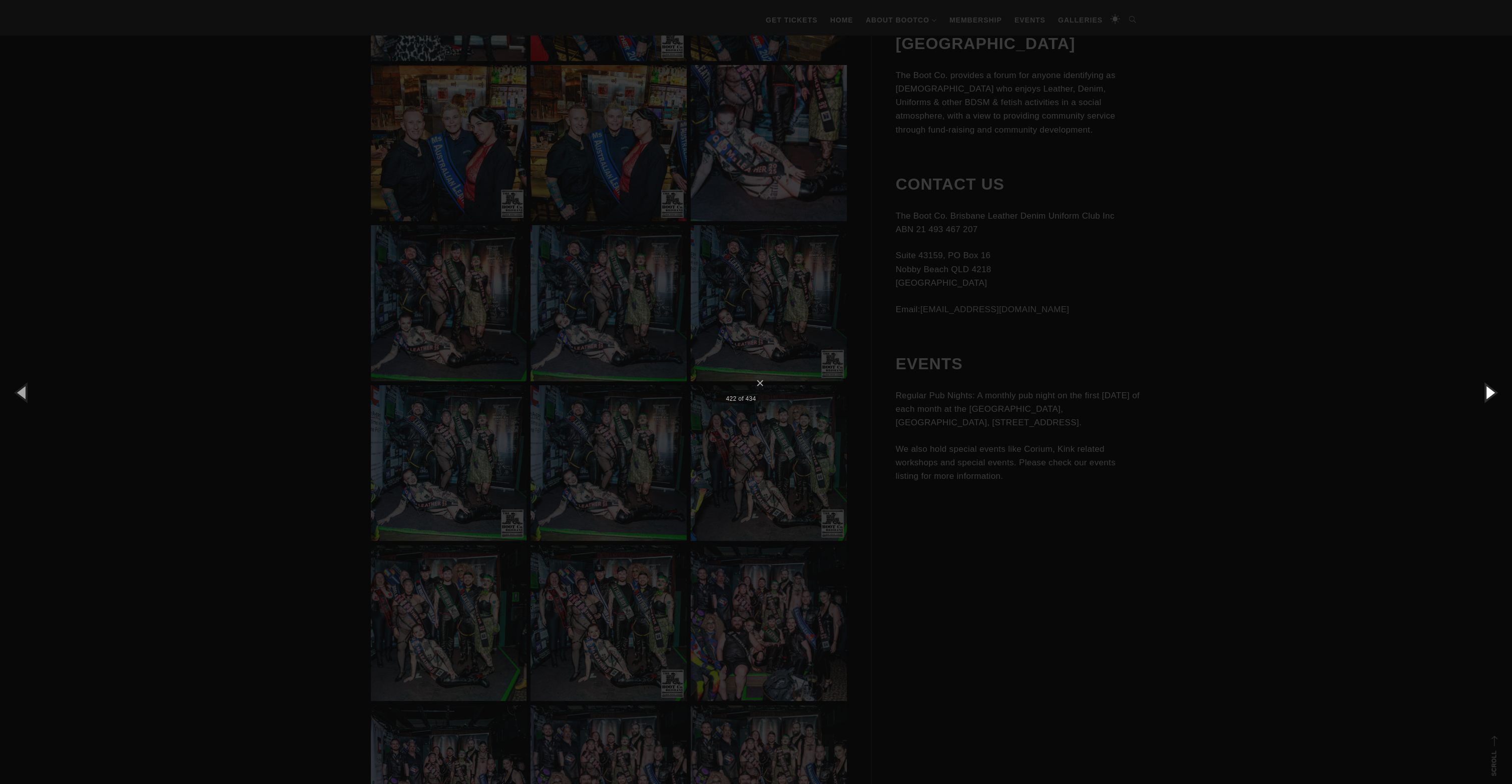
click at [1485, 394] on button "button" at bounding box center [1489, 392] width 45 height 55
click at [1481, 395] on button "button" at bounding box center [1489, 392] width 45 height 55
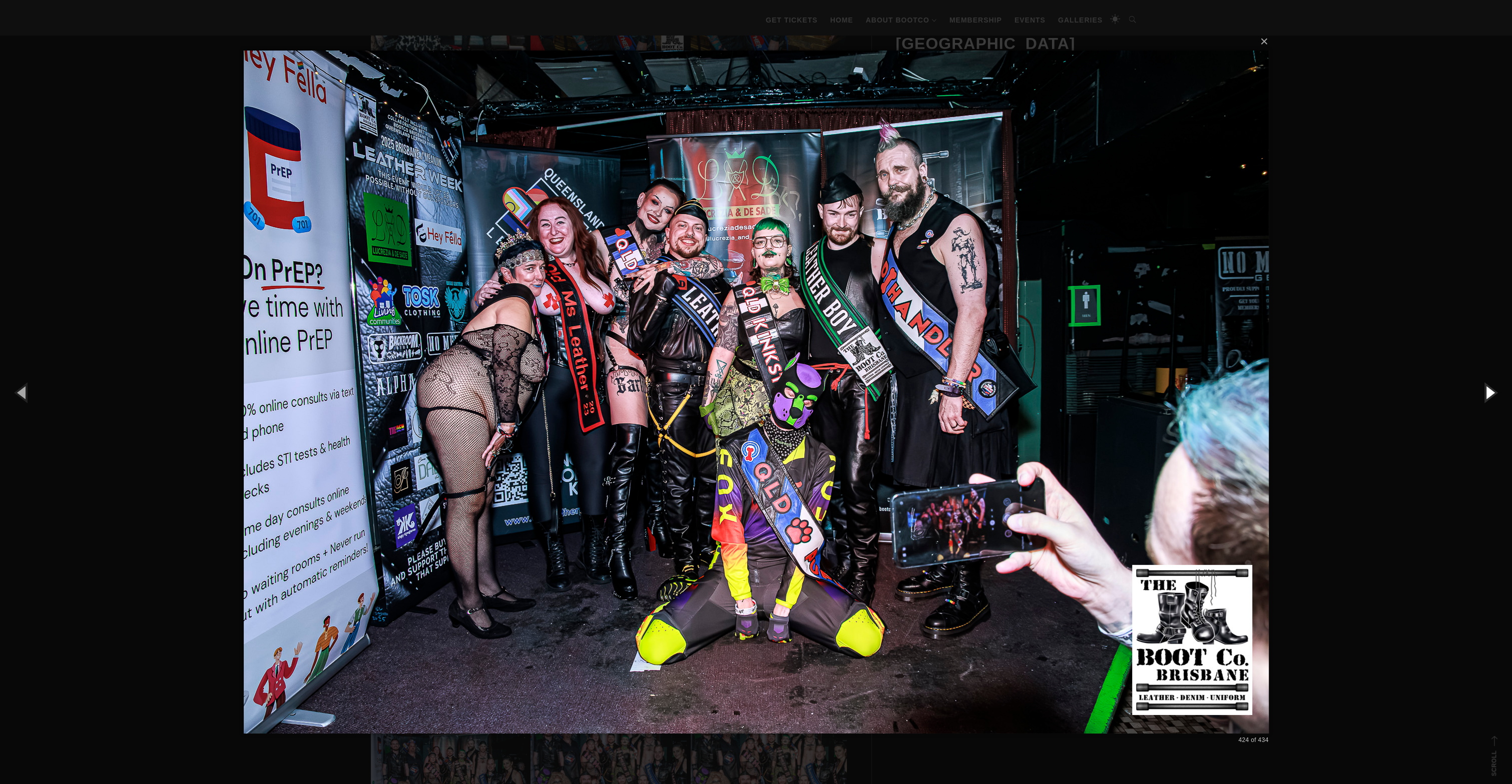
click at [1479, 396] on button "button" at bounding box center [1489, 392] width 45 height 55
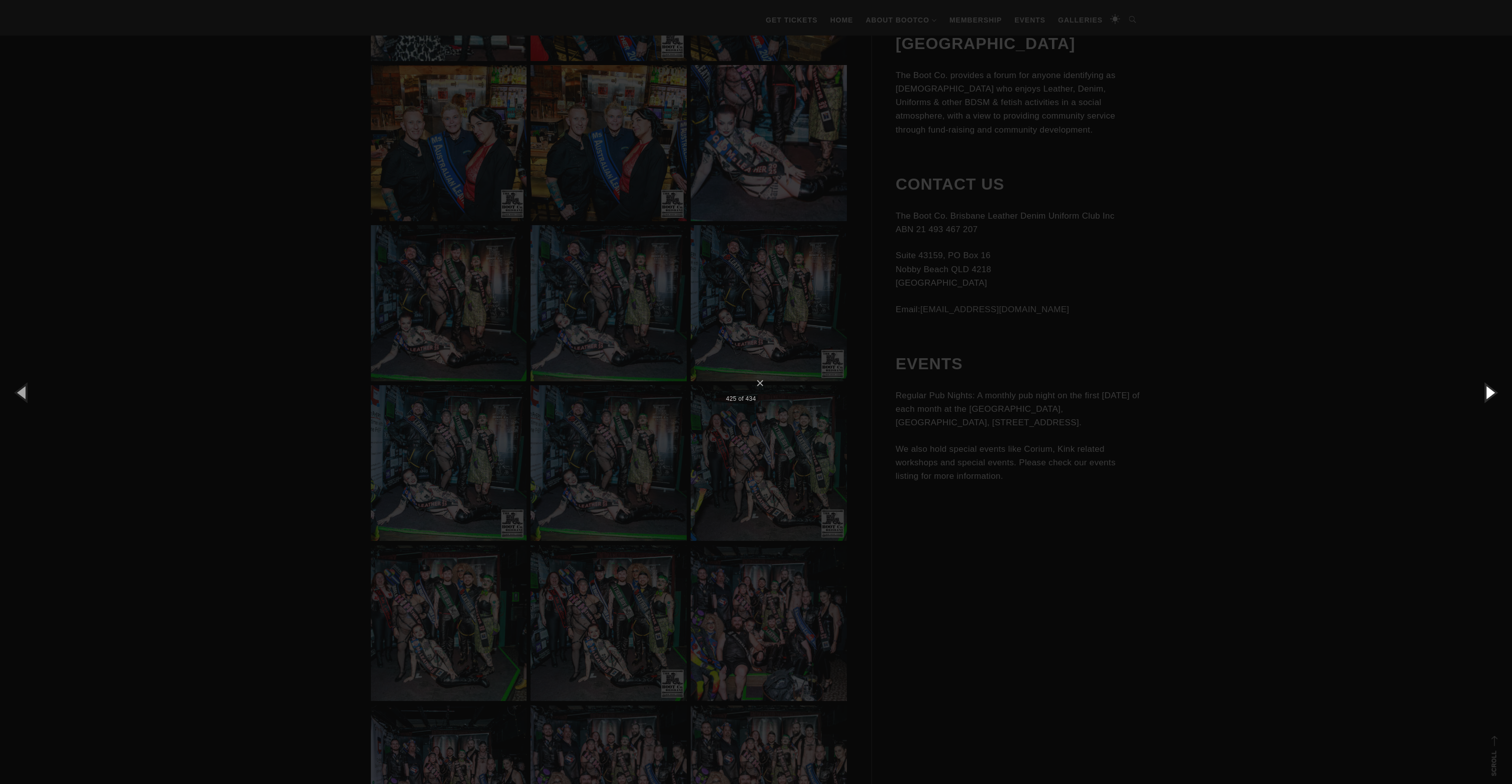
click at [1479, 395] on button "button" at bounding box center [1489, 392] width 45 height 55
click at [1477, 395] on button "button" at bounding box center [1489, 392] width 45 height 55
click at [1477, 393] on button "button" at bounding box center [1489, 392] width 45 height 55
click at [1476, 394] on button "button" at bounding box center [1489, 392] width 45 height 55
click at [1475, 394] on button "button" at bounding box center [1489, 392] width 45 height 55
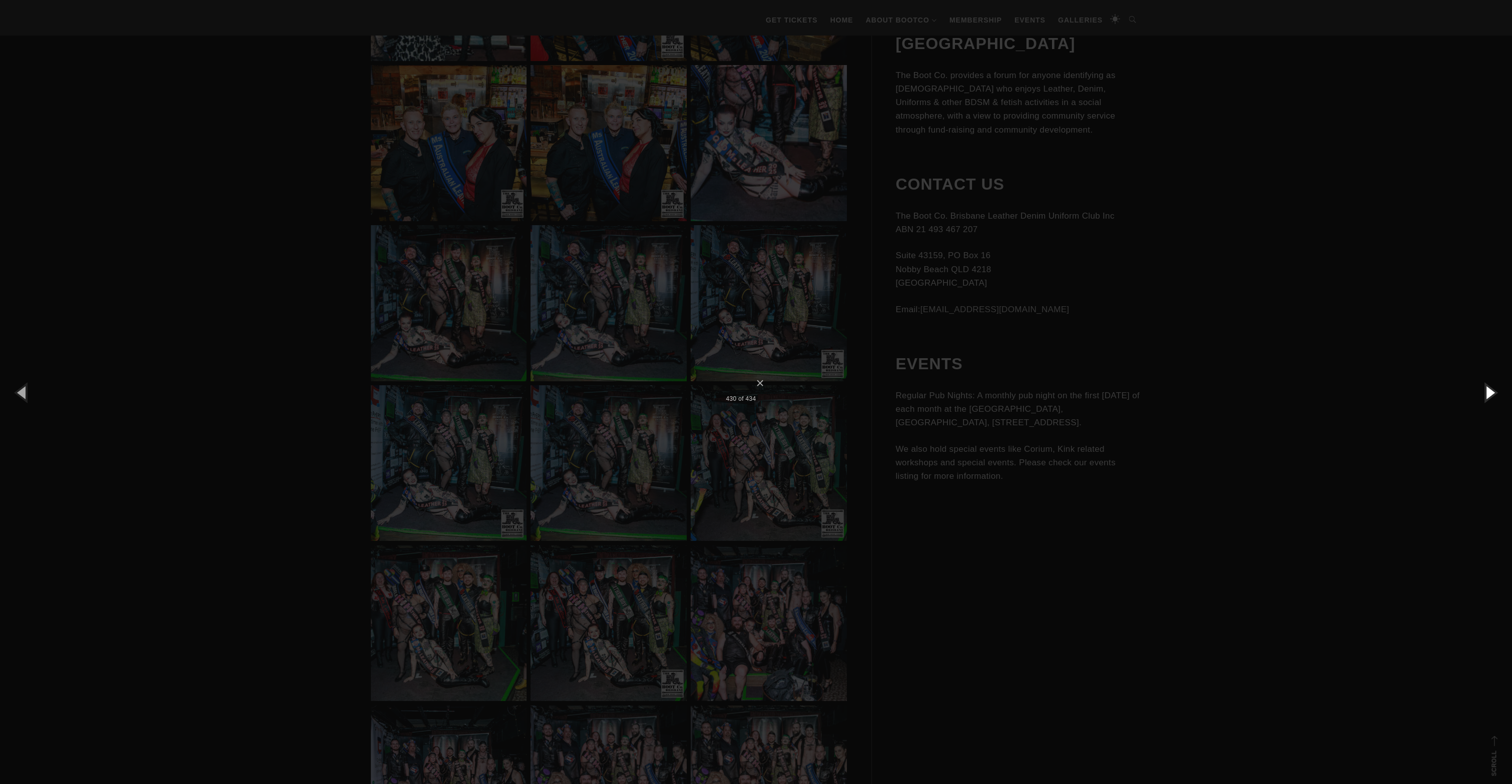
click at [1475, 393] on button "button" at bounding box center [1489, 392] width 45 height 55
click at [1474, 394] on button "button" at bounding box center [1489, 392] width 45 height 55
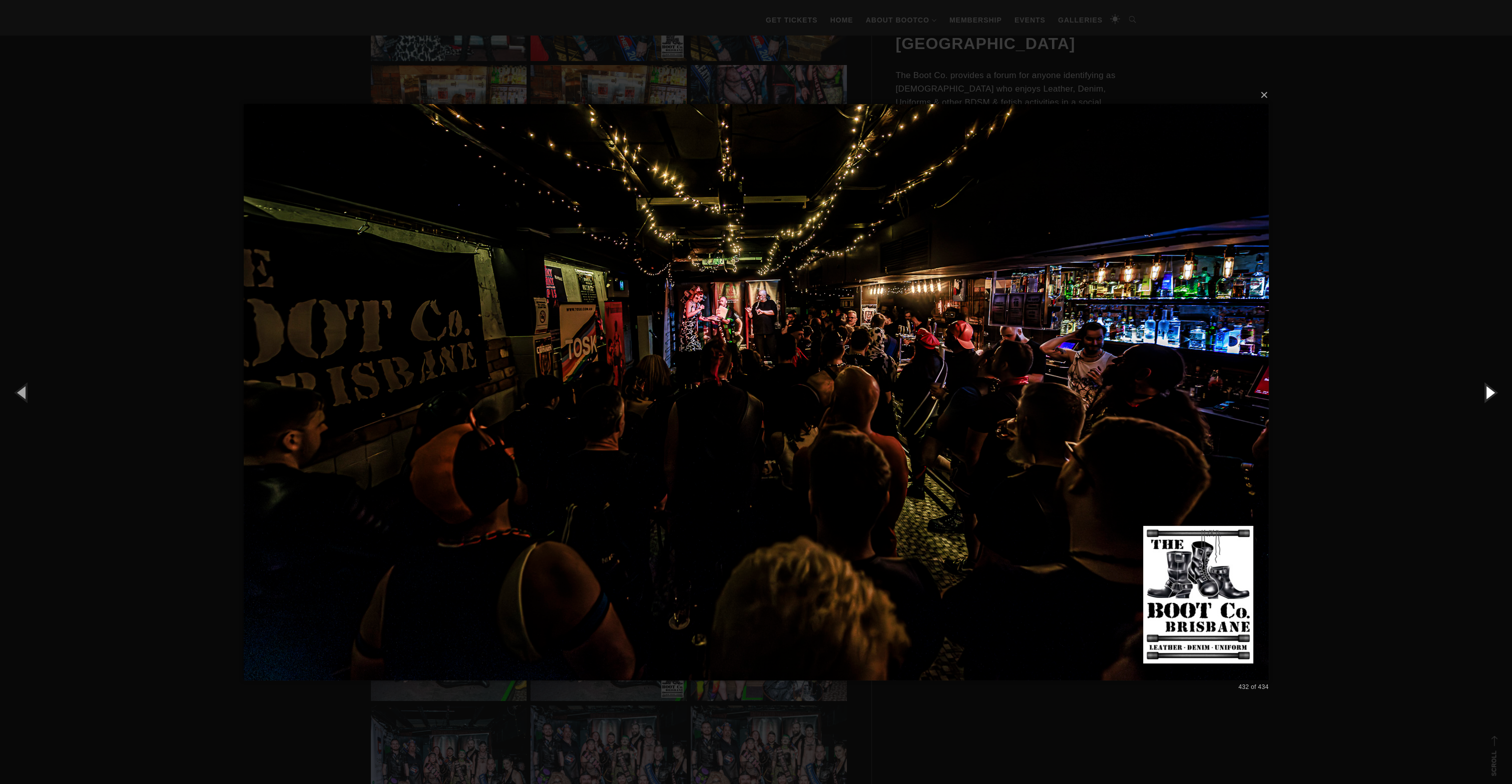
click at [1474, 393] on button "button" at bounding box center [1489, 392] width 45 height 55
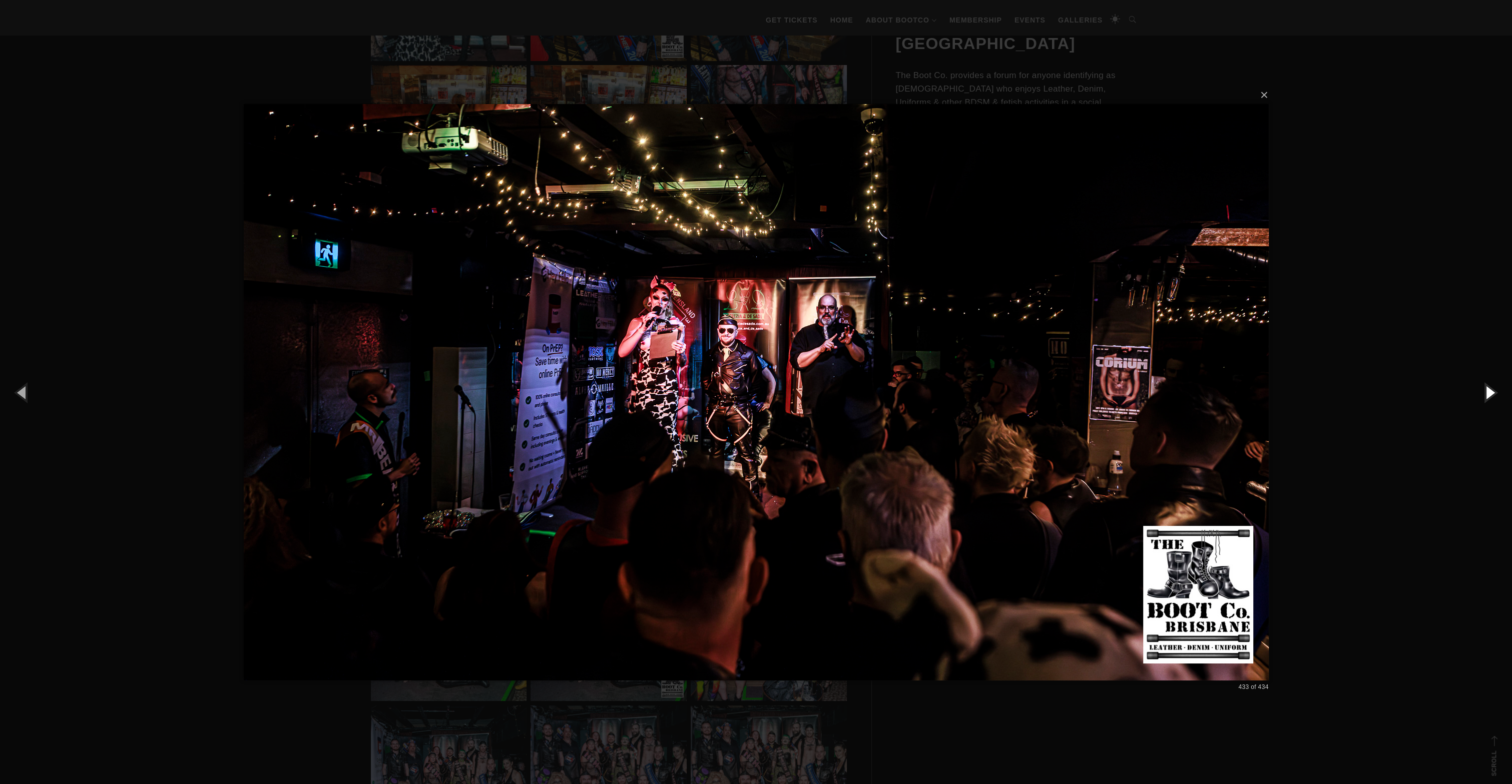
click at [1474, 393] on button "button" at bounding box center [1489, 392] width 45 height 55
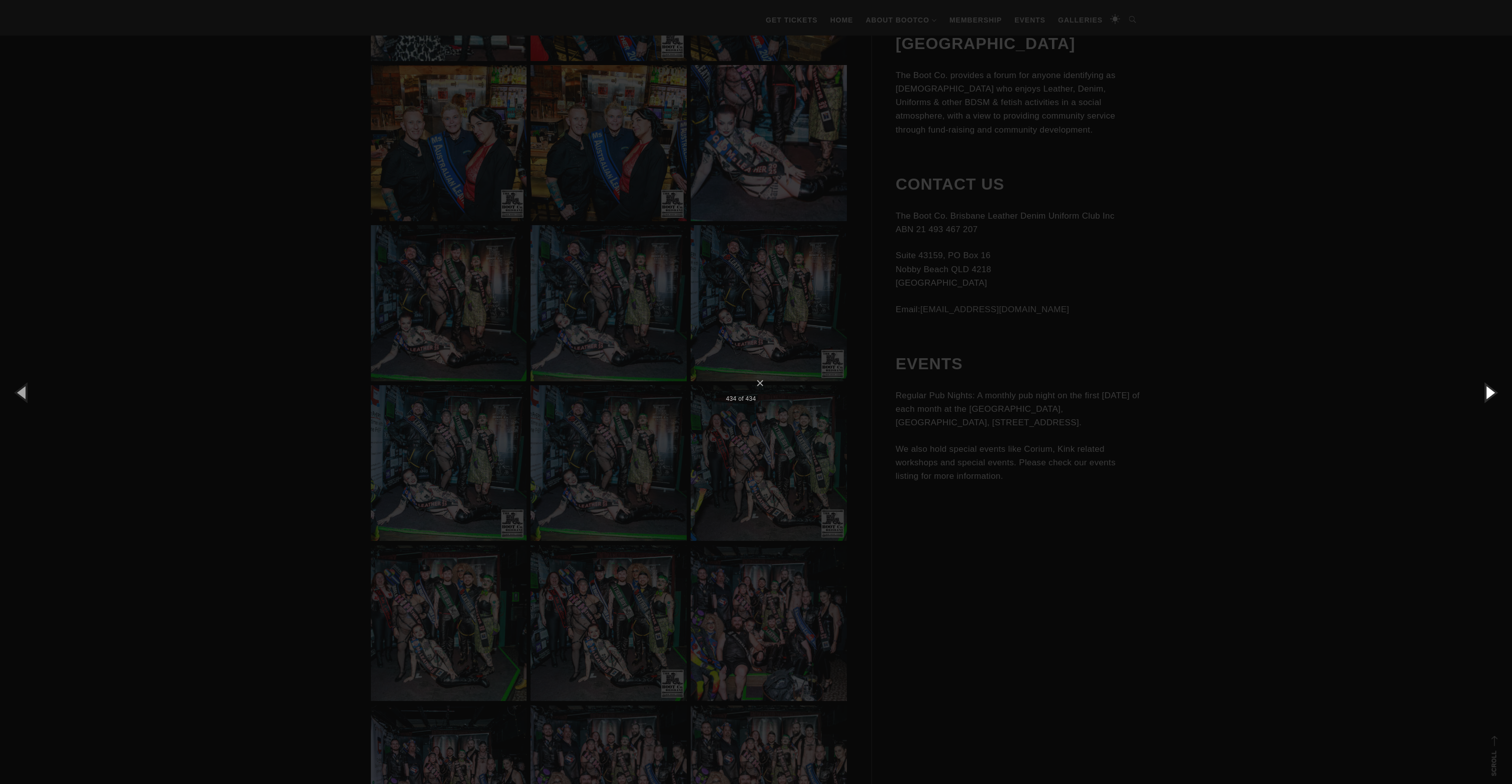
click at [1474, 393] on button "button" at bounding box center [1489, 392] width 45 height 55
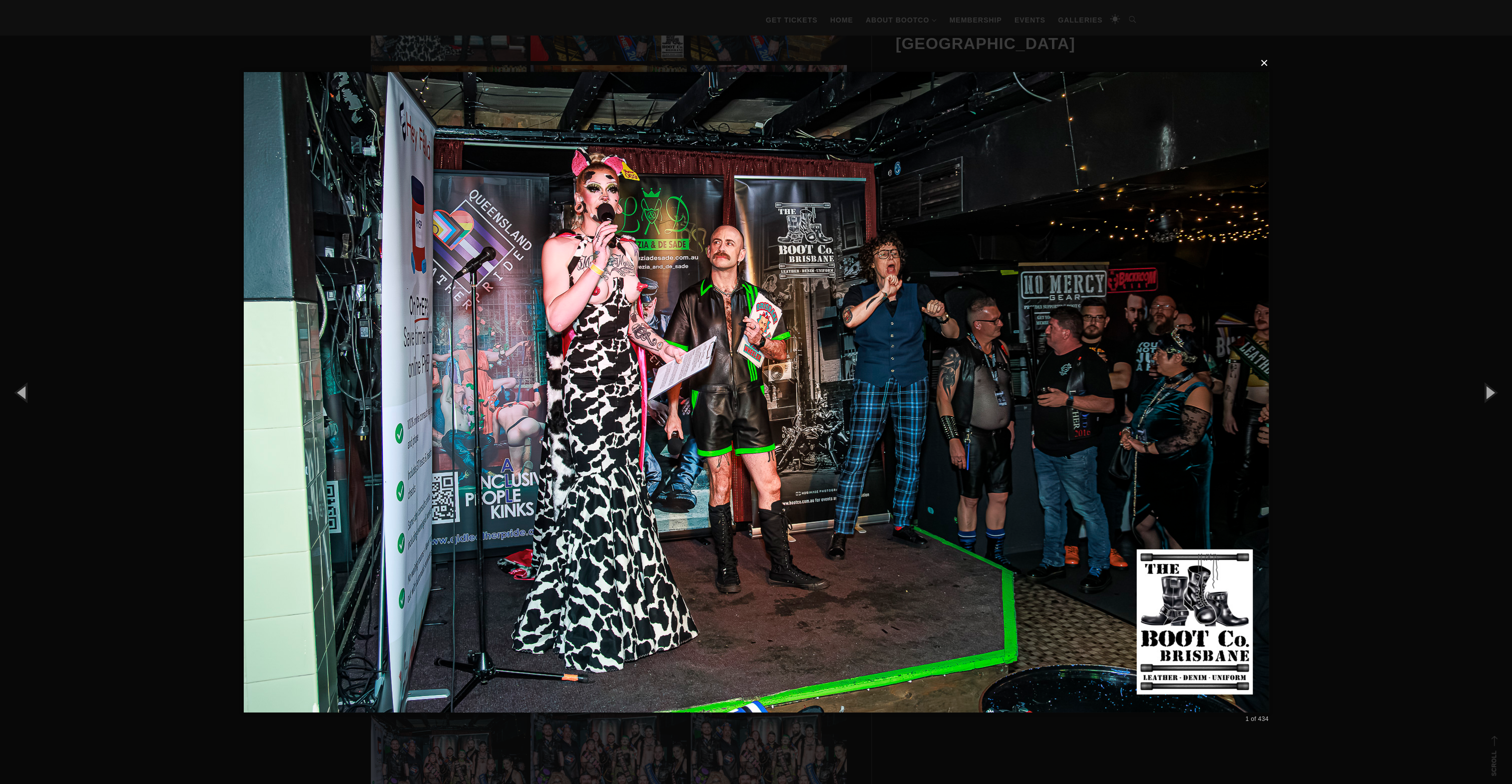
click at [1267, 62] on button "×" at bounding box center [760, 63] width 1025 height 22
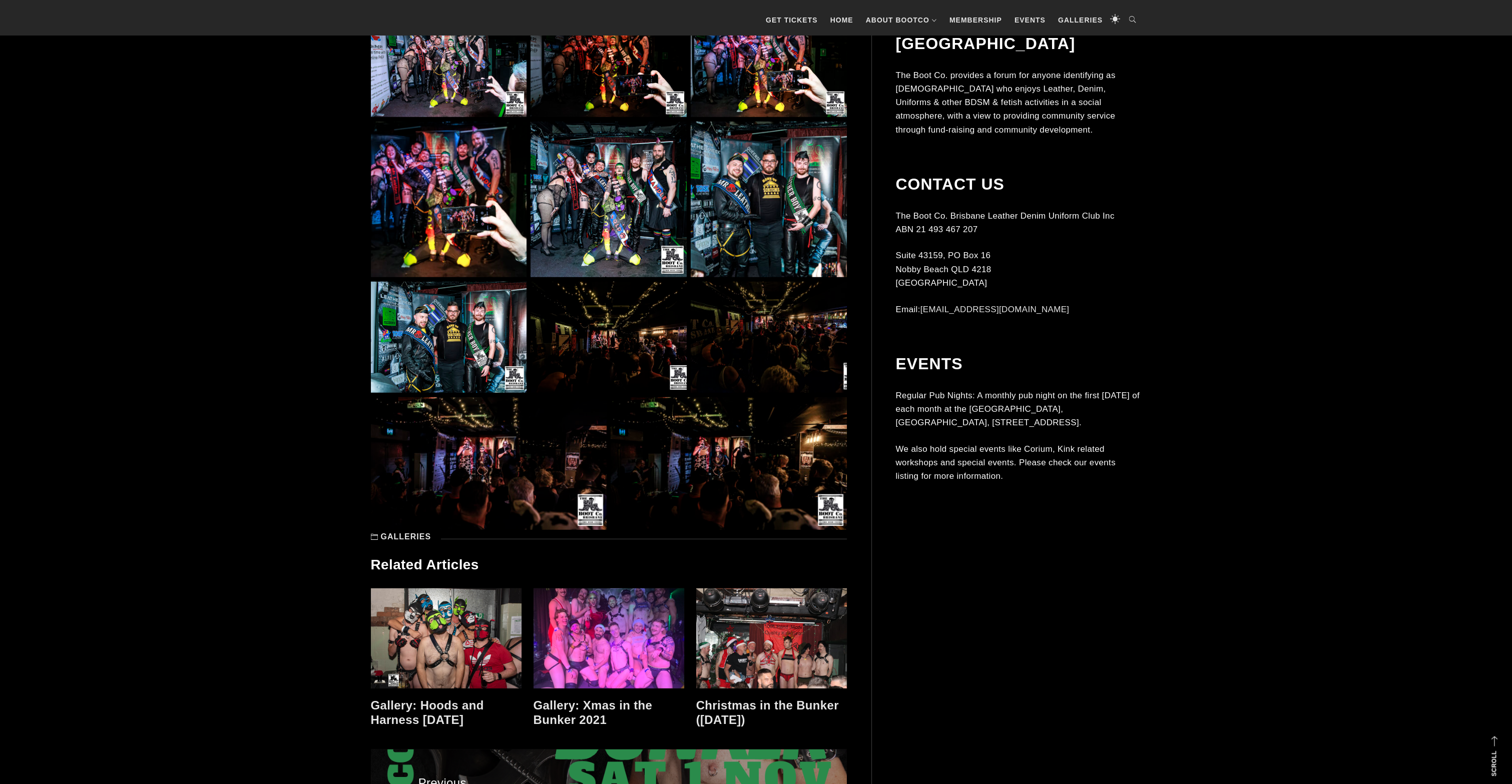
scroll to position [20660, 0]
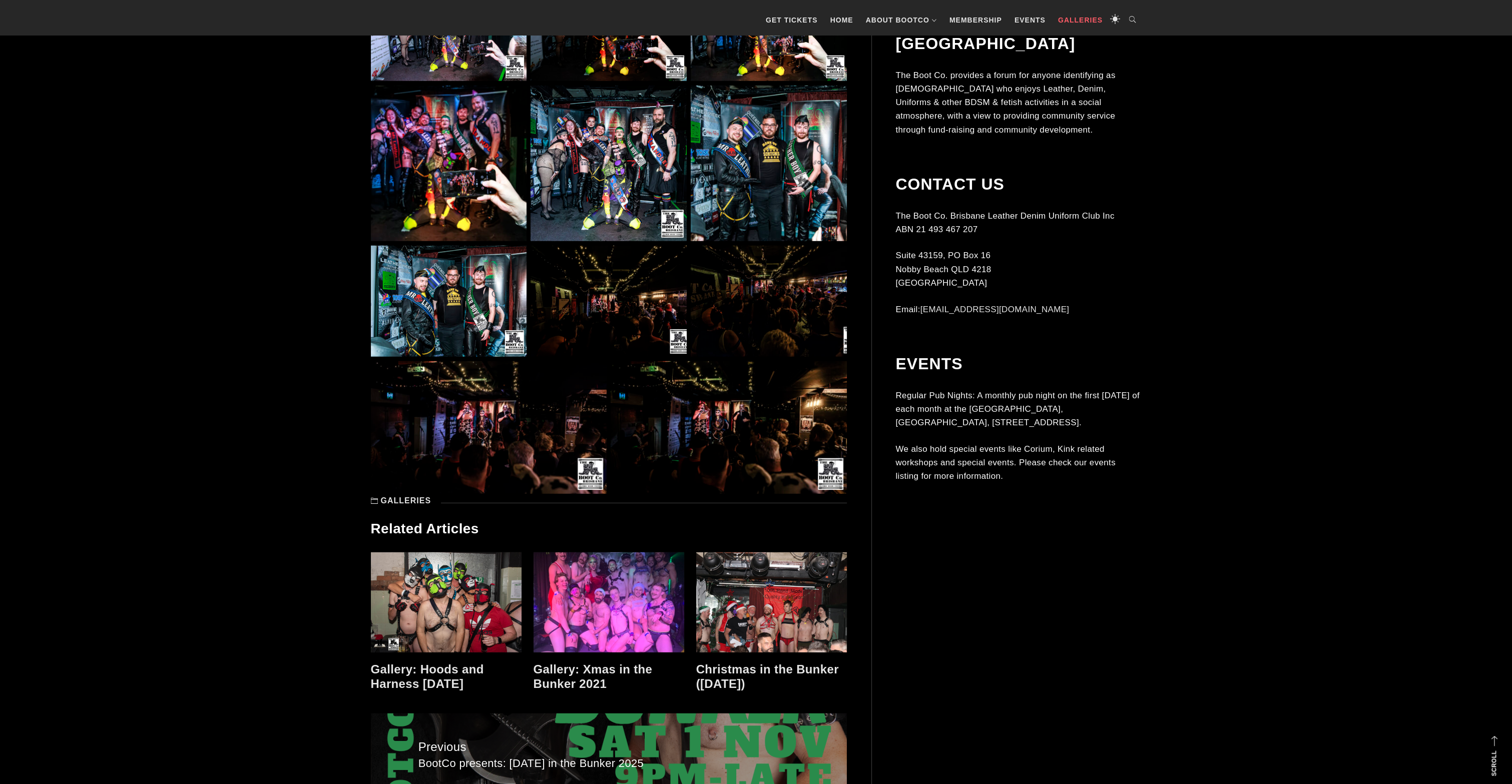
click at [1081, 21] on link "Galleries" at bounding box center [1081, 20] width 55 height 30
